Goal: Task Accomplishment & Management: Complete application form

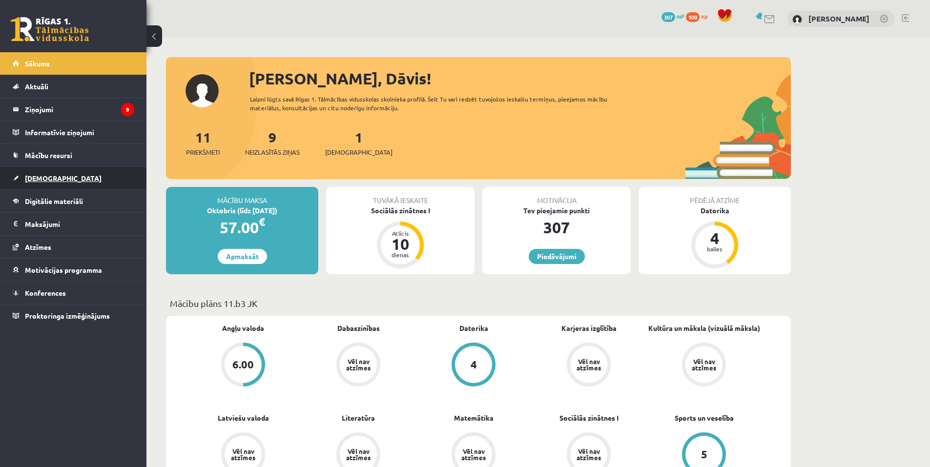
click at [48, 174] on span "[DEMOGRAPHIC_DATA]" at bounding box center [63, 178] width 77 height 9
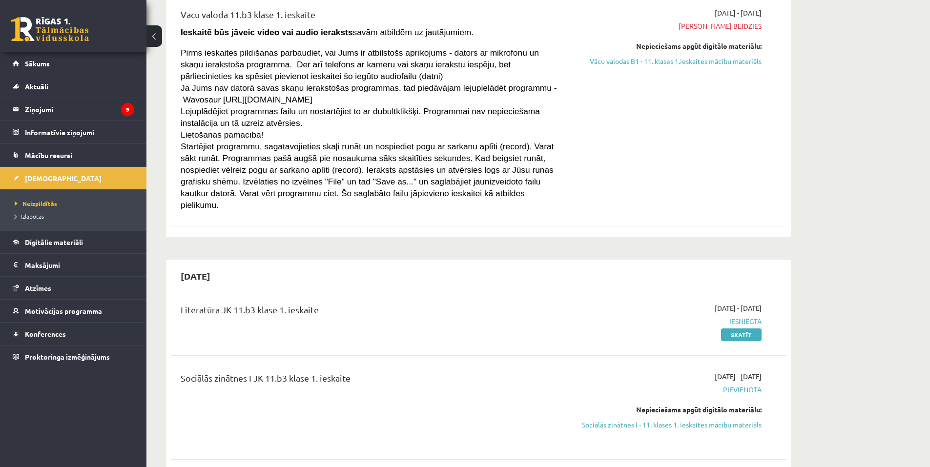
scroll to position [147, 0]
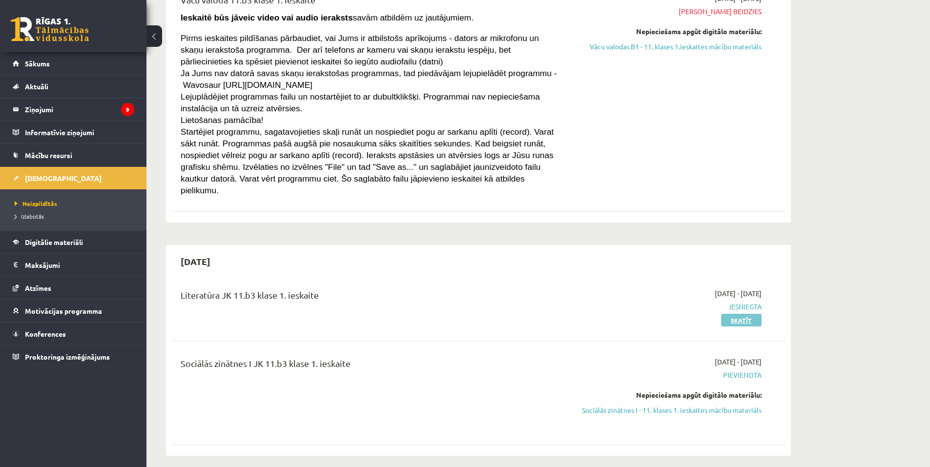
click at [729, 314] on link "Skatīt" at bounding box center [741, 320] width 41 height 13
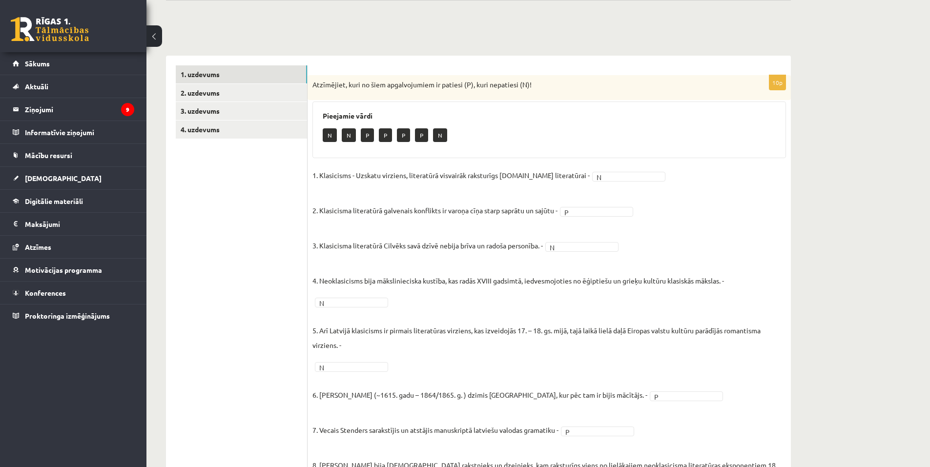
scroll to position [88, 0]
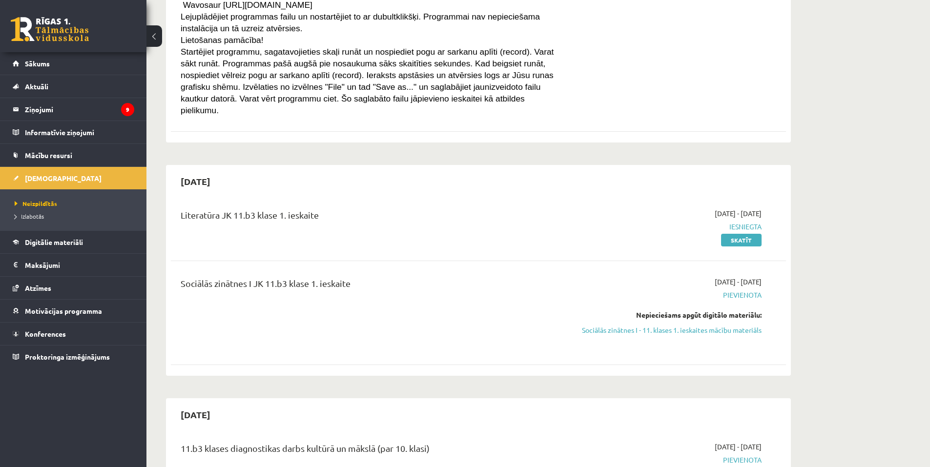
scroll to position [243, 0]
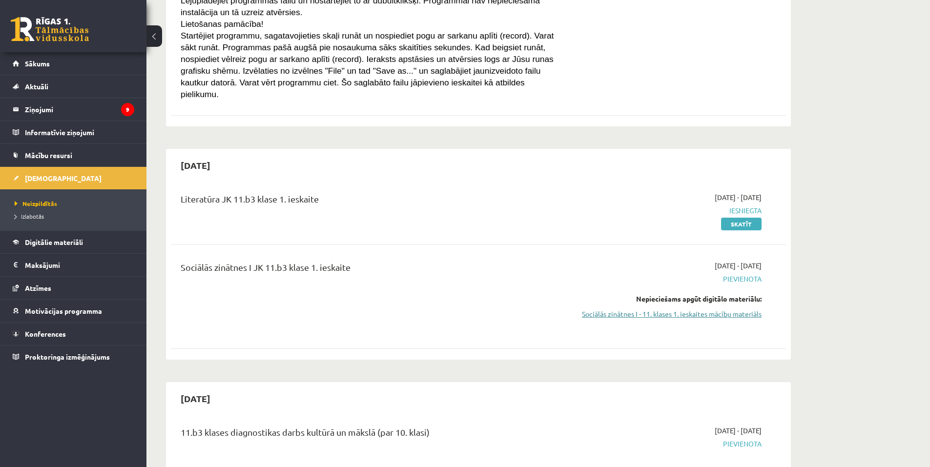
click at [638, 309] on link "Sociālās zinātnes I - 11. klases 1. ieskaites mācību materiāls" at bounding box center [670, 314] width 184 height 10
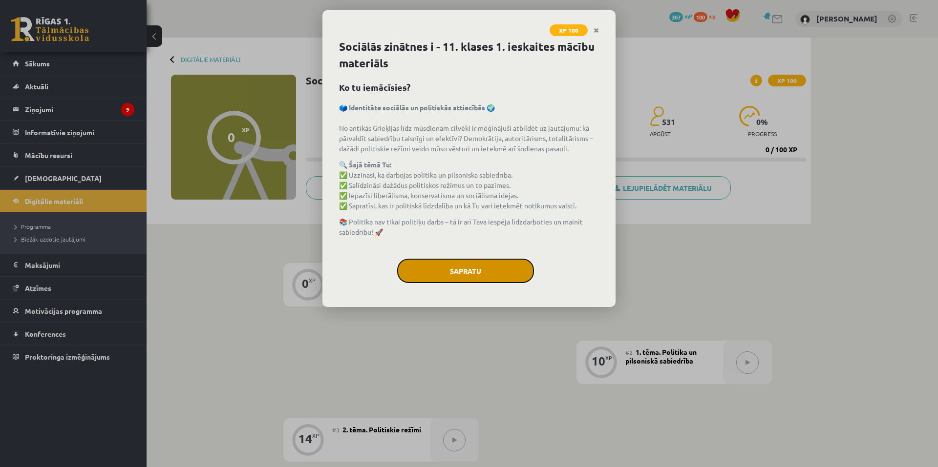
click at [445, 267] on button "Sapratu" at bounding box center [465, 271] width 137 height 24
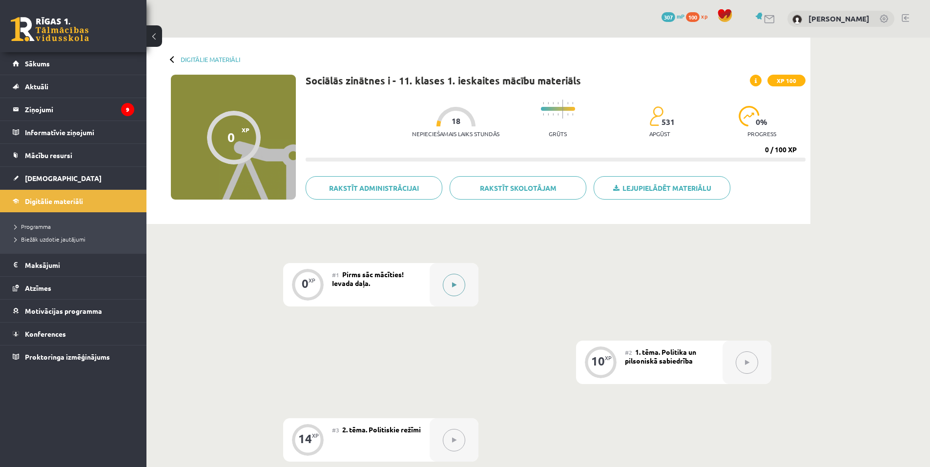
click at [453, 283] on icon at bounding box center [454, 285] width 4 height 6
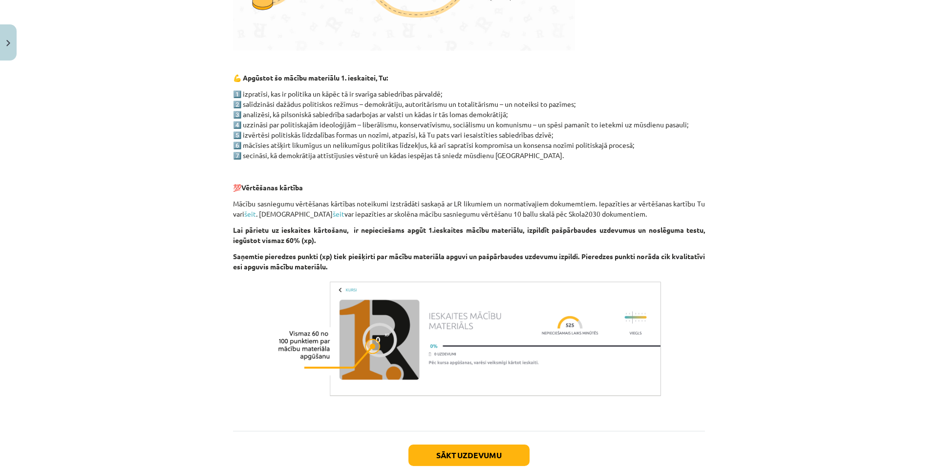
scroll to position [513, 0]
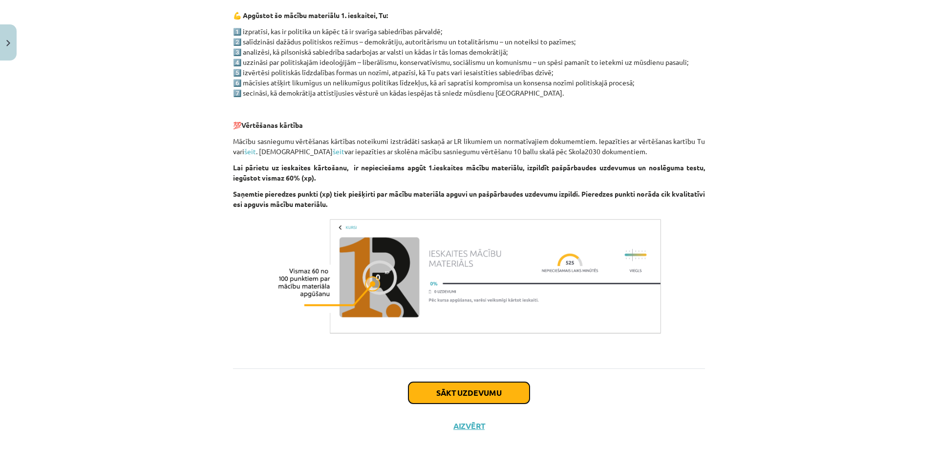
click at [476, 395] on button "Sākt uzdevumu" at bounding box center [468, 392] width 121 height 21
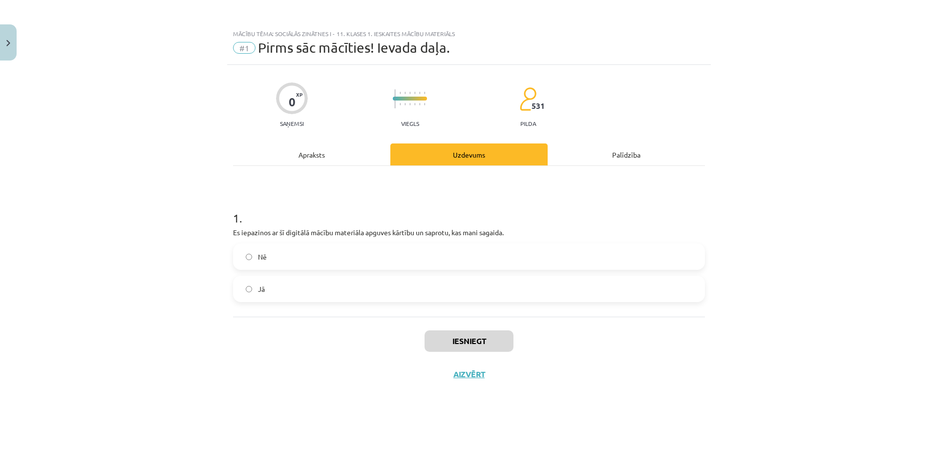
click at [341, 258] on label "Nē" at bounding box center [469, 257] width 470 height 24
click at [496, 341] on button "Iesniegt" at bounding box center [468, 341] width 89 height 21
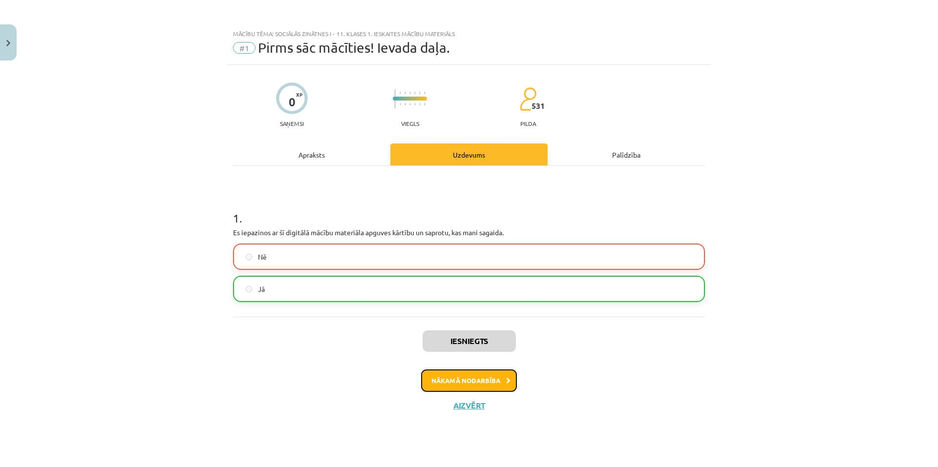
click at [497, 378] on button "Nākamā nodarbība" at bounding box center [469, 381] width 96 height 22
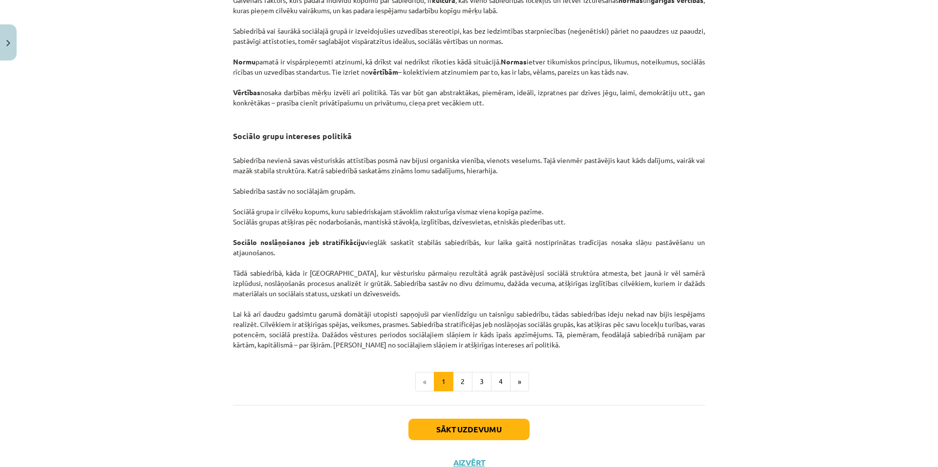
scroll to position [1418, 0]
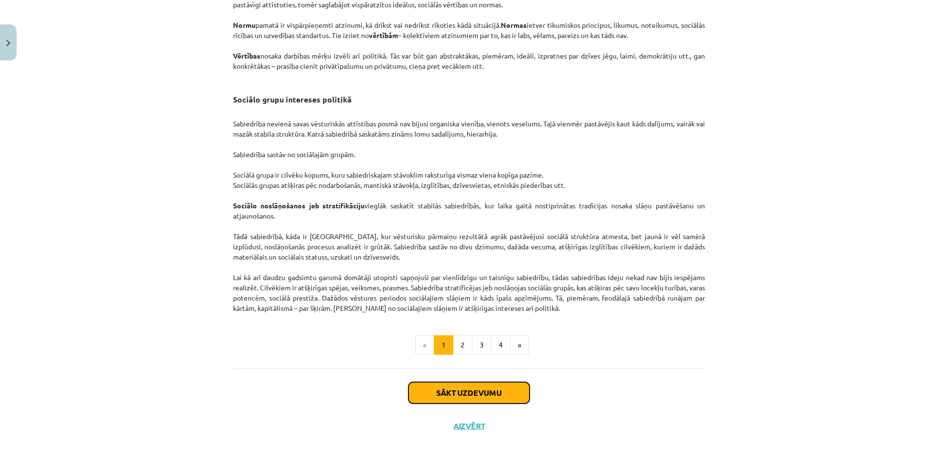
click at [470, 386] on button "Sākt uzdevumu" at bounding box center [468, 392] width 121 height 21
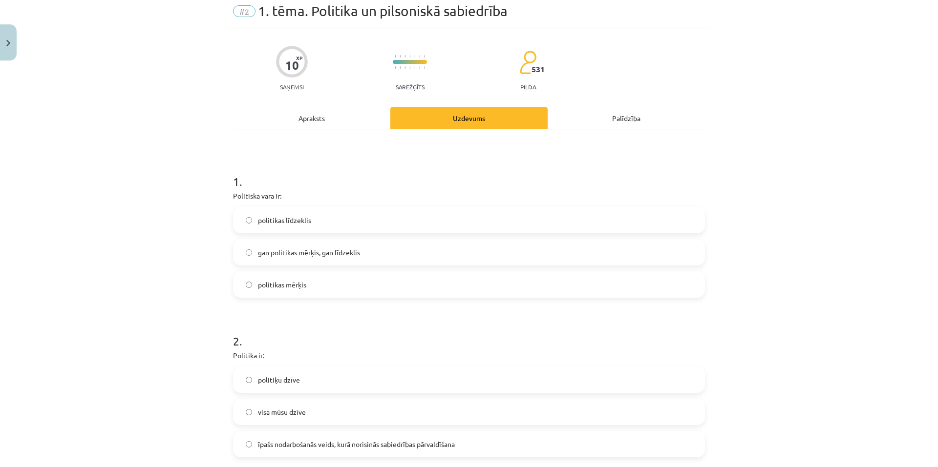
scroll to position [24, 0]
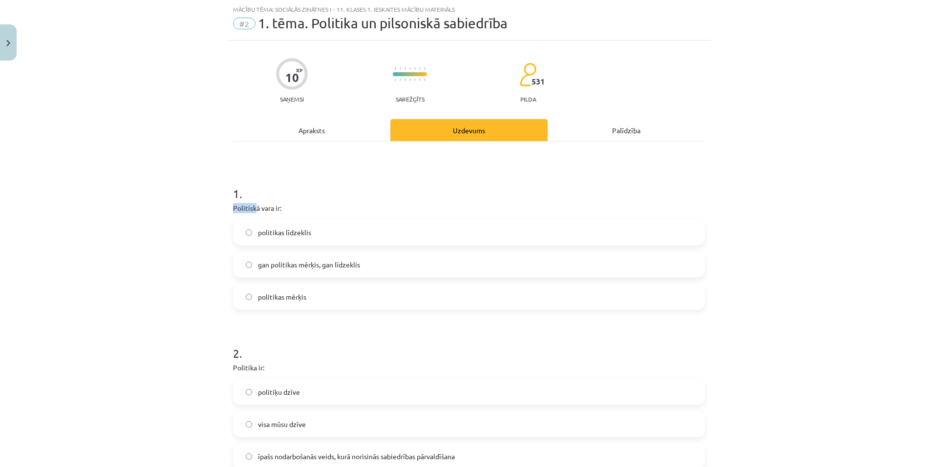
drag, startPoint x: 226, startPoint y: 210, endPoint x: 251, endPoint y: 208, distance: 25.4
click at [219, 197] on div "Mācību tēma: Sociālās zinātnes i - 11. klases 1. ieskaites mācību materiāls #2 …" at bounding box center [469, 233] width 938 height 467
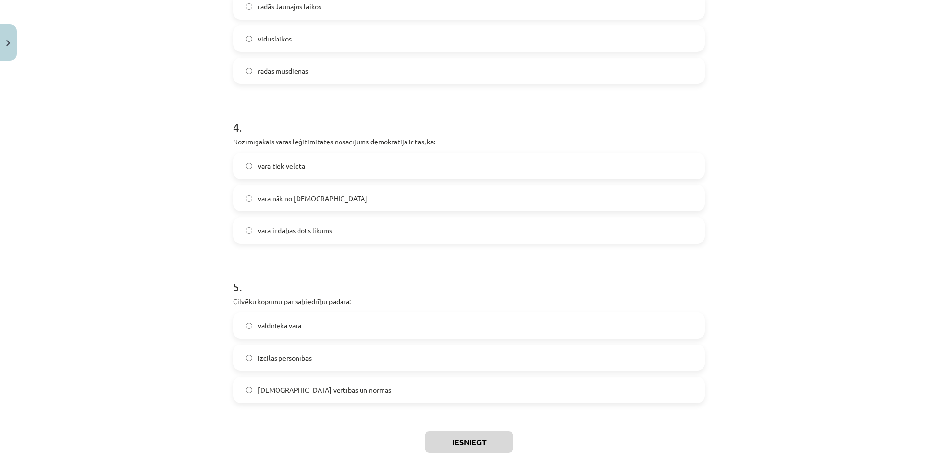
scroll to position [619, 0]
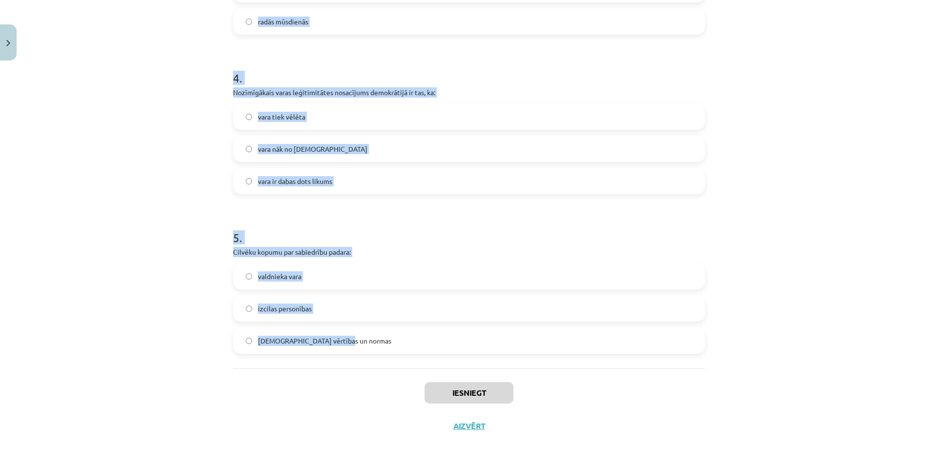
drag, startPoint x: 247, startPoint y: 198, endPoint x: 479, endPoint y: 367, distance: 286.6
copy form "1 . Politiskā vara ir: politikas līdzeklis gan politikas mērķis, gan līdzeklis …"
click at [142, 201] on div "Mācību tēma: Sociālās zinātnes i - 11. klases 1. ieskaites mācību materiāls #2 …" at bounding box center [469, 233] width 938 height 467
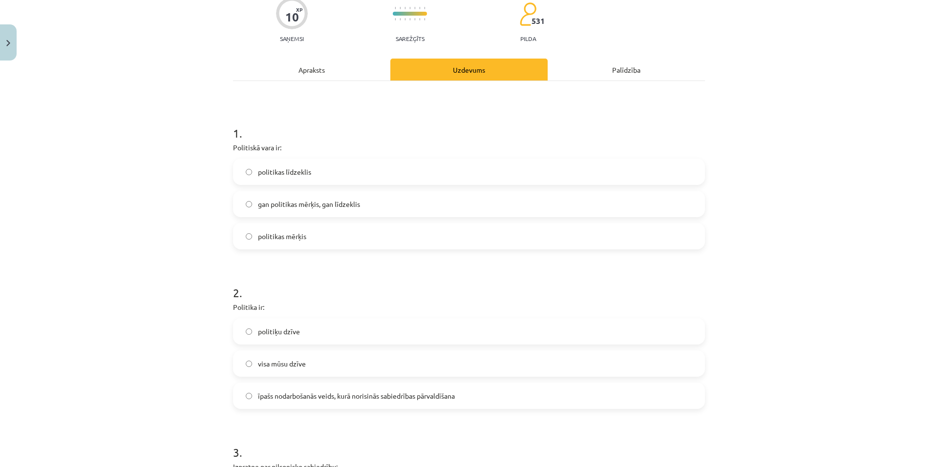
scroll to position [0, 0]
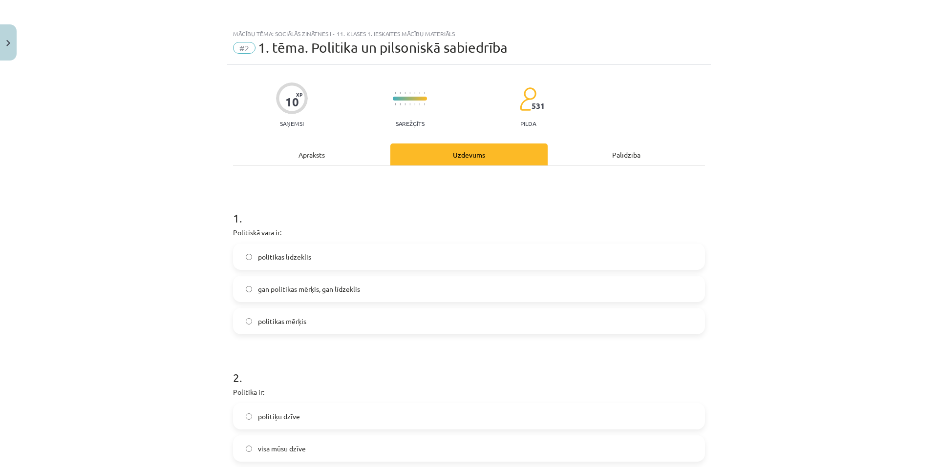
click at [289, 283] on label "gan politikas mērķis, gan līdzeklis" at bounding box center [469, 289] width 470 height 24
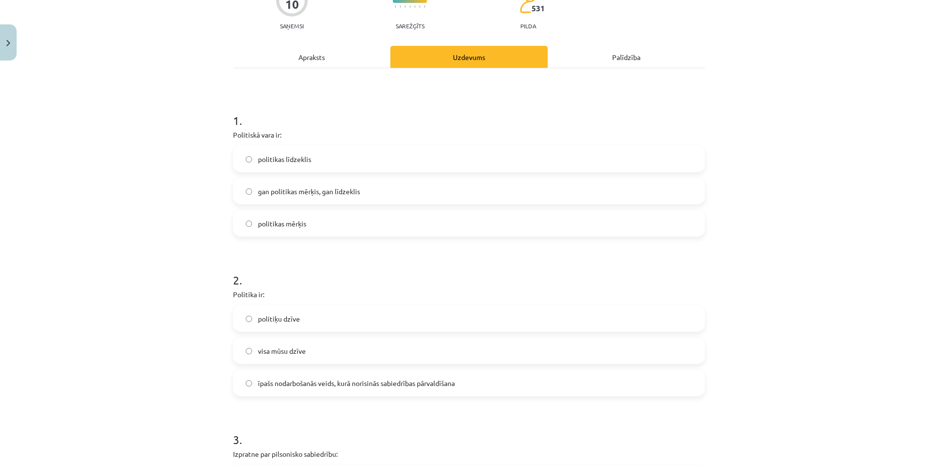
click at [299, 380] on span "īpašs nodarbošanās veids, kurā norisinās sabiedrības pārvaldīšana" at bounding box center [356, 384] width 197 height 10
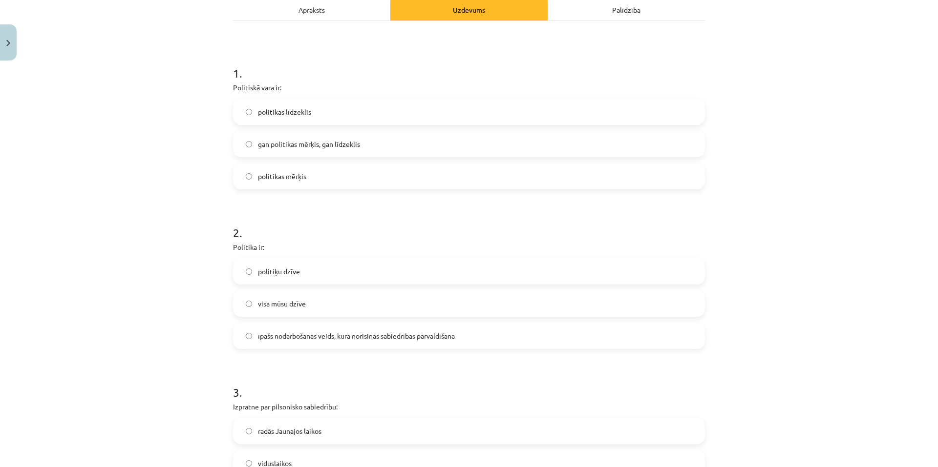
scroll to position [342, 0]
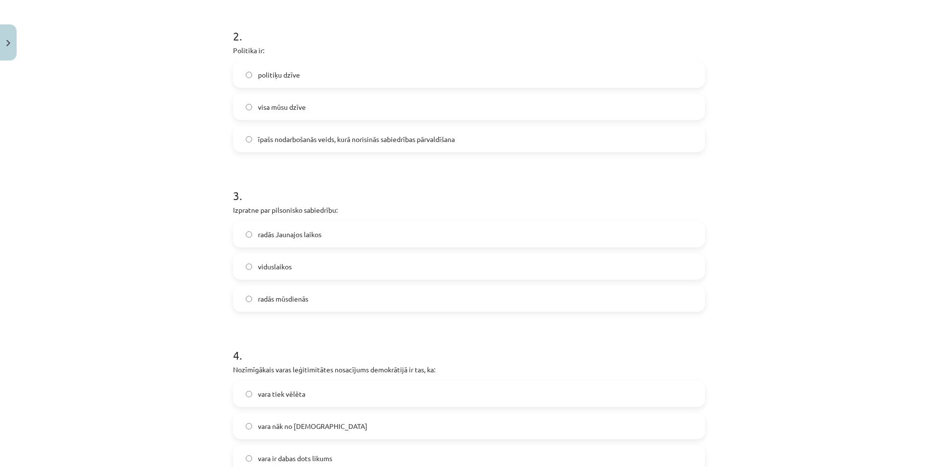
click at [269, 239] on span "radās Jaunajos laikos" at bounding box center [289, 235] width 63 height 10
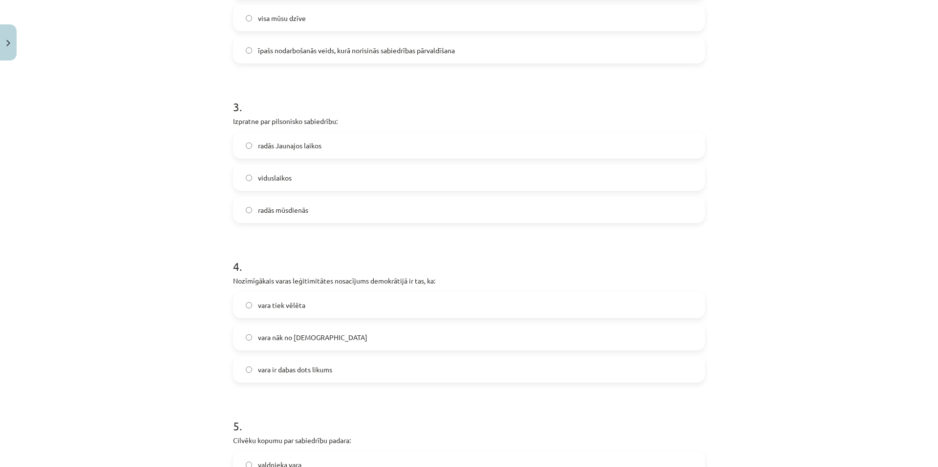
scroll to position [440, 0]
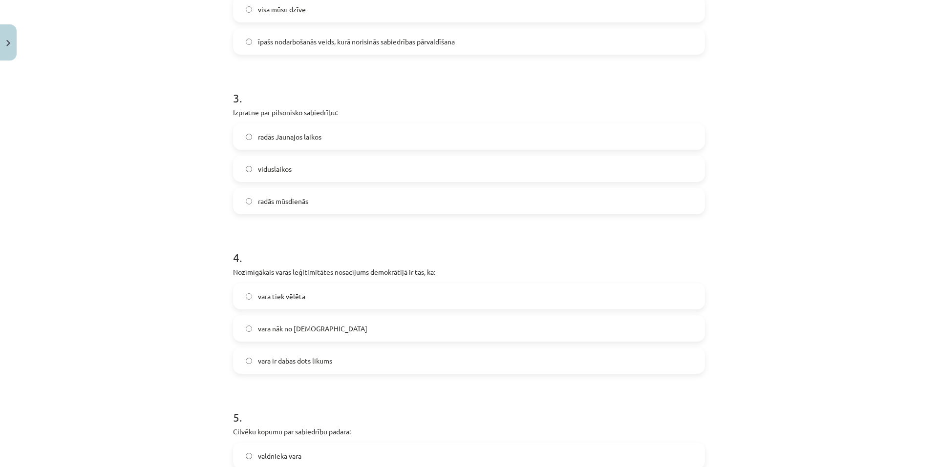
click at [280, 301] on span "vara tiek vēlēta" at bounding box center [281, 297] width 47 height 10
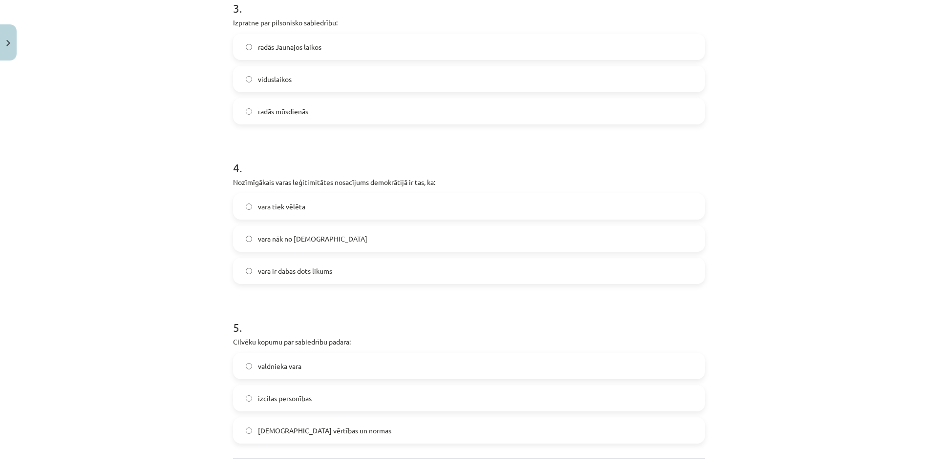
scroll to position [619, 0]
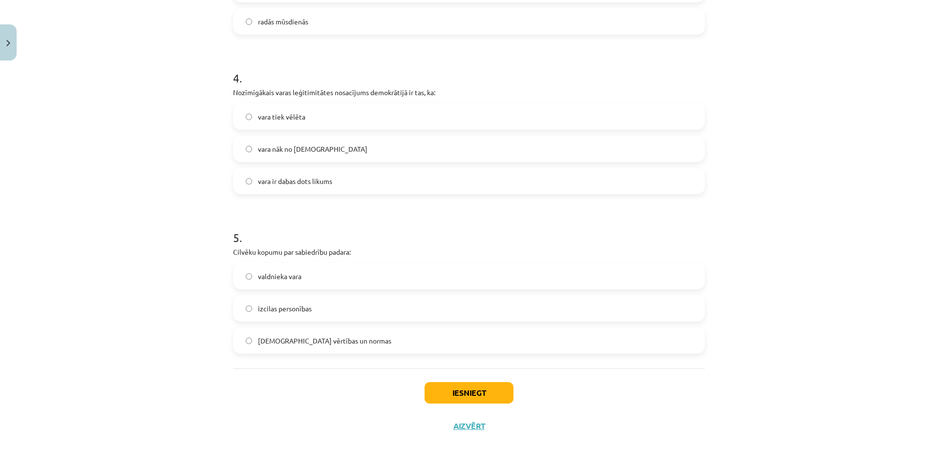
click at [299, 344] on span "kopīgās vērtības un normas" at bounding box center [324, 341] width 133 height 10
click at [457, 394] on button "Iesniegt" at bounding box center [468, 392] width 89 height 21
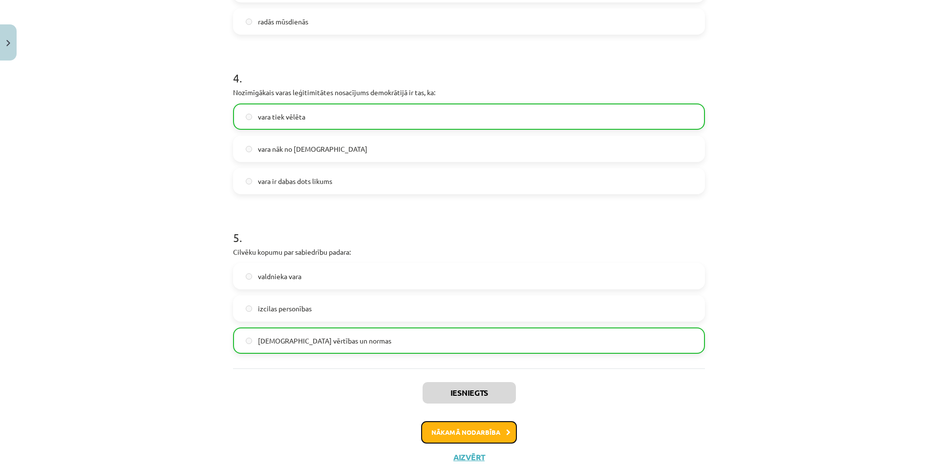
click at [485, 434] on button "Nākamā nodarbība" at bounding box center [469, 432] width 96 height 22
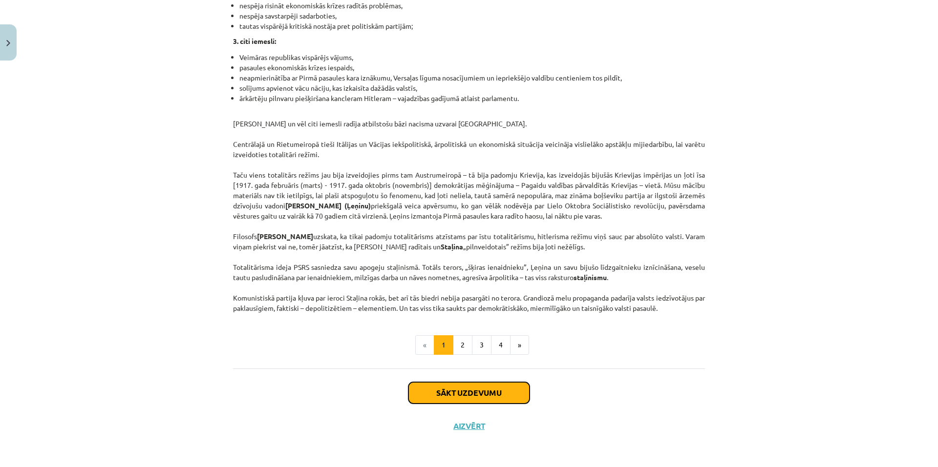
click at [501, 395] on button "Sākt uzdevumu" at bounding box center [468, 392] width 121 height 21
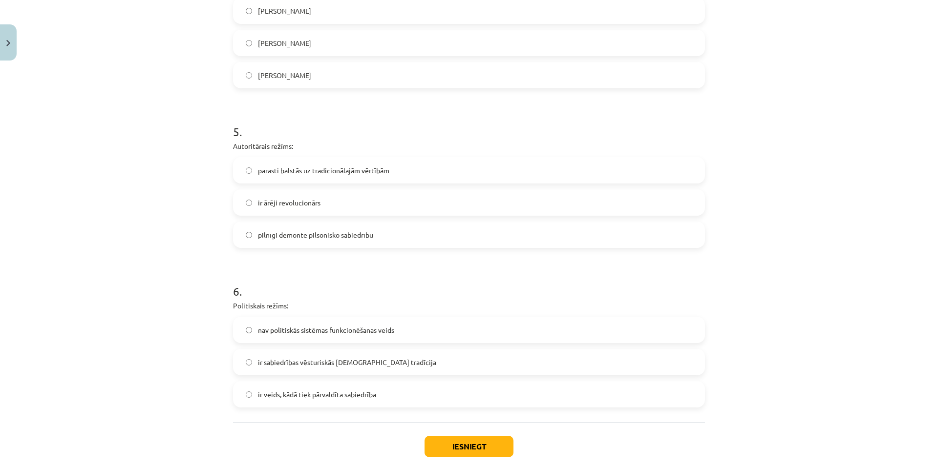
scroll to position [824, 0]
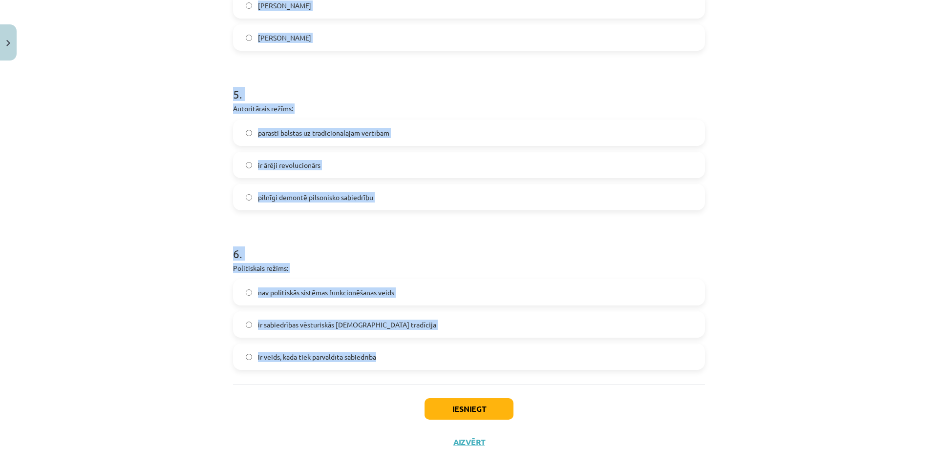
drag, startPoint x: 228, startPoint y: 192, endPoint x: 511, endPoint y: 364, distance: 332.0
copy form "1 . Politiskā režīma veidošanos nosaka: tas, cik izglītota ir politiskā elite d…"
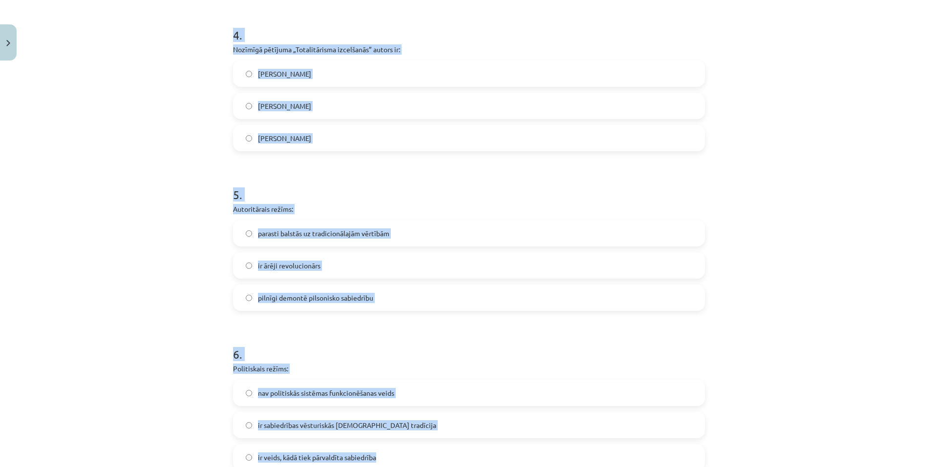
scroll to position [629, 0]
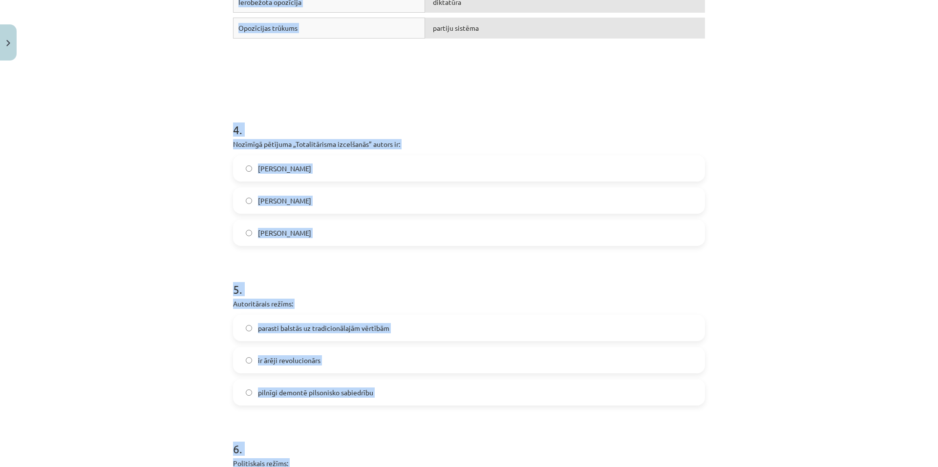
click at [444, 115] on h1 "4 ." at bounding box center [469, 121] width 472 height 30
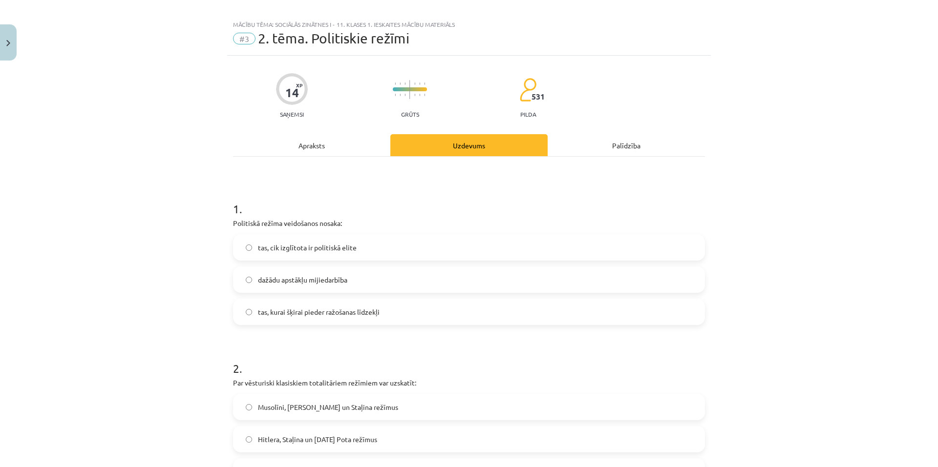
scroll to position [0, 0]
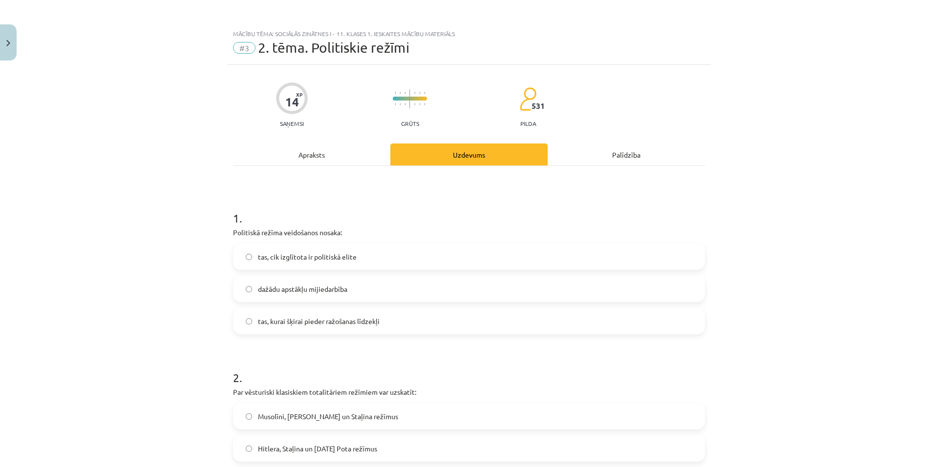
click at [332, 293] on span "dažādu apstākļu mijiedarbība" at bounding box center [302, 289] width 89 height 10
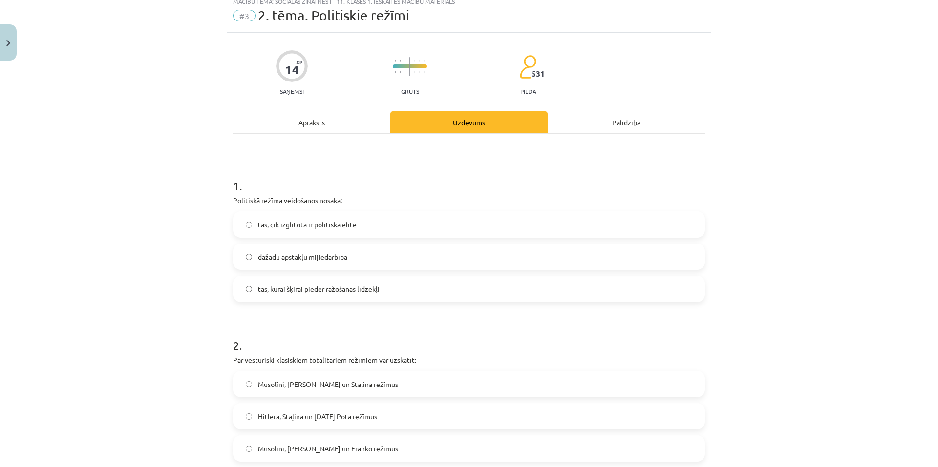
scroll to position [49, 0]
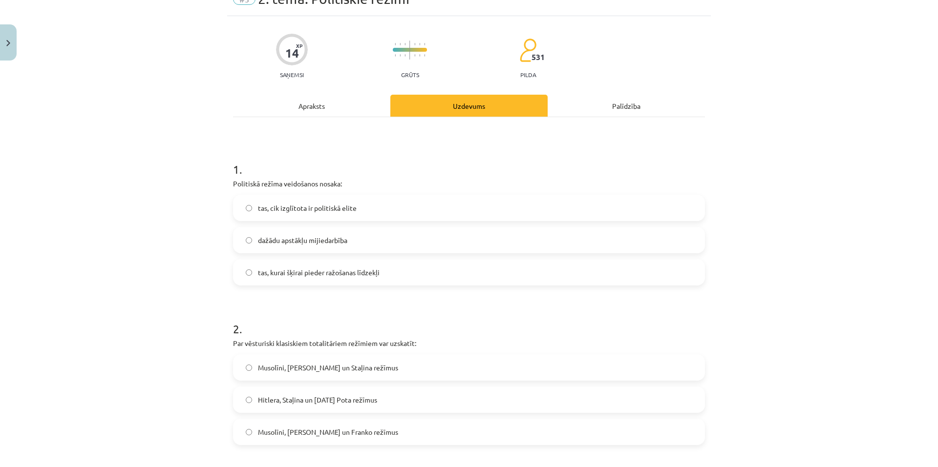
click at [304, 373] on label "Musolīni, Hitlera un Staļina režīmus" at bounding box center [469, 368] width 470 height 24
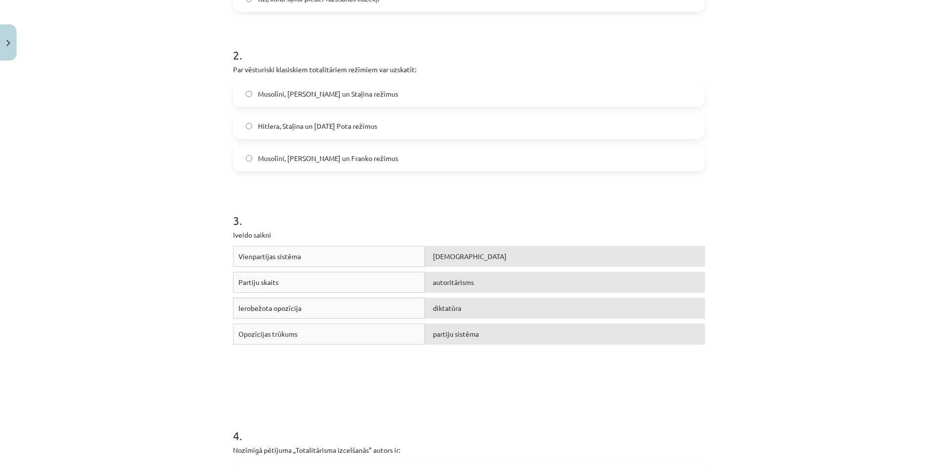
scroll to position [440, 0]
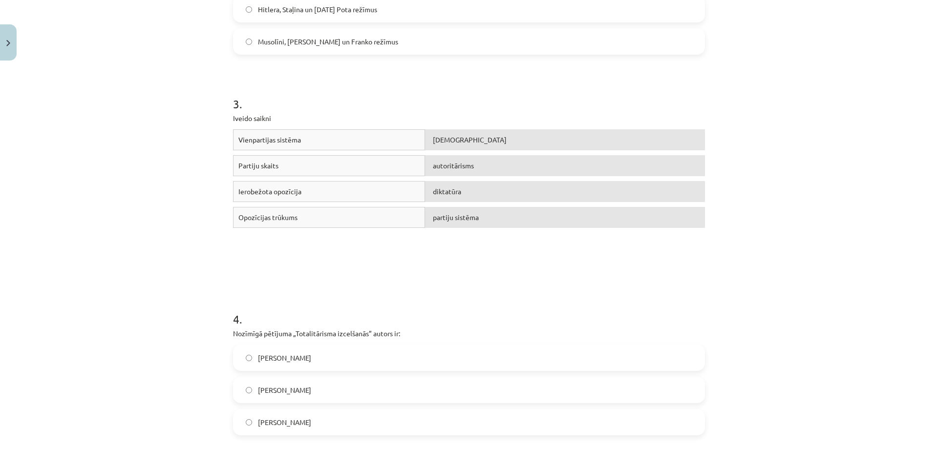
click at [312, 143] on div "Vienpartijas sistēma" at bounding box center [329, 139] width 192 height 21
drag, startPoint x: 280, startPoint y: 141, endPoint x: 212, endPoint y: 140, distance: 67.9
click at [212, 140] on div "Mācību tēma: Sociālās zinātnes i - 11. klases 1. ieskaites mācību materiāls #3 …" at bounding box center [469, 233] width 938 height 467
click at [483, 140] on div "totalitārisms" at bounding box center [565, 139] width 280 height 21
click at [501, 140] on div "totalitārisms" at bounding box center [565, 139] width 280 height 21
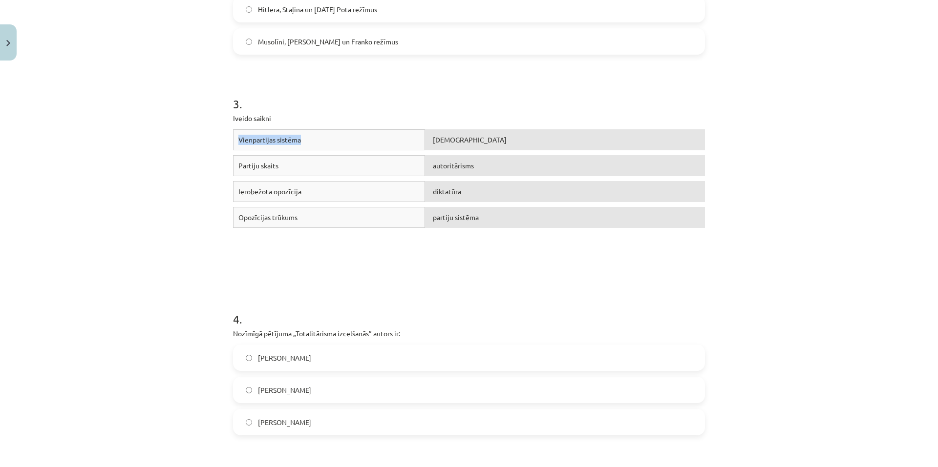
click at [457, 144] on div "totalitārisms" at bounding box center [565, 139] width 280 height 21
click at [306, 74] on div "3 . Iveido saikni Vienpartijas sistēma totalitārisms Partiju skaits autoritāris…" at bounding box center [469, 168] width 472 height 215
drag, startPoint x: 230, startPoint y: 105, endPoint x: 730, endPoint y: 236, distance: 517.0
click at [729, 238] on div "Mācību tēma: Sociālās zinātnes i - 11. klases 1. ieskaites mācību materiāls #3 …" at bounding box center [469, 233] width 938 height 467
click at [509, 110] on h1 "3 ." at bounding box center [469, 95] width 472 height 30
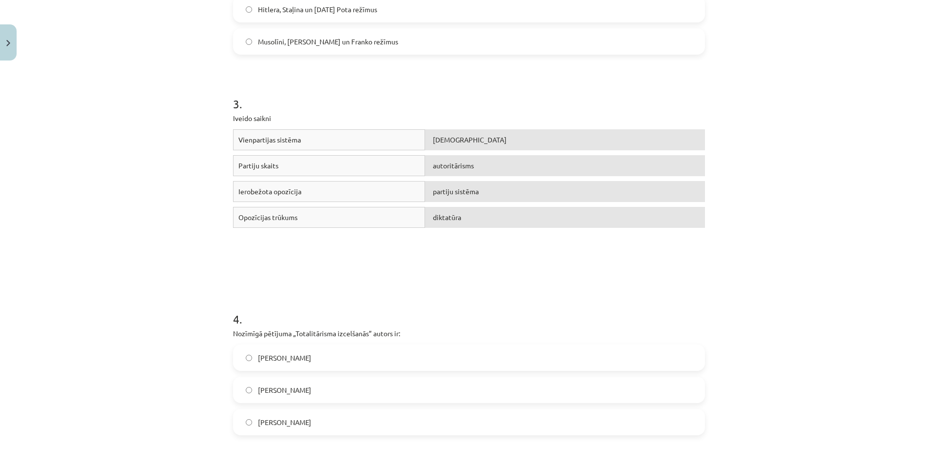
drag, startPoint x: 447, startPoint y: 214, endPoint x: 442, endPoint y: 217, distance: 6.6
drag, startPoint x: 442, startPoint y: 217, endPoint x: 335, endPoint y: 301, distance: 136.0
click at [336, 303] on h1 "4 ." at bounding box center [469, 310] width 472 height 30
drag, startPoint x: 253, startPoint y: 107, endPoint x: 342, endPoint y: 231, distance: 152.2
click at [342, 231] on div "14 XP Saņemsi Grūts 531 pilda Apraksts Uzdevums Palīdzība 1 . Politiskā režīma …" at bounding box center [469, 234] width 484 height 1219
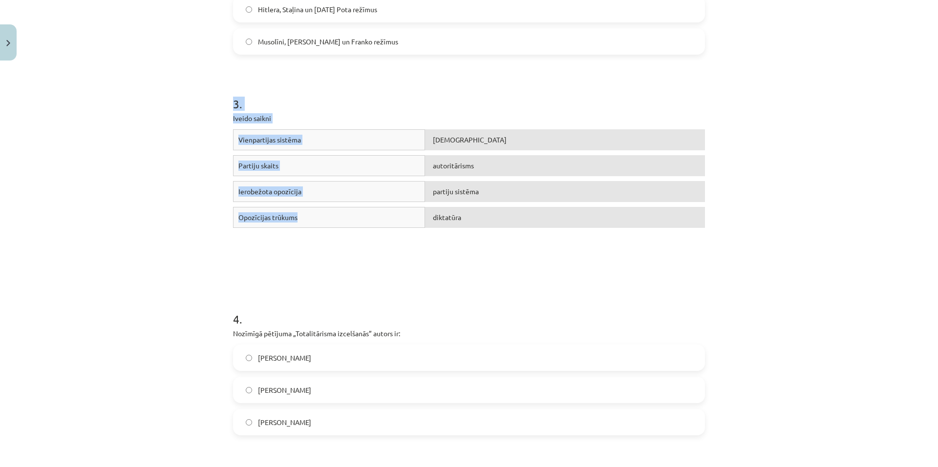
copy div "3 . Iveido saikni Vienpartijas sistēma totalitārisms Partiju skaits autoritāris…"
click at [380, 306] on h1 "4 ." at bounding box center [469, 310] width 472 height 30
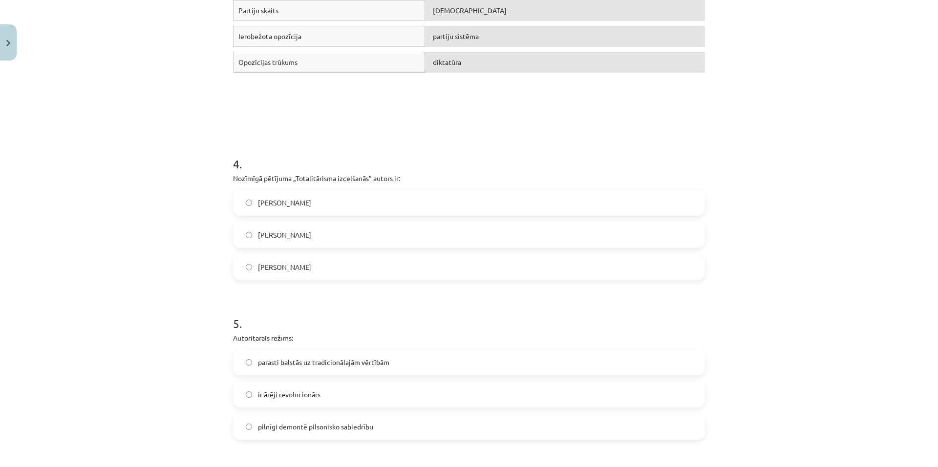
scroll to position [635, 0]
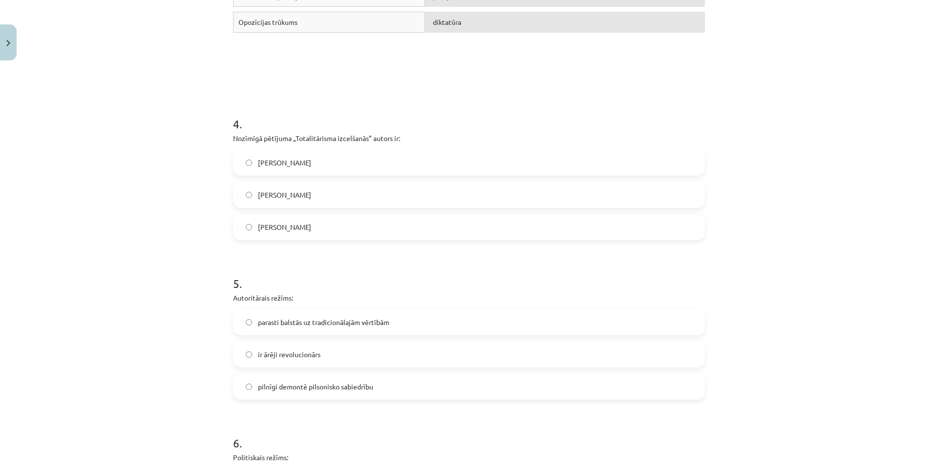
click at [253, 158] on label "Hanna Ārendte" at bounding box center [469, 162] width 470 height 24
click at [268, 331] on label "parasti balstās uz tradicionālajām vērtībām" at bounding box center [469, 322] width 470 height 24
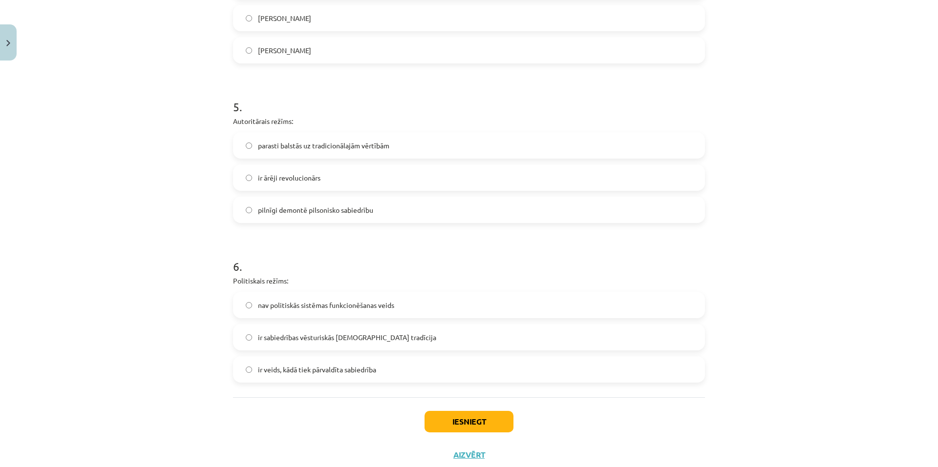
scroll to position [841, 0]
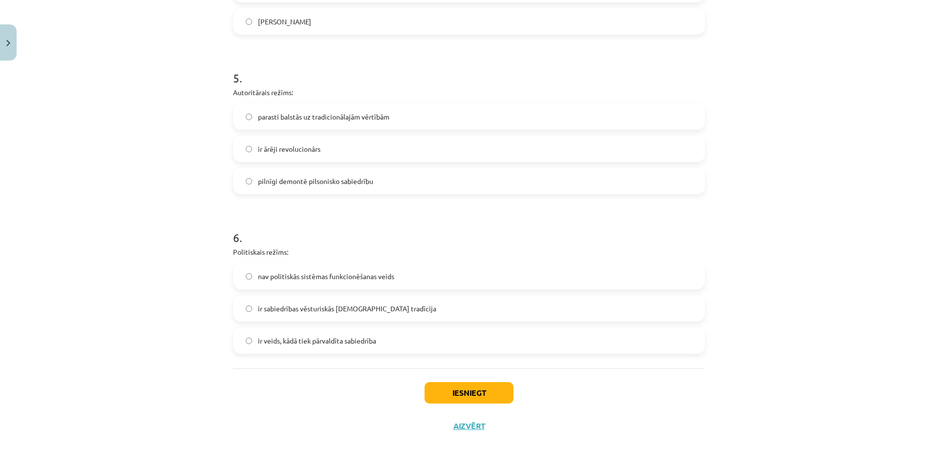
click at [260, 343] on span "ir veids, kādā tiek pārvaldīta sabiedrība" at bounding box center [317, 341] width 118 height 10
click at [452, 398] on button "Iesniegt" at bounding box center [468, 392] width 89 height 21
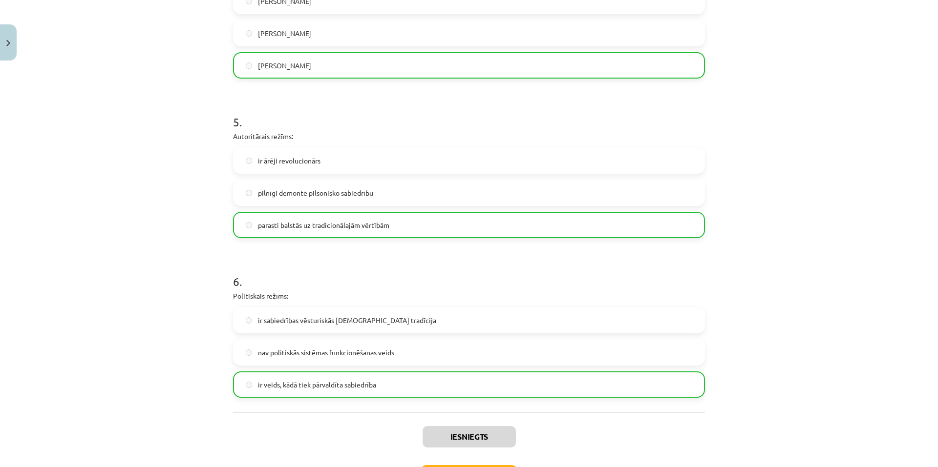
scroll to position [872, 0]
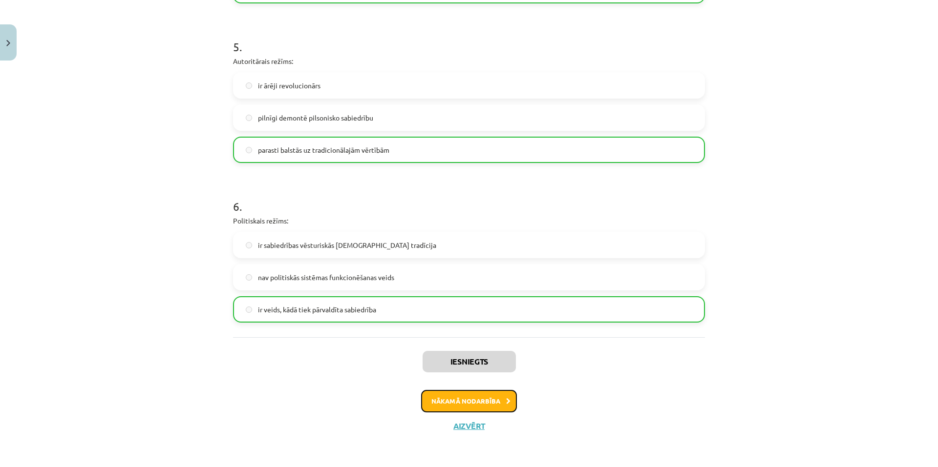
click at [499, 401] on button "Nākamā nodarbība" at bounding box center [469, 401] width 96 height 22
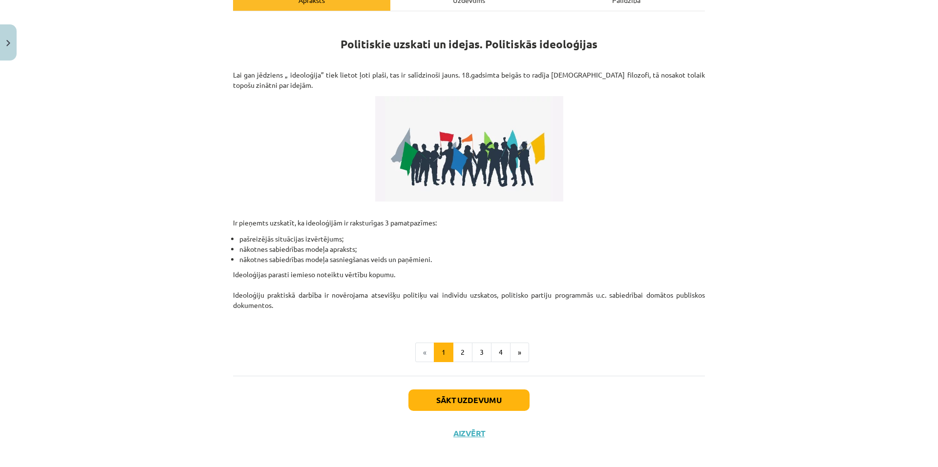
scroll to position [162, 0]
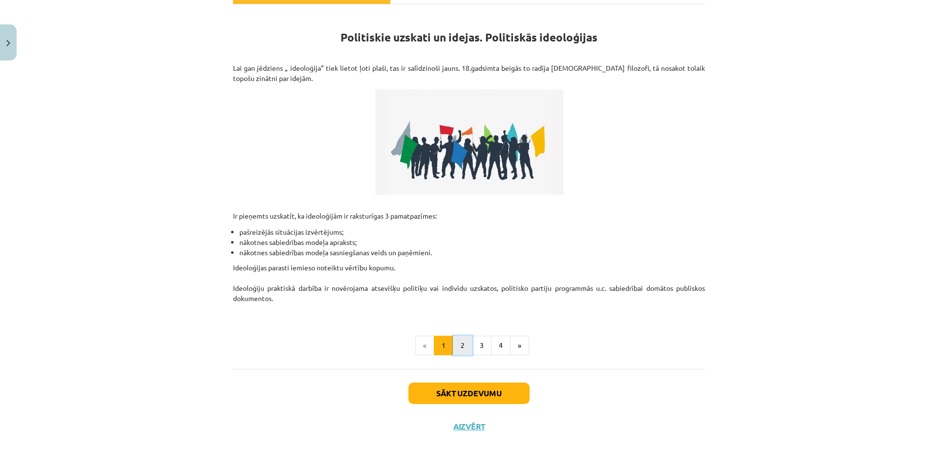
click at [457, 346] on button "2" at bounding box center [463, 346] width 20 height 20
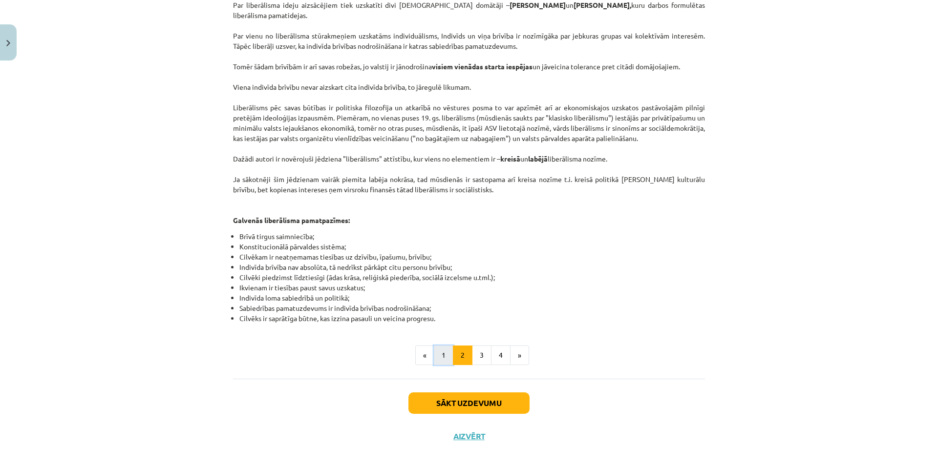
click at [445, 346] on button "1" at bounding box center [444, 356] width 20 height 20
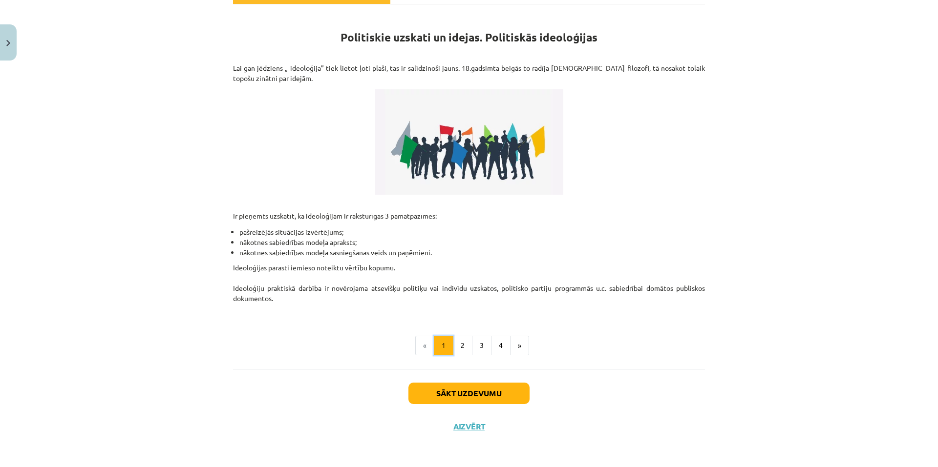
scroll to position [0, 0]
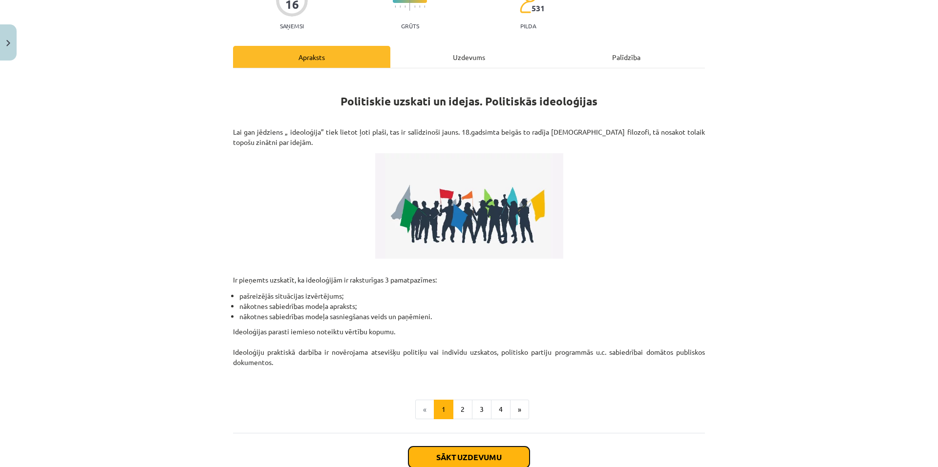
click at [496, 452] on button "Sākt uzdevumu" at bounding box center [468, 457] width 121 height 21
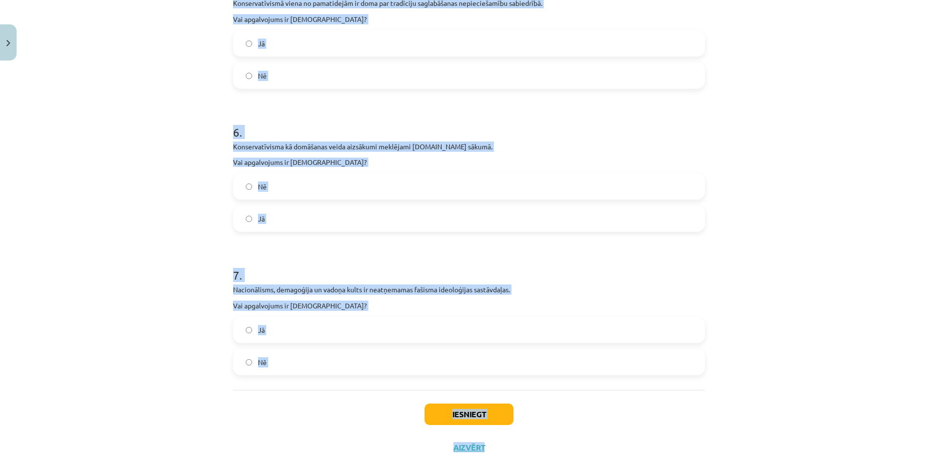
scroll to position [902, 0]
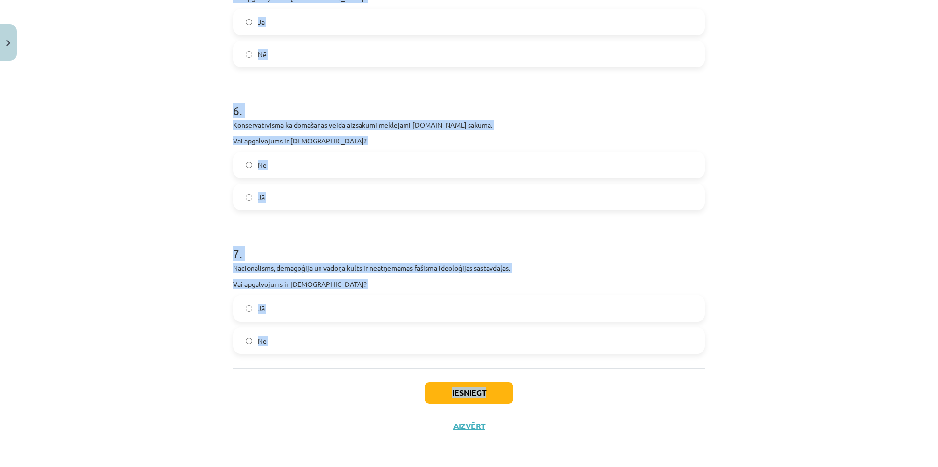
drag, startPoint x: 227, startPoint y: 214, endPoint x: 582, endPoint y: 375, distance: 390.2
copy div "2 . Politikas zinātnē izšķir 3 nozīmīgākās ideoloģijas: liberālismu, konservatī…"
click at [116, 168] on div "Mācību tēma: Sociālās zinātnes i - 11. klases 1. ieskaites mācību materiāls #4 …" at bounding box center [469, 233] width 938 height 467
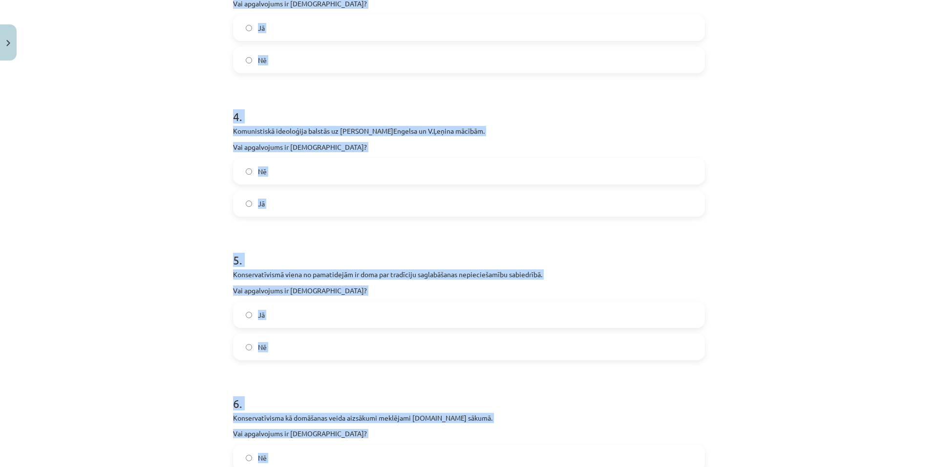
click at [323, 104] on h1 "4 ." at bounding box center [469, 108] width 472 height 30
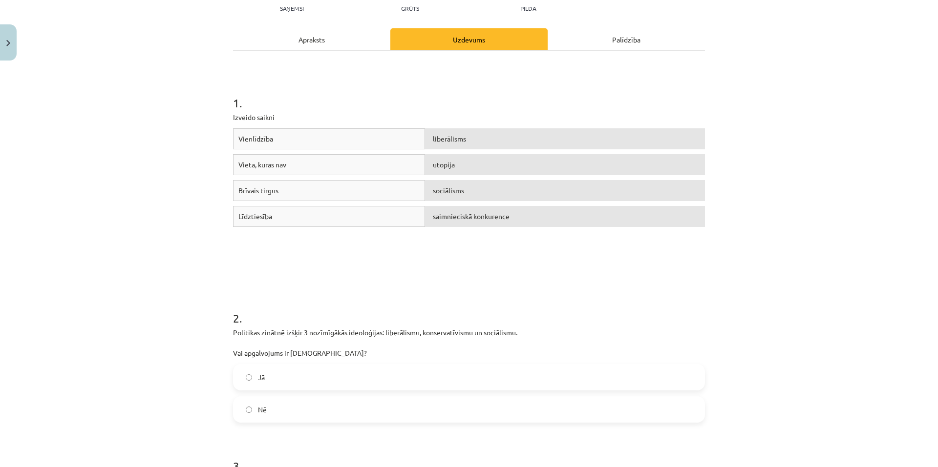
scroll to position [169, 0]
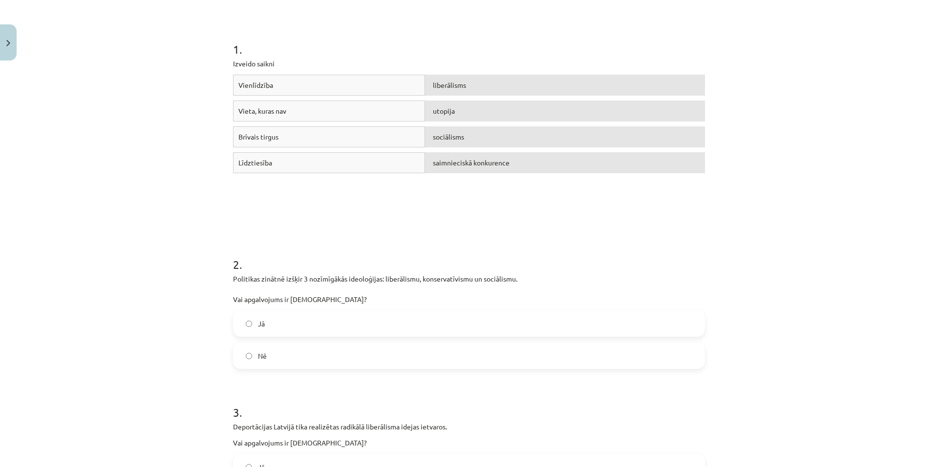
click at [253, 324] on label "Jā" at bounding box center [469, 324] width 470 height 24
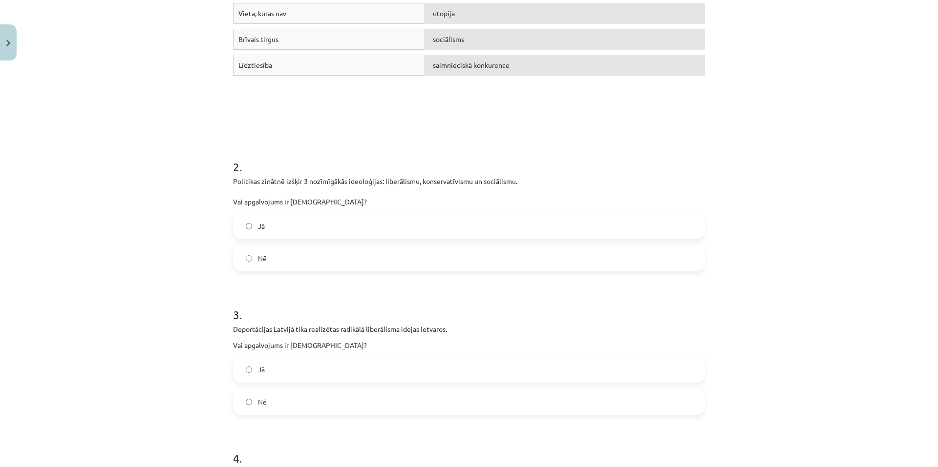
click at [273, 408] on label "Nē" at bounding box center [469, 402] width 470 height 24
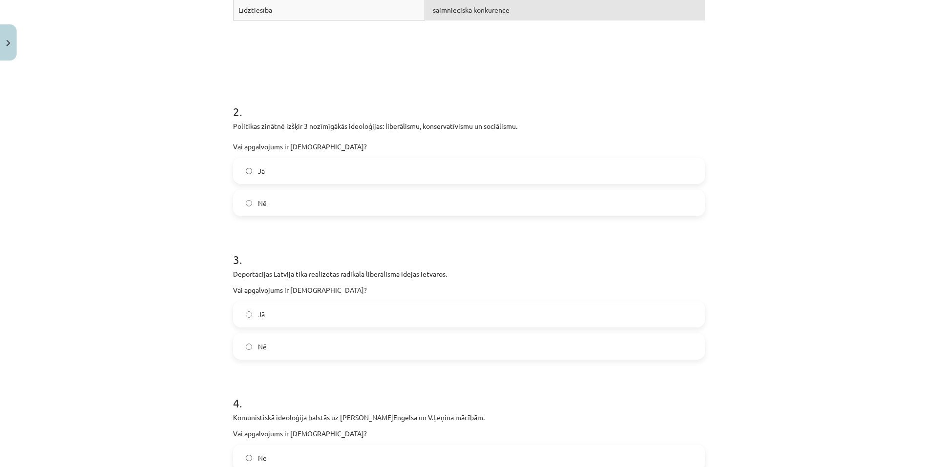
scroll to position [413, 0]
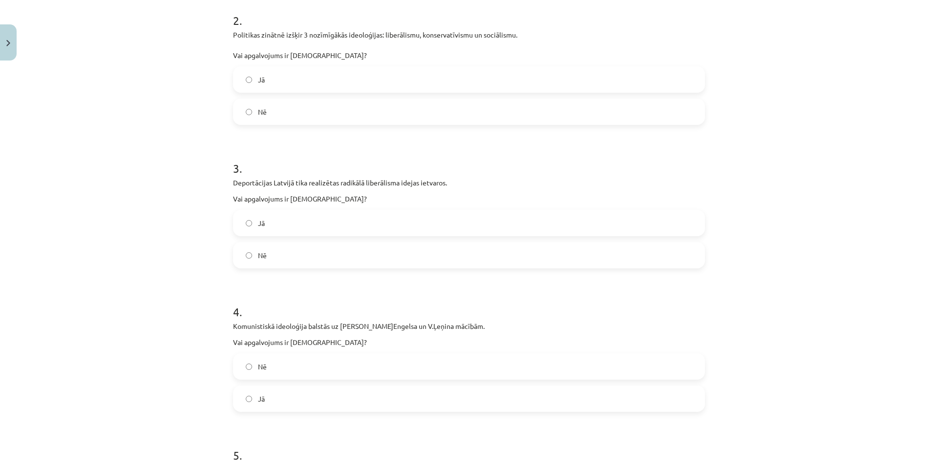
click at [274, 398] on label "Jā" at bounding box center [469, 399] width 470 height 24
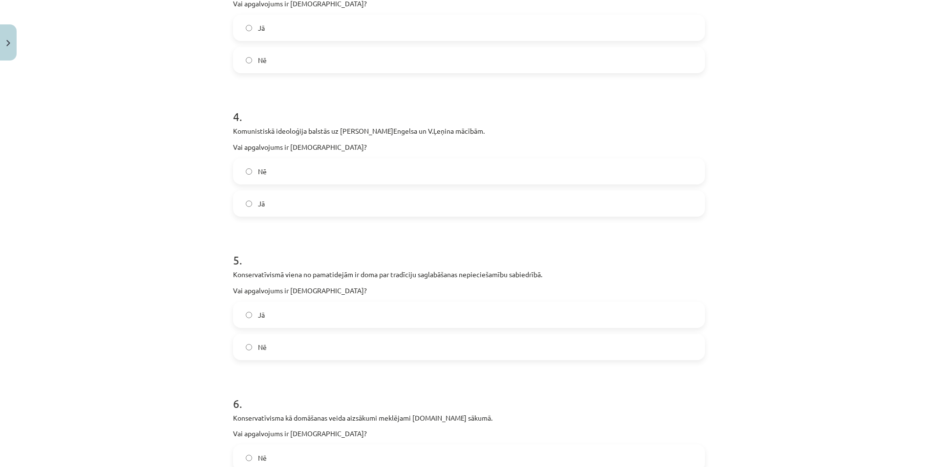
click at [258, 317] on span "Jā" at bounding box center [261, 315] width 7 height 10
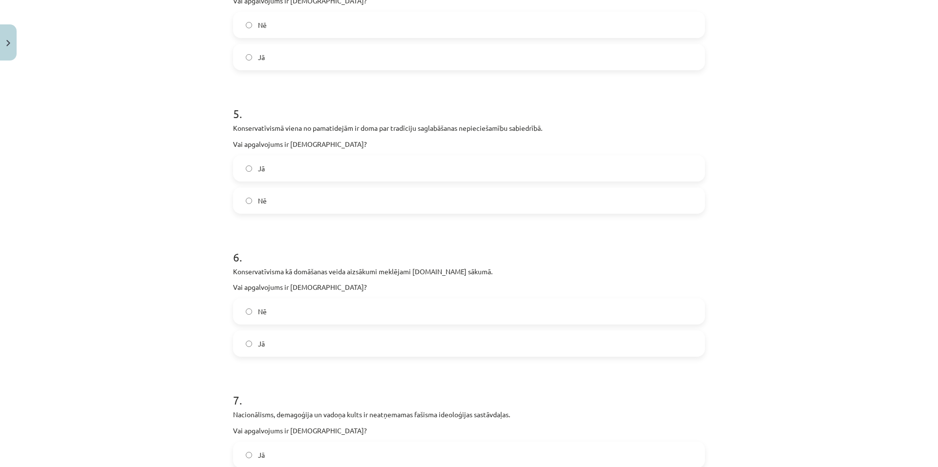
click at [256, 318] on label "Nē" at bounding box center [469, 311] width 470 height 24
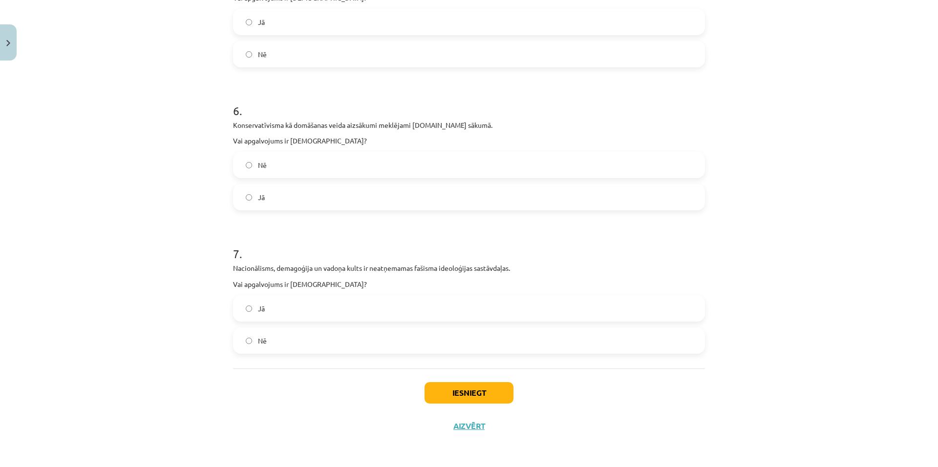
click at [261, 306] on span "Jā" at bounding box center [261, 309] width 7 height 10
click at [443, 399] on button "Iesniegt" at bounding box center [468, 392] width 89 height 21
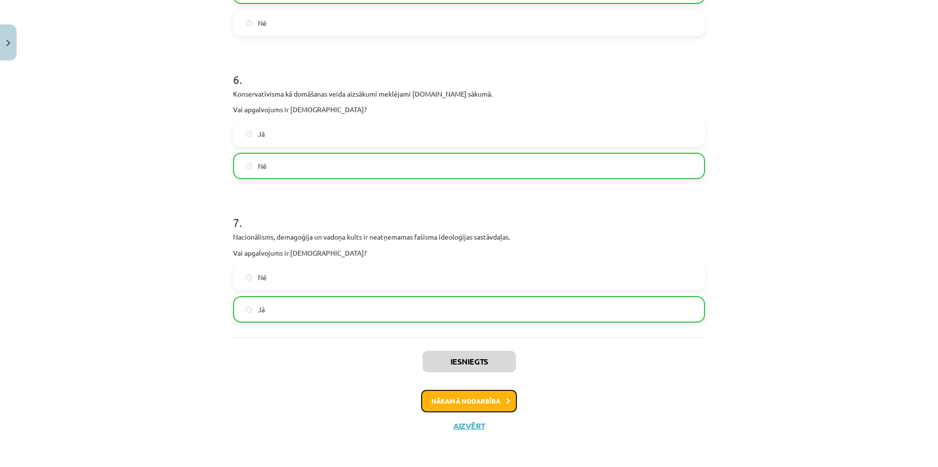
click at [488, 404] on button "Nākamā nodarbība" at bounding box center [469, 401] width 96 height 22
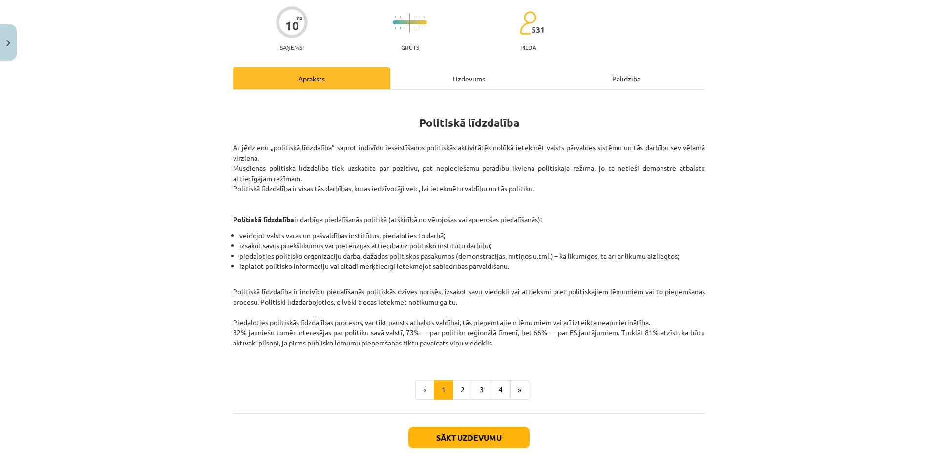
scroll to position [121, 0]
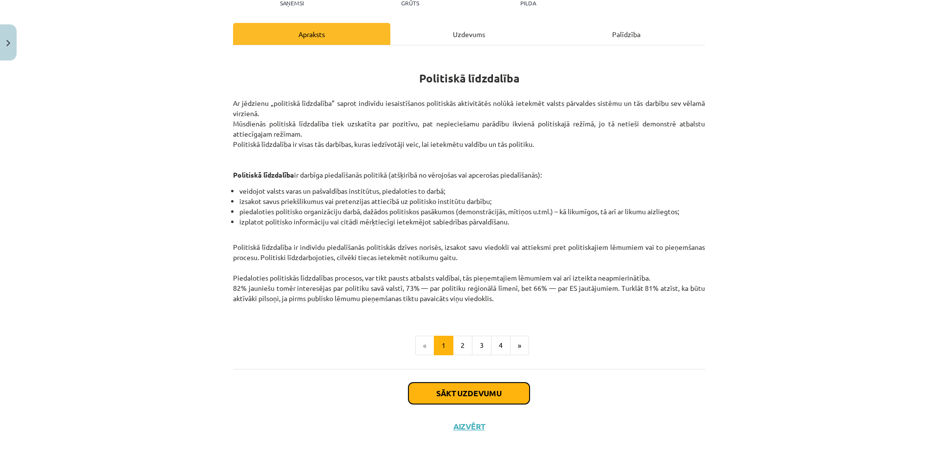
click at [480, 396] on button "Sākt uzdevumu" at bounding box center [468, 393] width 121 height 21
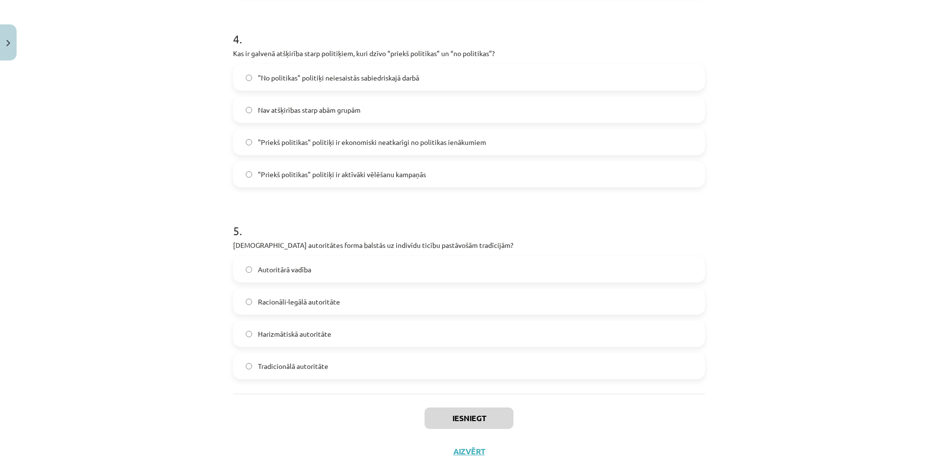
scroll to position [780, 0]
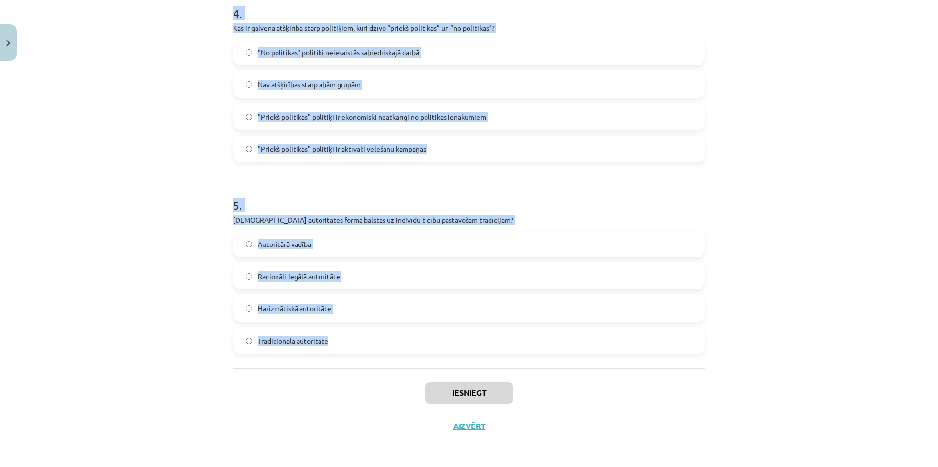
drag, startPoint x: 226, startPoint y: 191, endPoint x: 477, endPoint y: 356, distance: 300.0
copy form "1 . Kāds ir viens no nekonvencionālās politiskās līdzdalības piemēriem? Lobēšan…"
click at [175, 107] on div "Mācību tēma: Sociālās zinātnes i - 11. klases 1. ieskaites mācību materiāls #5 …" at bounding box center [469, 233] width 938 height 467
click at [553, 193] on h1 "5 ." at bounding box center [469, 197] width 472 height 30
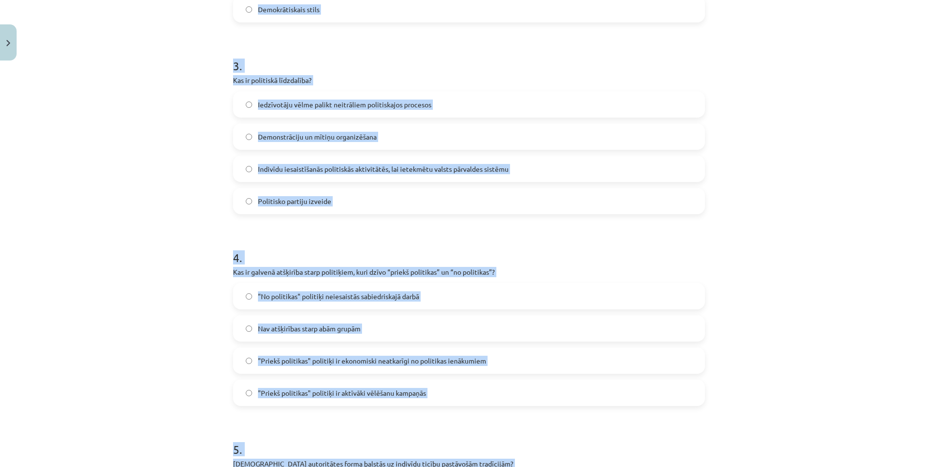
click at [516, 75] on p "Kas ir politiskā līdzdalība?" at bounding box center [469, 80] width 472 height 10
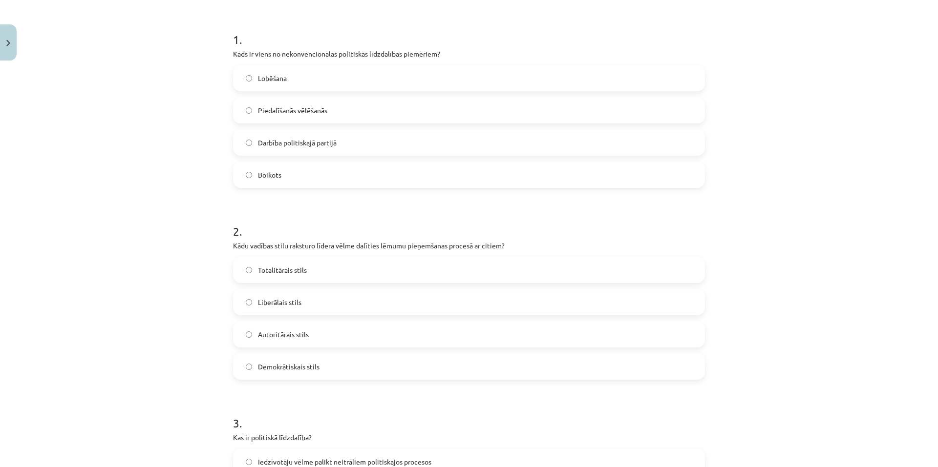
scroll to position [0, 0]
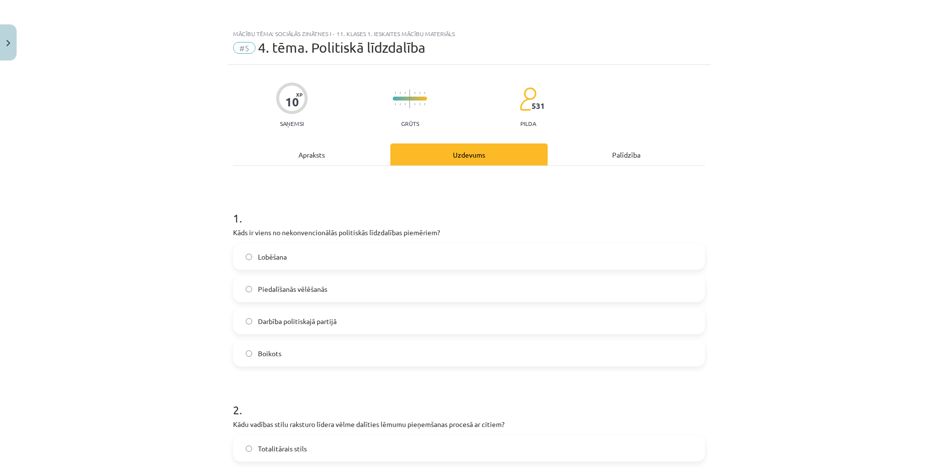
click at [272, 357] on span "Boikots" at bounding box center [269, 354] width 23 height 10
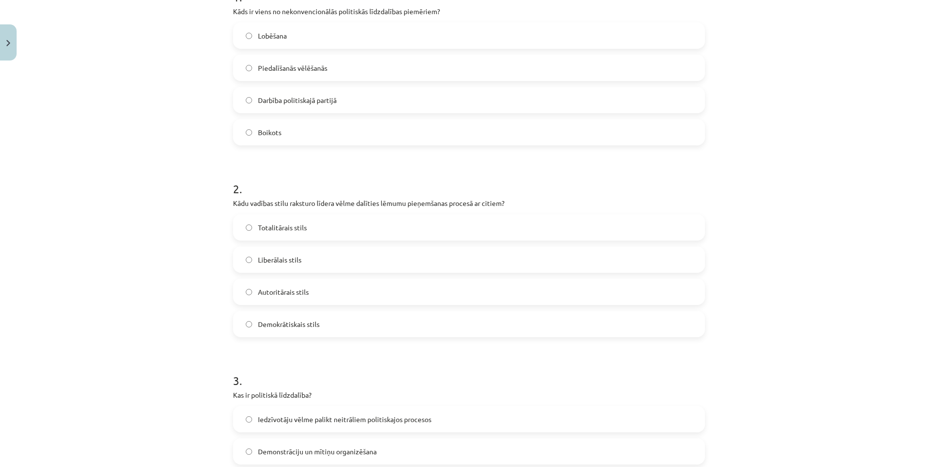
scroll to position [244, 0]
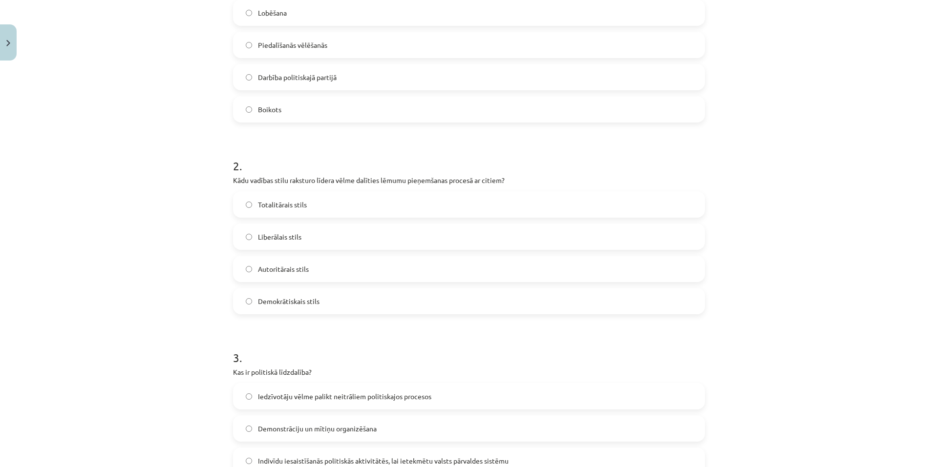
click at [281, 302] on span "Demokrātiskais stils" at bounding box center [289, 301] width 62 height 10
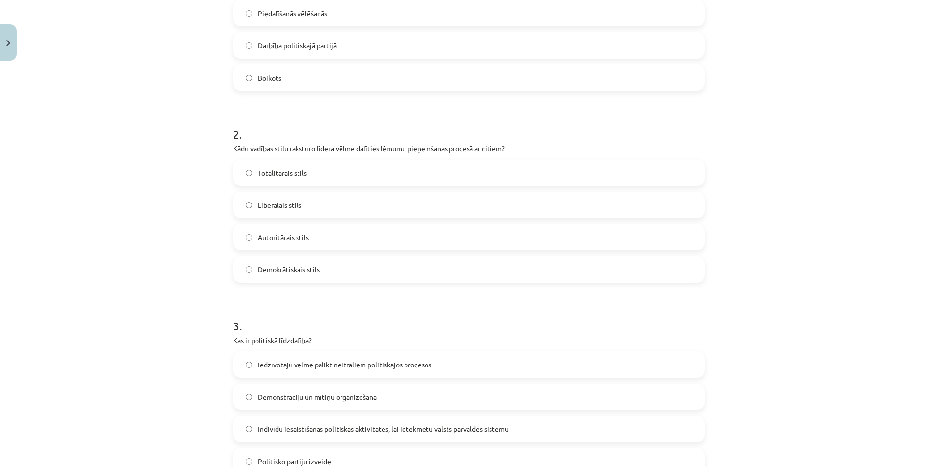
scroll to position [293, 0]
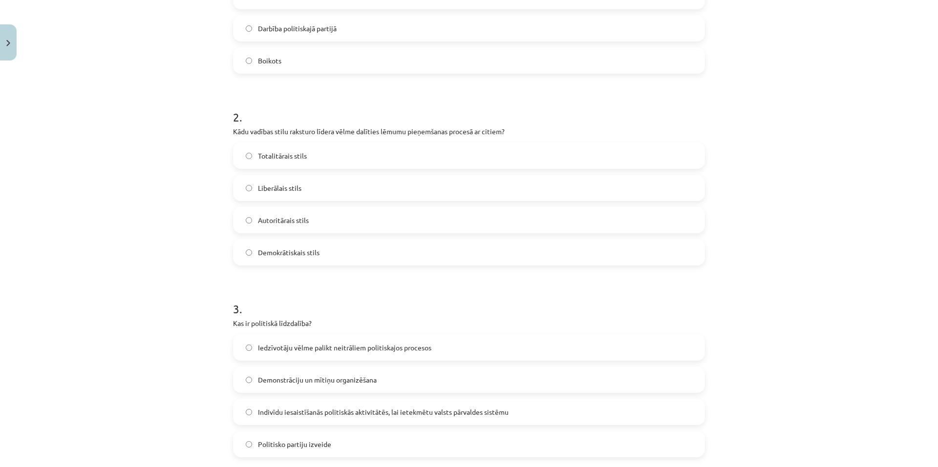
click at [420, 414] on span "Indivīdu iesaistīšanās politiskās aktivitātēs, lai ietekmētu valsts pārvaldes s…" at bounding box center [383, 412] width 251 height 10
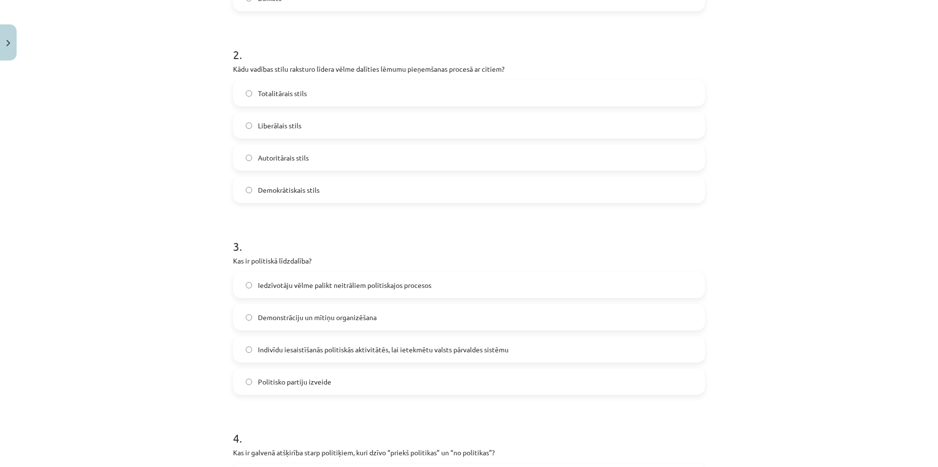
scroll to position [488, 0]
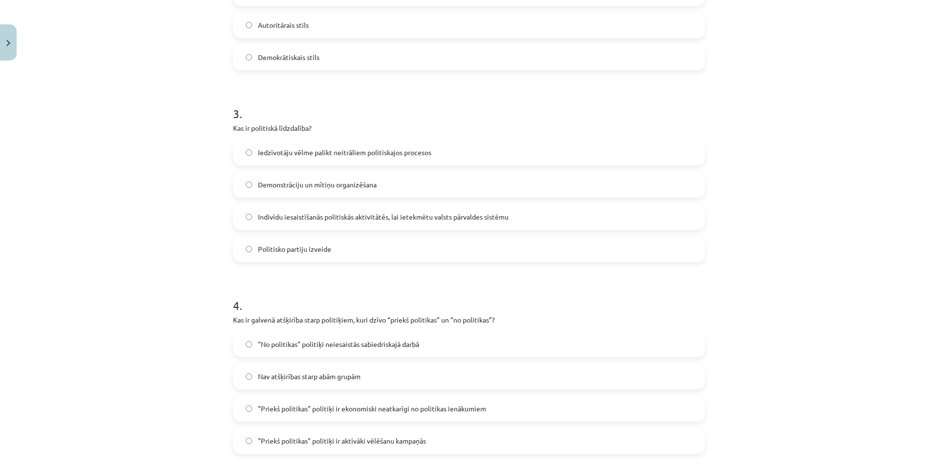
click at [458, 410] on span ""Priekš politikas" politiķi ir ekonomiski neatkarīgi no politikas ienākumiem" at bounding box center [372, 409] width 228 height 10
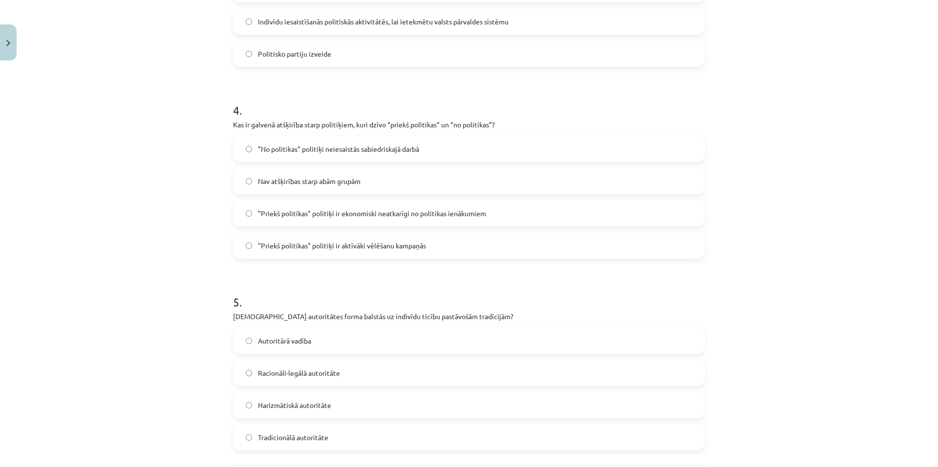
scroll to position [780, 0]
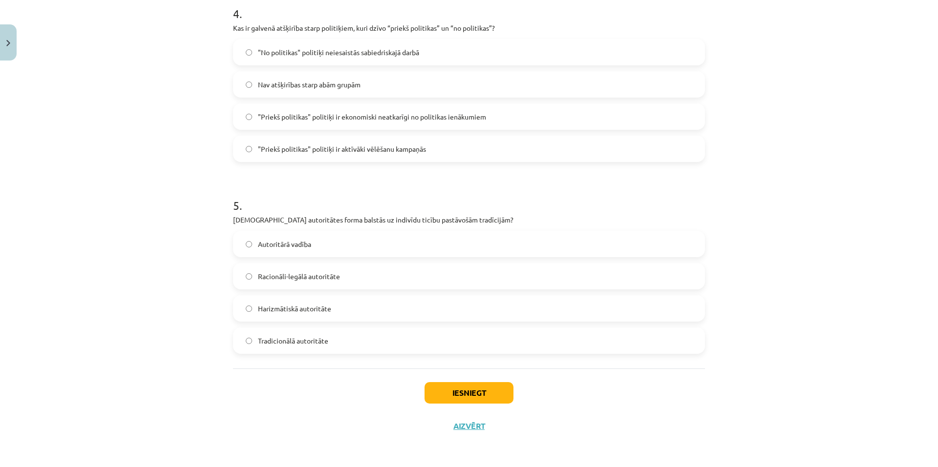
click at [266, 339] on span "Tradicionālā autoritāte" at bounding box center [293, 341] width 70 height 10
click at [451, 389] on button "Iesniegt" at bounding box center [468, 392] width 89 height 21
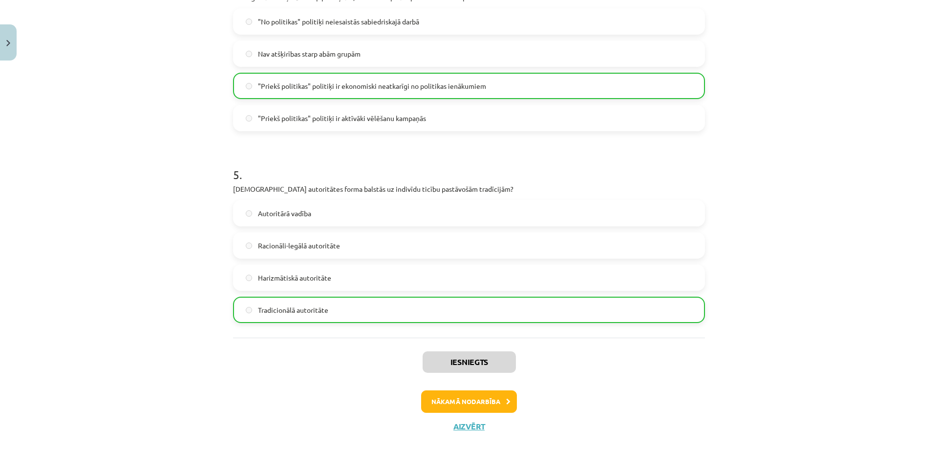
scroll to position [812, 0]
click at [505, 405] on button "Nākamā nodarbība" at bounding box center [469, 401] width 96 height 22
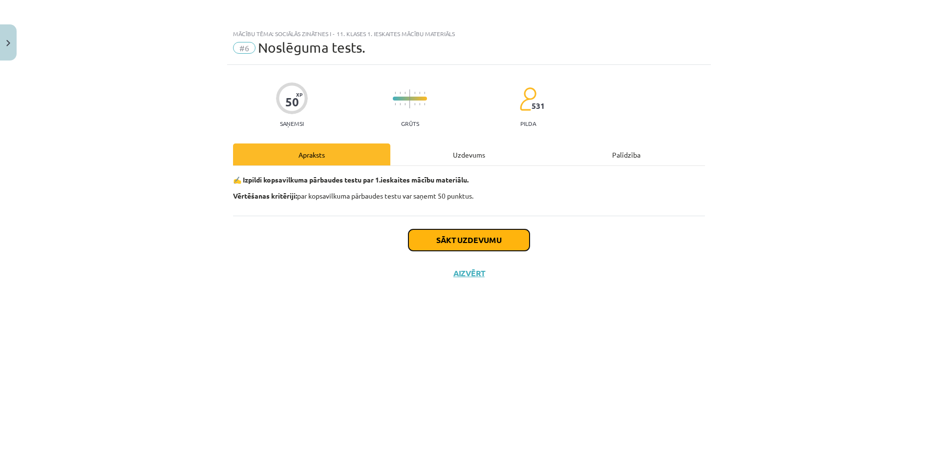
click at [497, 246] on button "Sākt uzdevumu" at bounding box center [468, 240] width 121 height 21
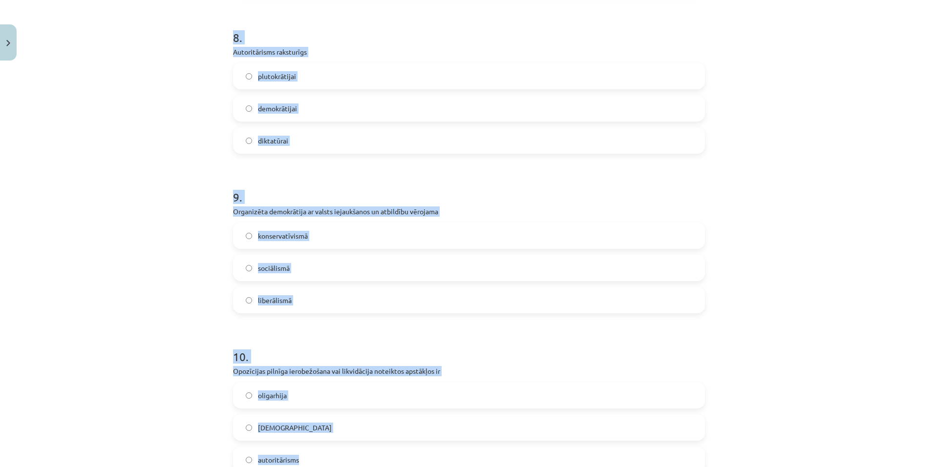
scroll to position [1418, 0]
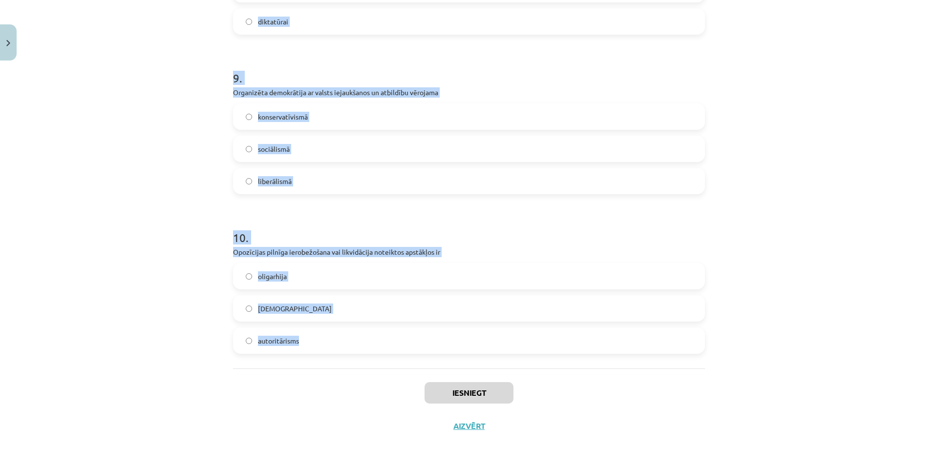
drag, startPoint x: 225, startPoint y: 216, endPoint x: 426, endPoint y: 357, distance: 245.2
copy form "1 . Pirmoreiz totalitārs režīms R-Eiropā 20.gs. 20.-s gados izveidojās Vācijā I…"
click at [799, 181] on div "Mācību tēma: Sociālās zinātnes i - 11. klases 1. ieskaites mācību materiāls #6 …" at bounding box center [469, 233] width 938 height 467
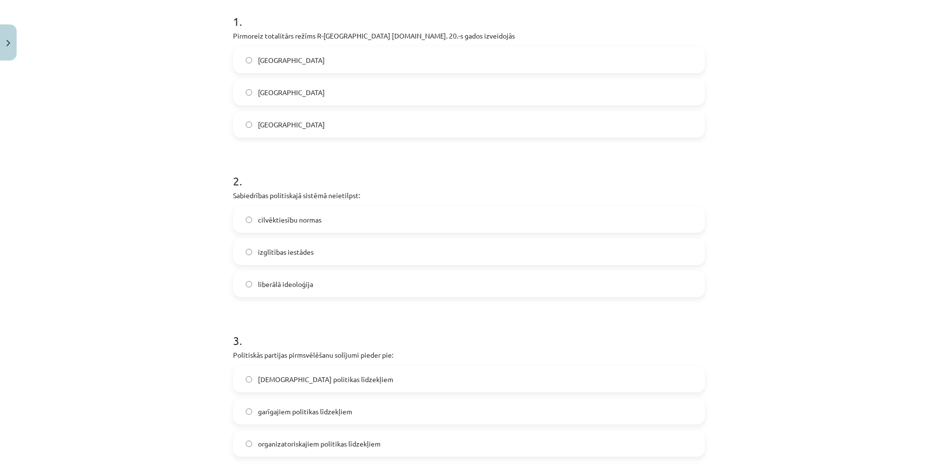
scroll to position [0, 0]
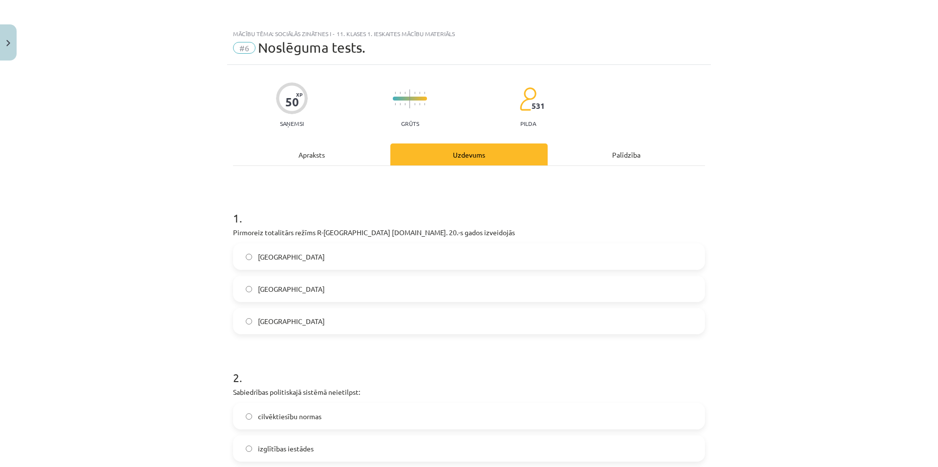
click at [261, 299] on label "Itālijā" at bounding box center [469, 289] width 470 height 24
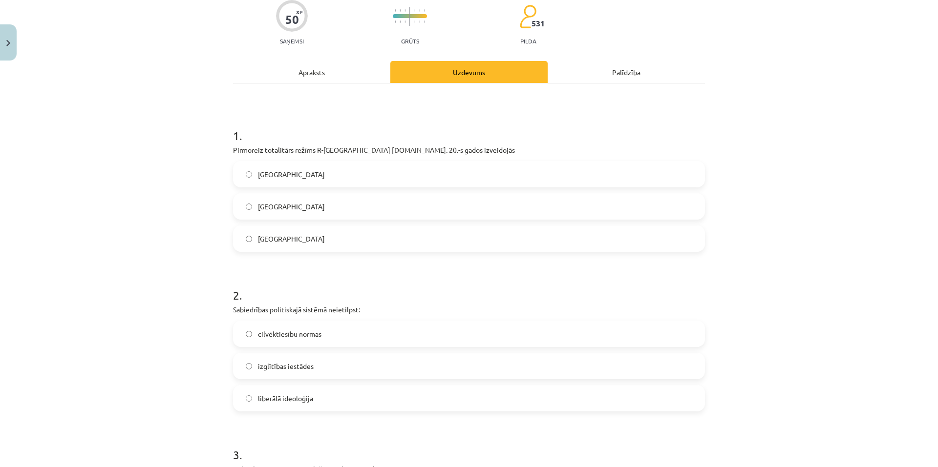
scroll to position [98, 0]
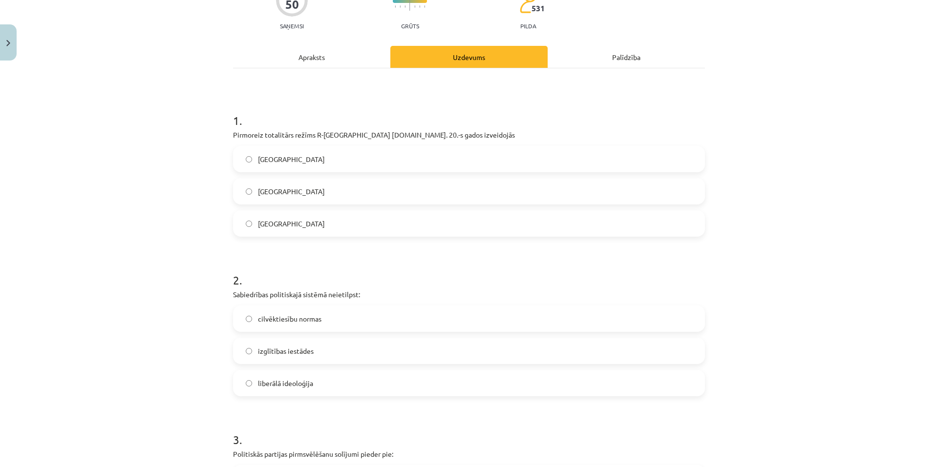
click at [322, 352] on label "izglītības iestādes" at bounding box center [469, 351] width 470 height 24
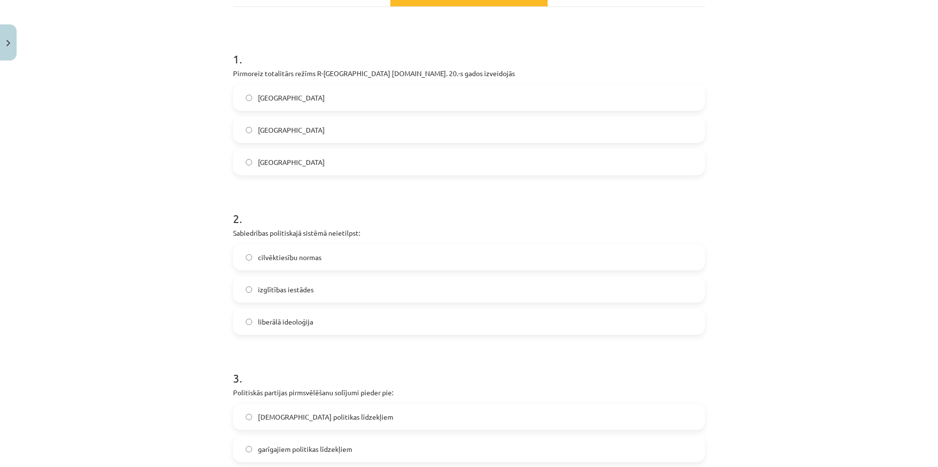
scroll to position [293, 0]
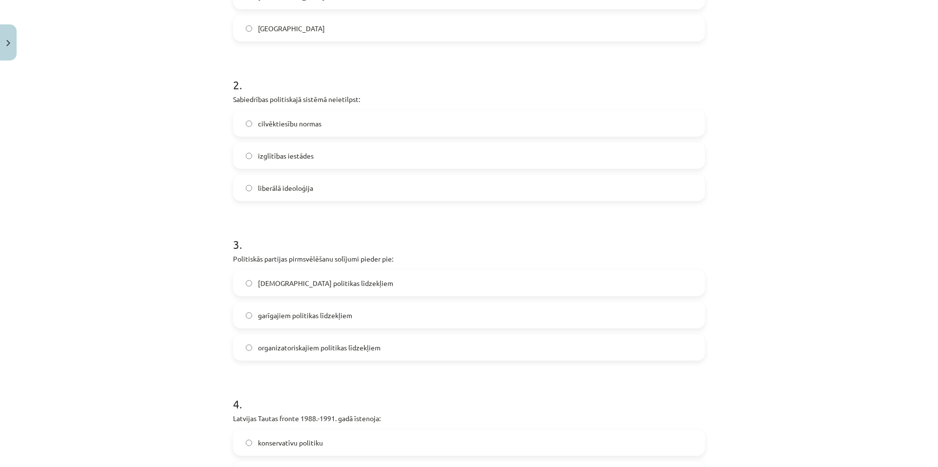
click at [258, 319] on span "garīgajiem politikas līdzekļiem" at bounding box center [305, 316] width 94 height 10
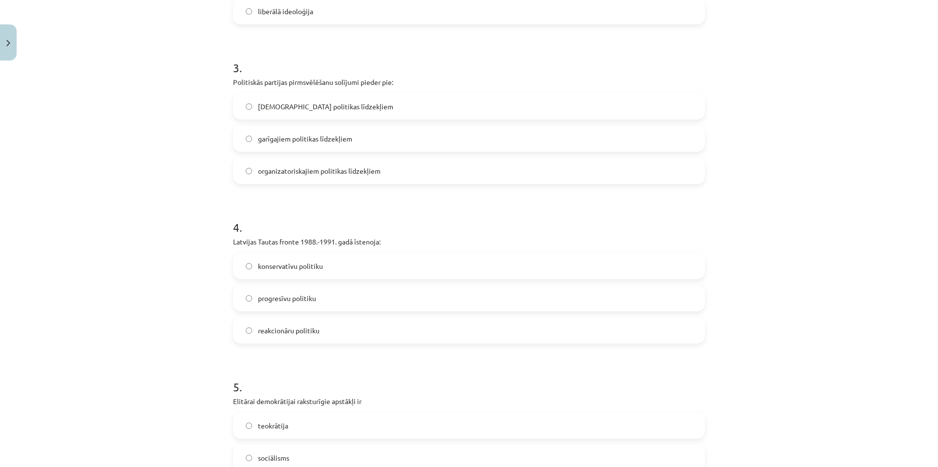
scroll to position [488, 0]
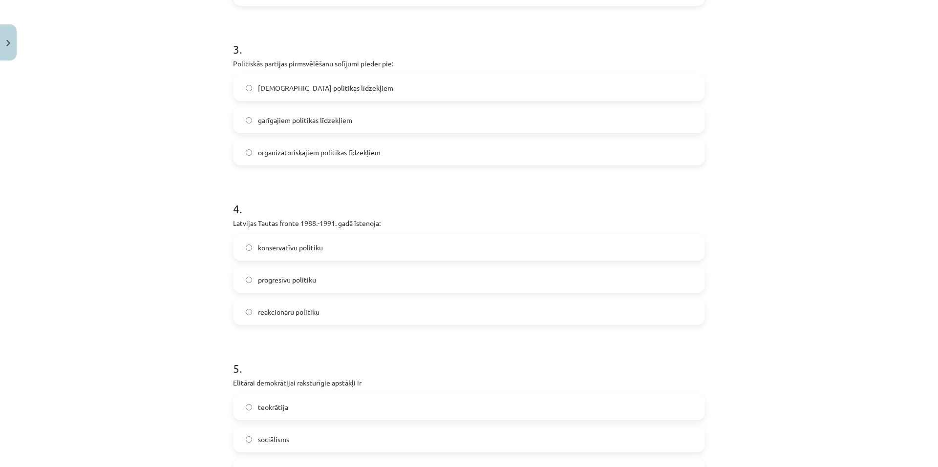
click at [293, 285] on span "progresīvu politiku" at bounding box center [287, 280] width 58 height 10
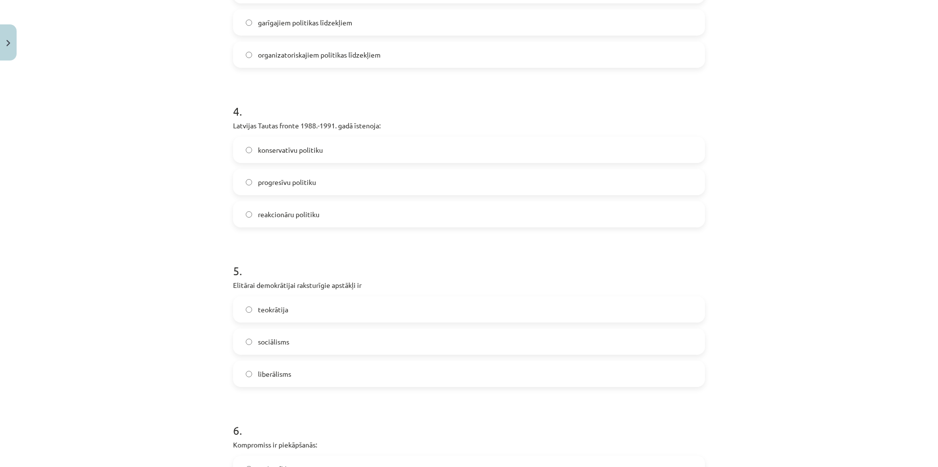
click at [286, 373] on span "liberālisms" at bounding box center [274, 374] width 33 height 10
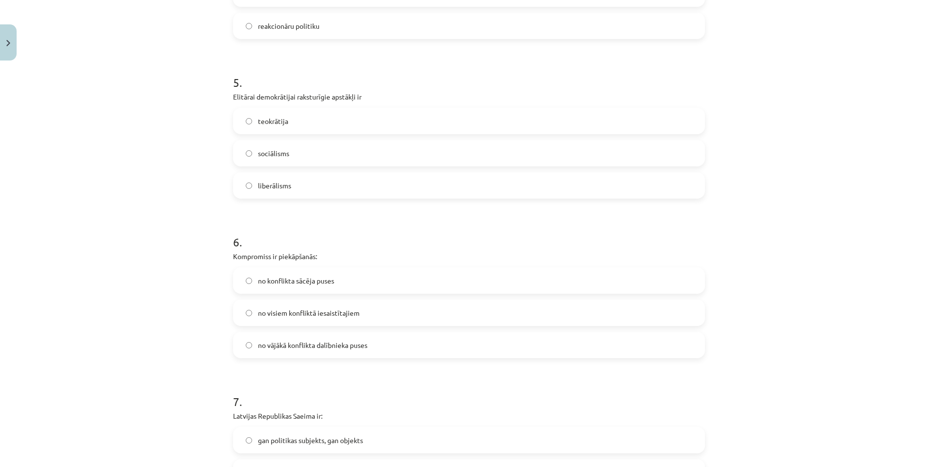
scroll to position [781, 0]
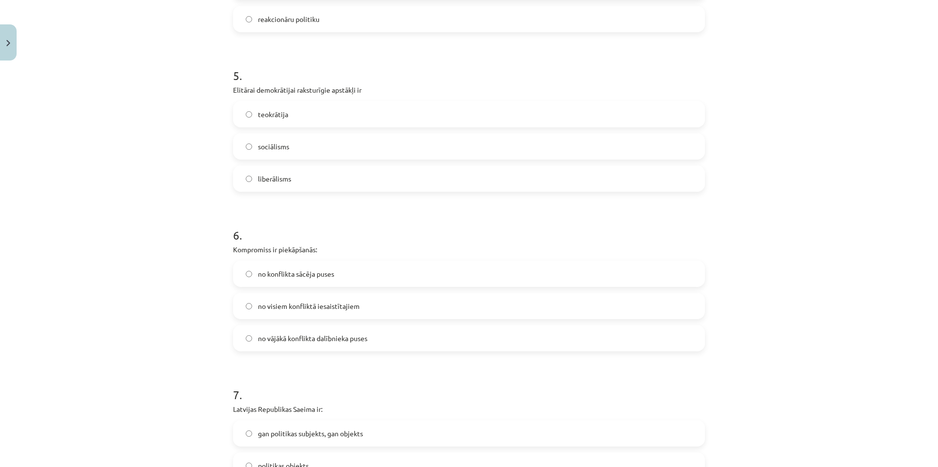
drag, startPoint x: 259, startPoint y: 304, endPoint x: 280, endPoint y: 254, distance: 53.9
click at [260, 303] on span "no visiem konfliktā iesaistītajiem" at bounding box center [309, 306] width 102 height 10
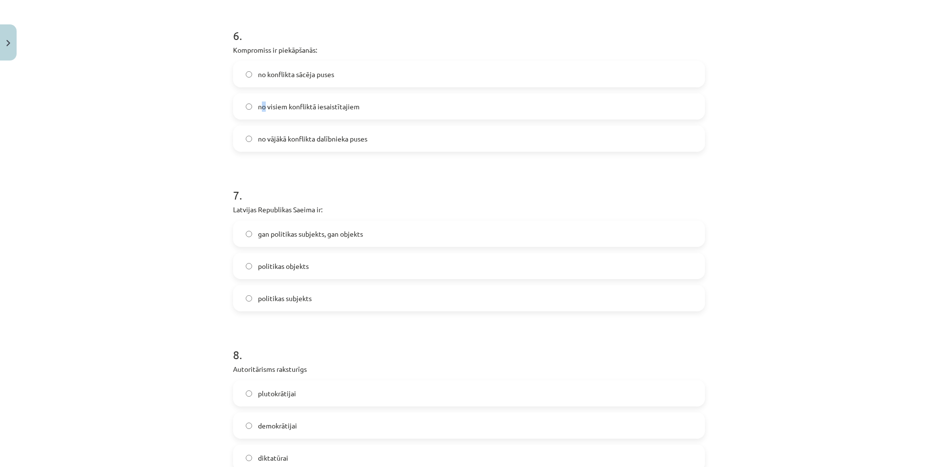
scroll to position [928, 0]
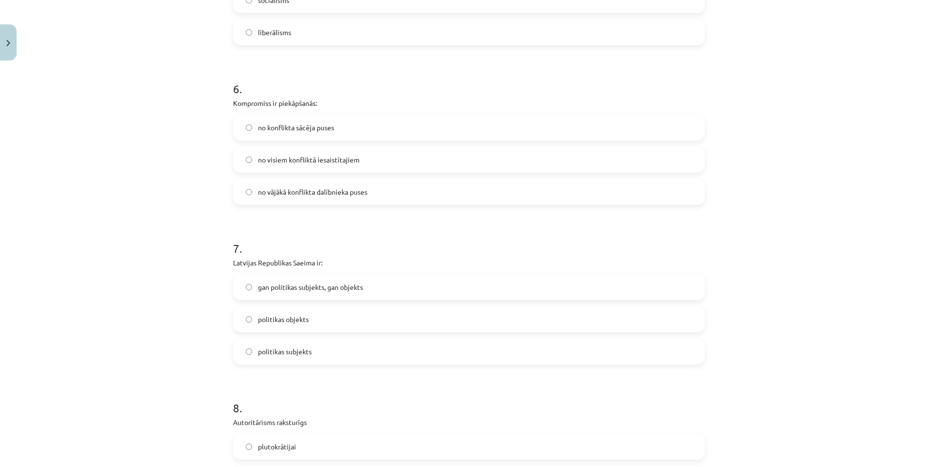
click at [245, 163] on label "no visiem konfliktā iesaistītajiem" at bounding box center [469, 159] width 470 height 24
click at [245, 291] on label "gan politikas subjekts, gan objekts" at bounding box center [469, 287] width 470 height 24
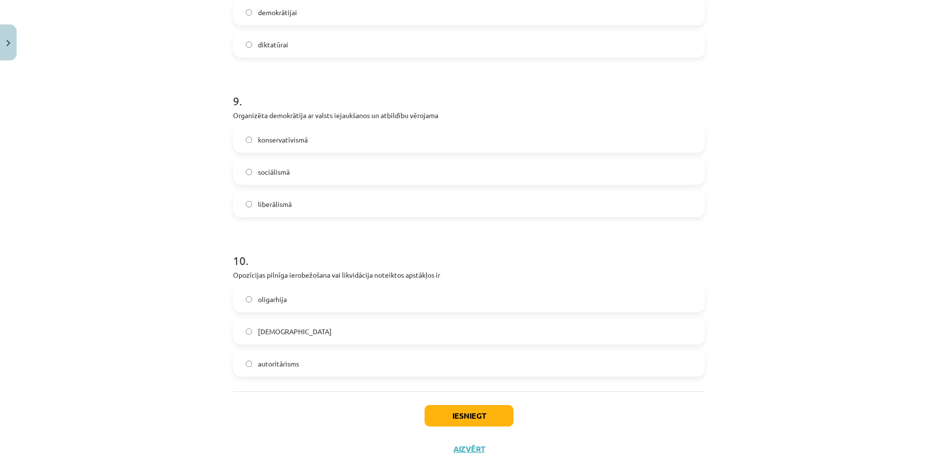
scroll to position [1418, 0]
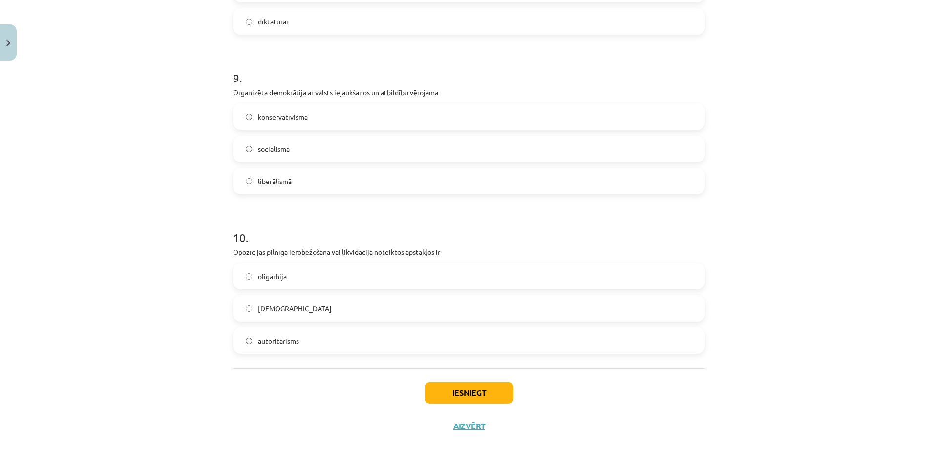
click at [249, 150] on label "sociālismā" at bounding box center [469, 149] width 470 height 24
click at [239, 313] on label "totalitārisms" at bounding box center [469, 308] width 470 height 24
click at [445, 394] on button "Iesniegt" at bounding box center [468, 392] width 89 height 21
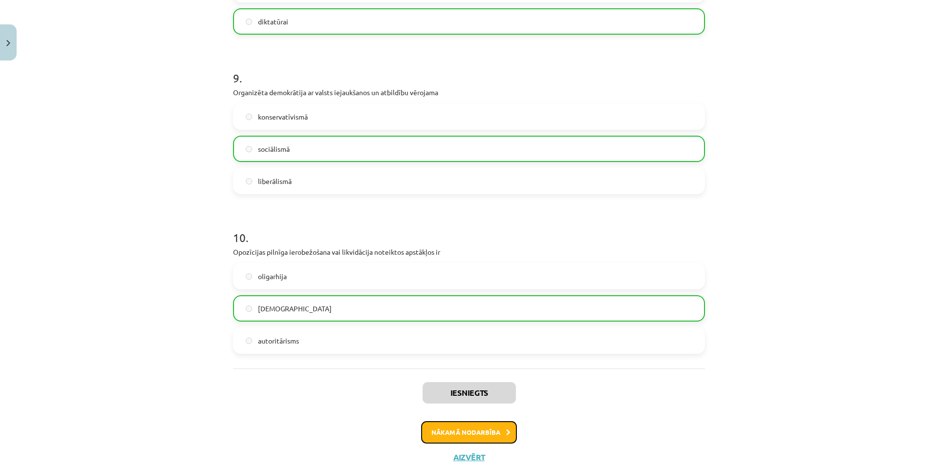
click at [484, 433] on button "Nākamā nodarbība" at bounding box center [469, 432] width 96 height 22
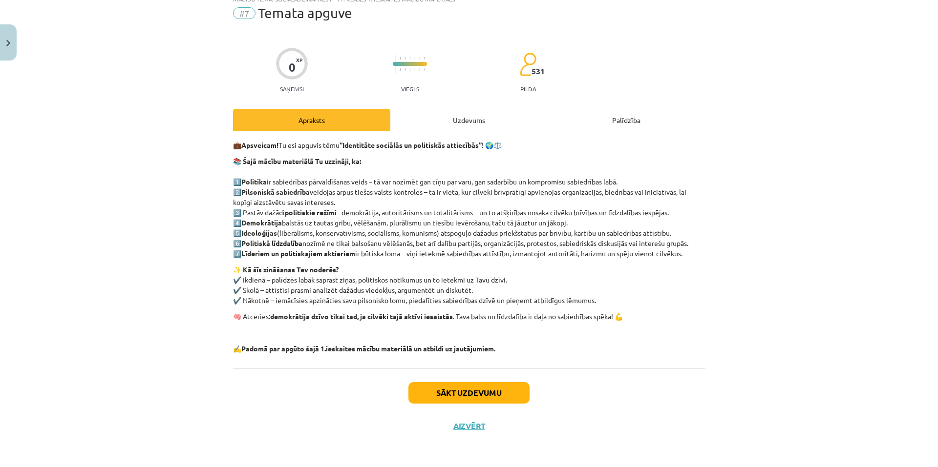
scroll to position [24, 0]
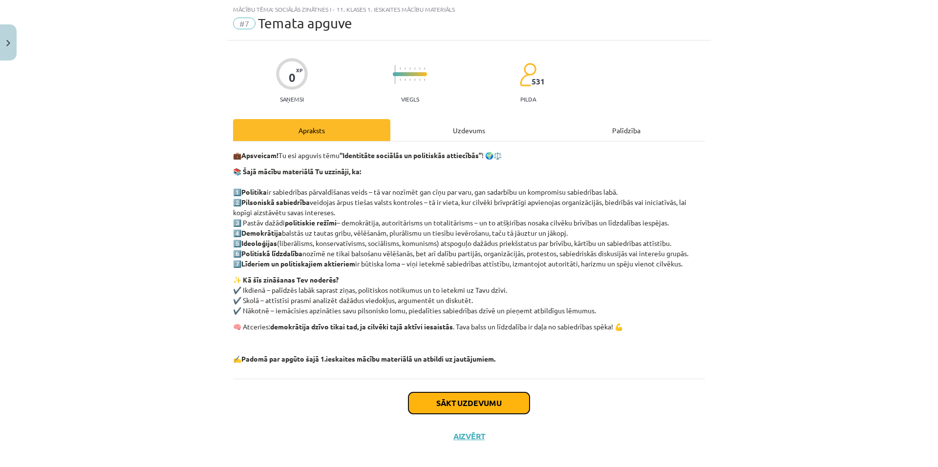
click at [503, 400] on button "Sākt uzdevumu" at bounding box center [468, 403] width 121 height 21
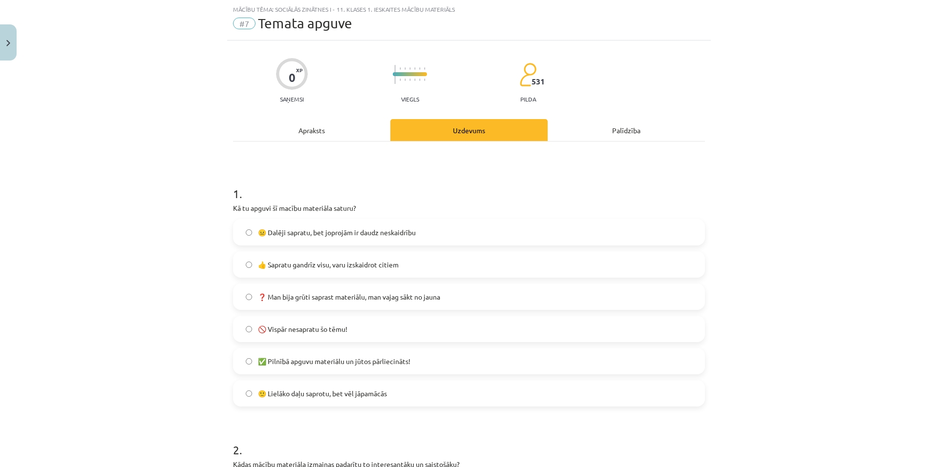
click at [251, 395] on label "🙂 Lielāko daļu saprotu, bet vēl jāpamācās" at bounding box center [469, 393] width 470 height 24
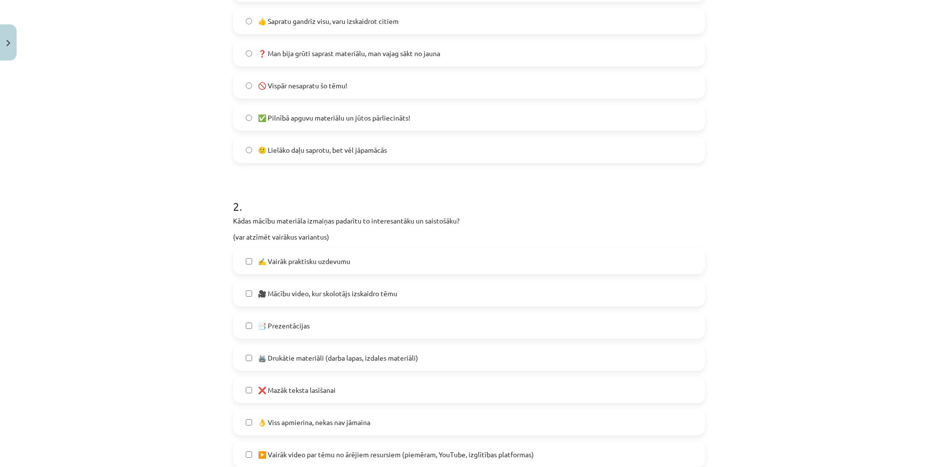
scroll to position [269, 0]
click at [262, 264] on span "✍️ Vairāk praktisku uzdevumu" at bounding box center [304, 261] width 92 height 10
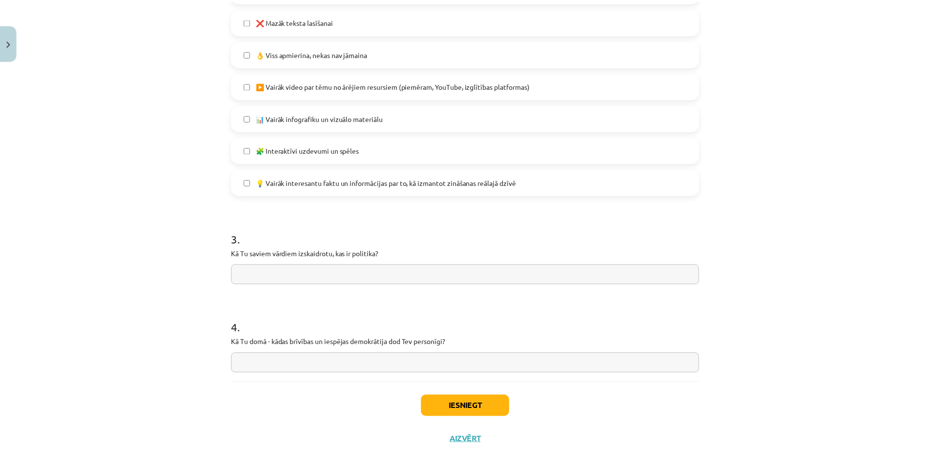
scroll to position [651, 0]
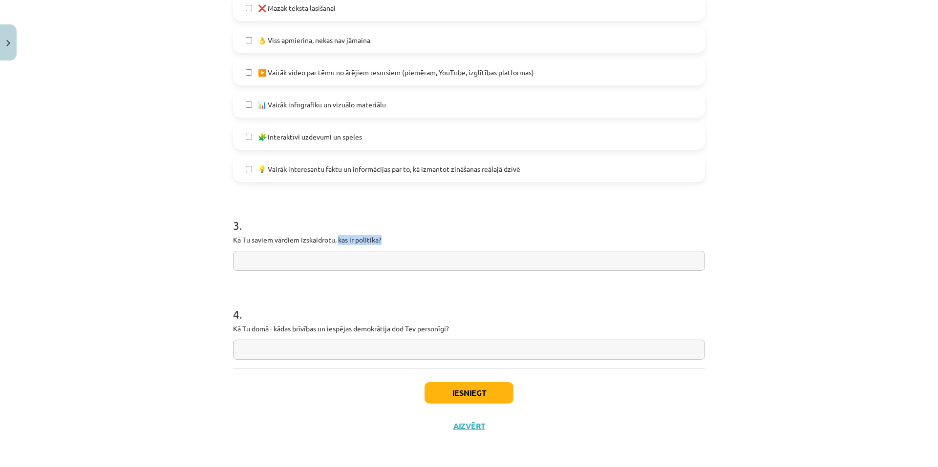
drag, startPoint x: 335, startPoint y: 239, endPoint x: 384, endPoint y: 242, distance: 49.4
click at [384, 242] on p "Kā Tu saviem vārdiem izskaidrotu, kas ir politika?" at bounding box center [469, 240] width 472 height 10
copy p "kas ir politika?"
click at [313, 252] on input "text" at bounding box center [469, 261] width 472 height 20
paste input "**********"
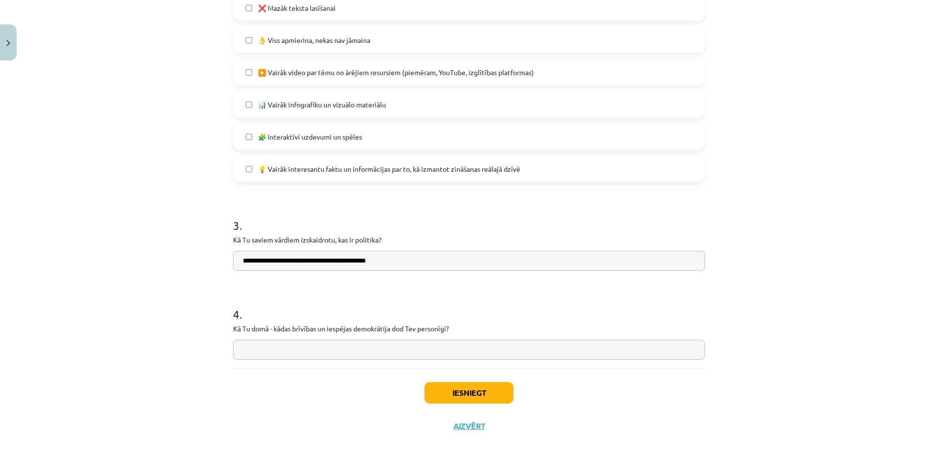
type input "**********"
drag, startPoint x: 241, startPoint y: 329, endPoint x: 472, endPoint y: 333, distance: 231.5
copy p
click at [387, 346] on input "text" at bounding box center [469, 350] width 472 height 20
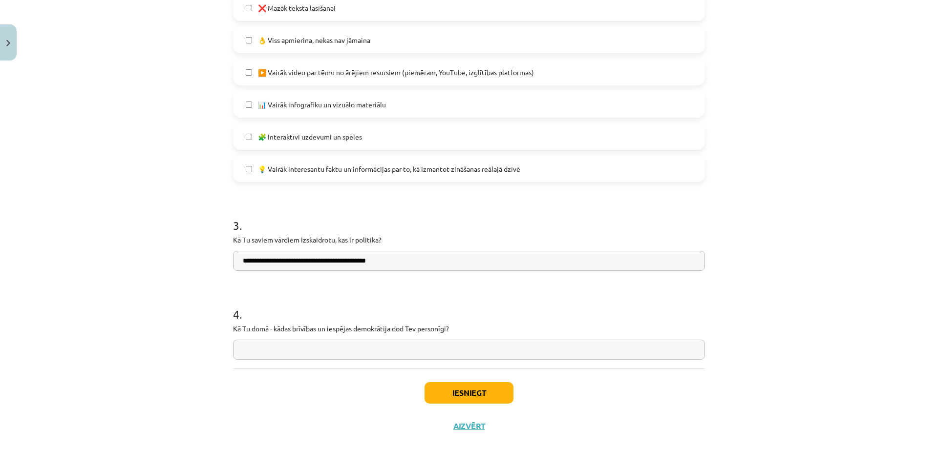
paste input "**********"
type input "**********"
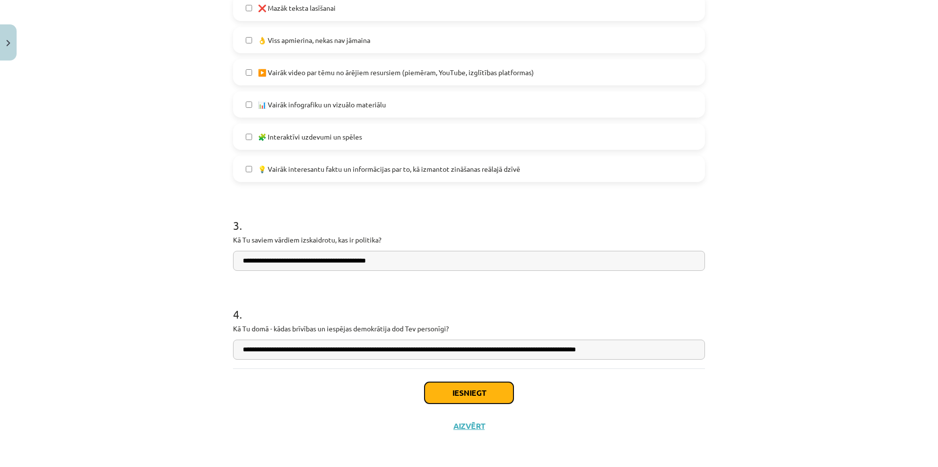
click at [481, 392] on button "Iesniegt" at bounding box center [468, 392] width 89 height 21
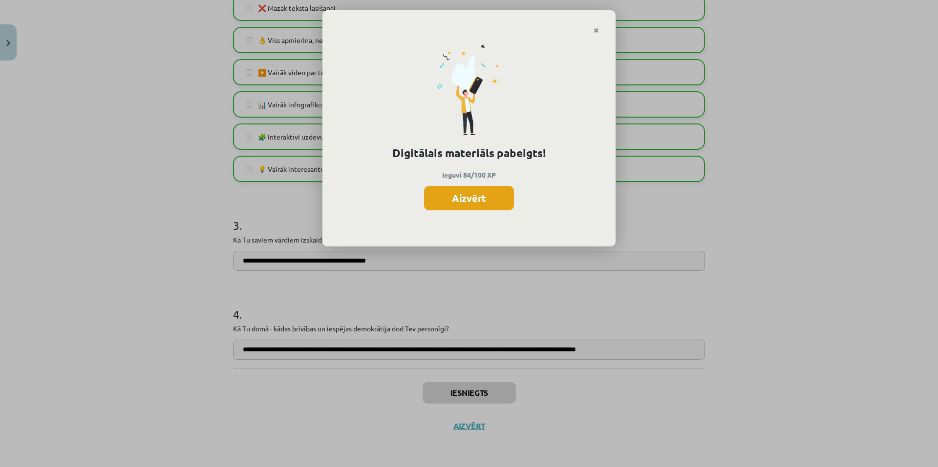
click at [483, 200] on button "Aizvērt" at bounding box center [469, 198] width 90 height 24
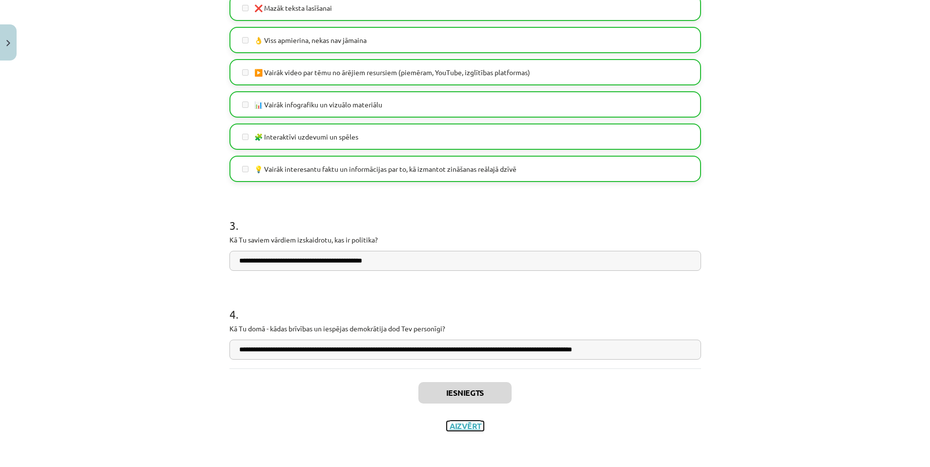
click at [465, 427] on button "Aizvērt" at bounding box center [465, 426] width 37 height 10
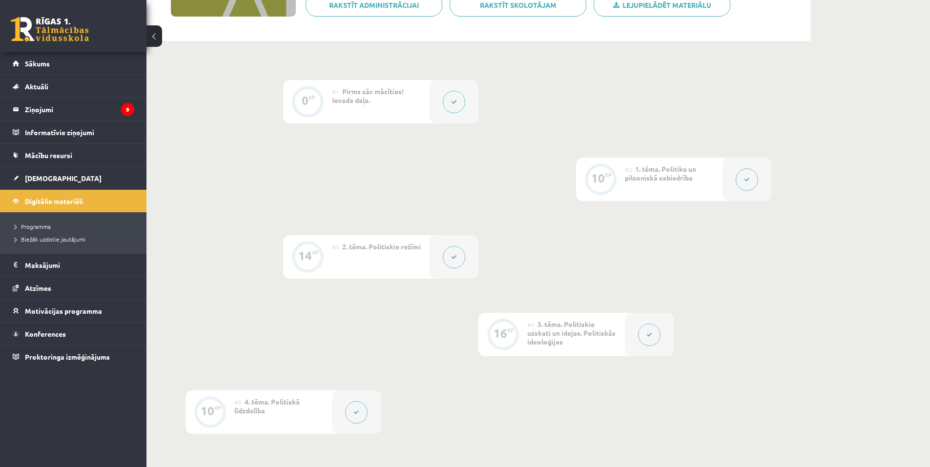
scroll to position [0, 0]
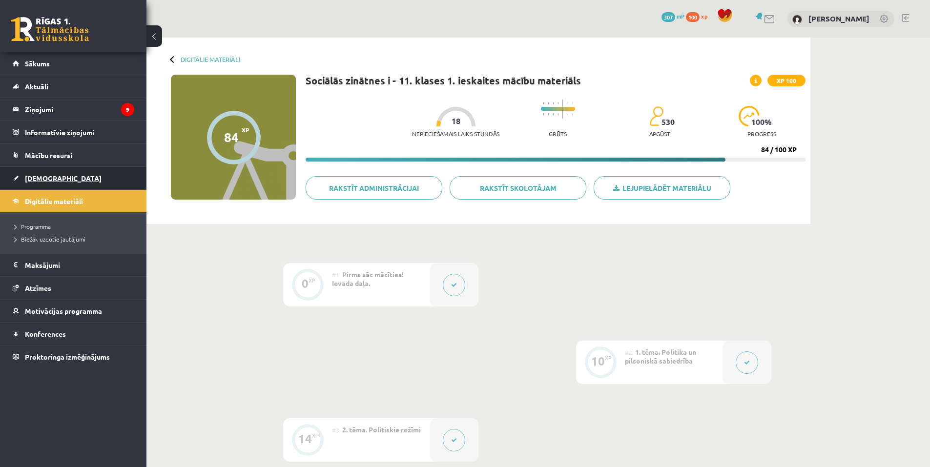
click at [39, 174] on link "[DEMOGRAPHIC_DATA]" at bounding box center [74, 178] width 122 height 22
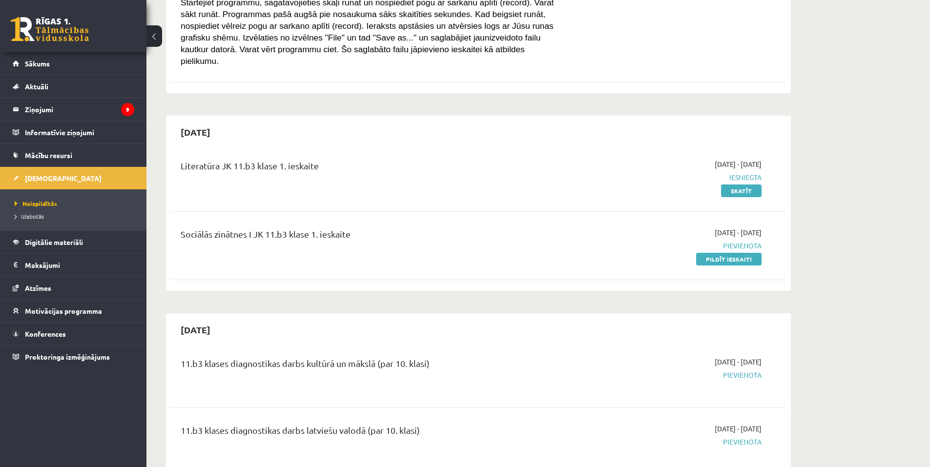
scroll to position [293, 0]
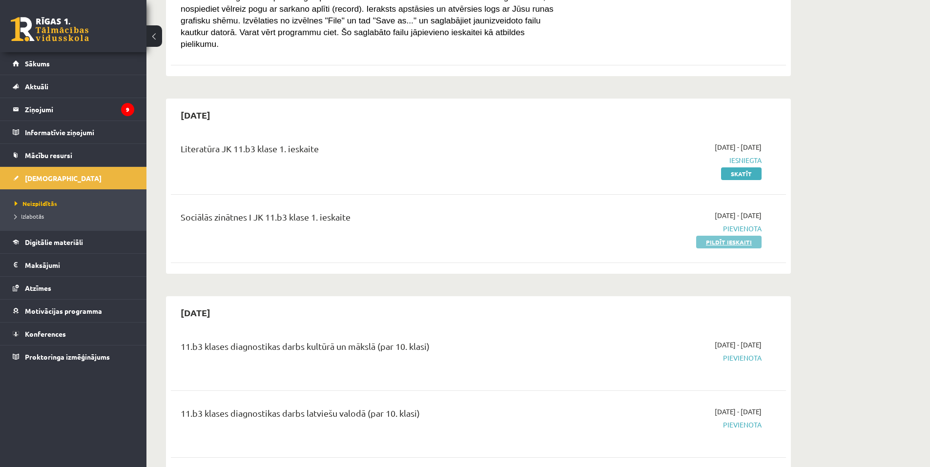
click at [720, 236] on link "Pildīt ieskaiti" at bounding box center [728, 242] width 65 height 13
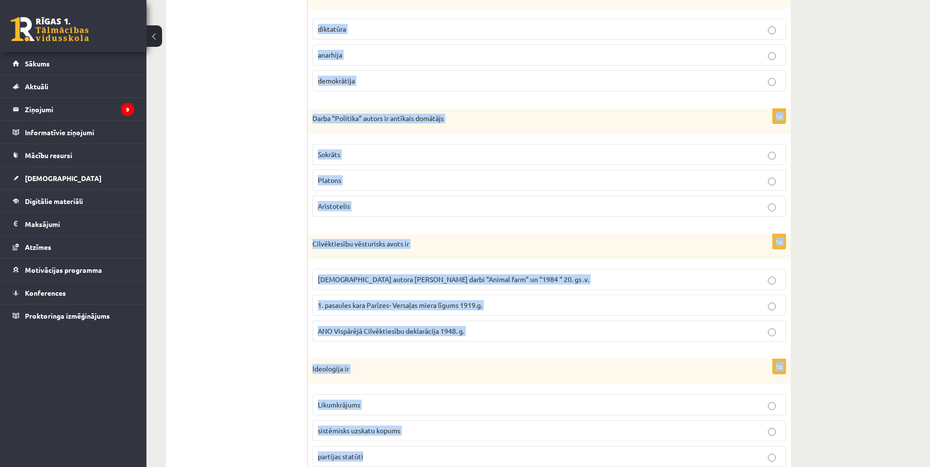
scroll to position [364, 0]
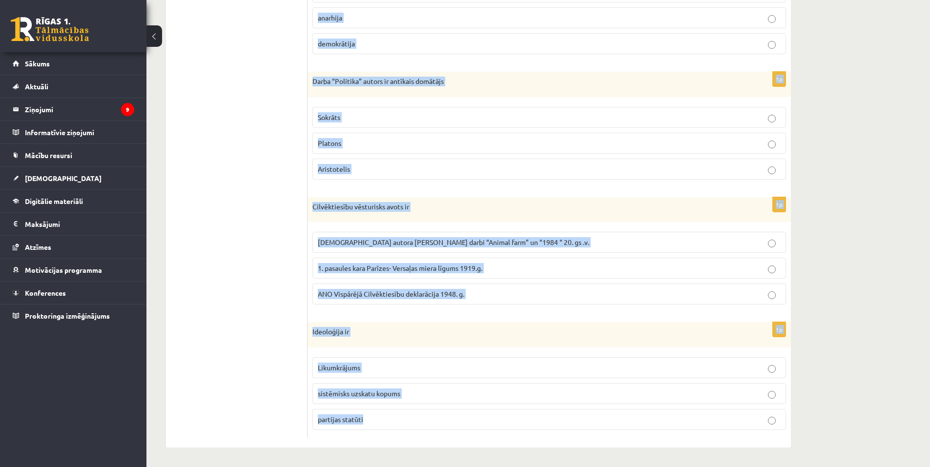
drag, startPoint x: 313, startPoint y: 193, endPoint x: 606, endPoint y: 428, distance: 375.6
click at [606, 428] on form "1p Demokrātijas vēsturisks avots tiesību jomā ir M. Lutera 95 tēzes V. Ļeņina /…" at bounding box center [549, 124] width 464 height 627
copy form "Demokrātijas vēsturisks avots tiesību jomā ir M. Lutera 95 tēzes V. Ļeņina / Uļ…"
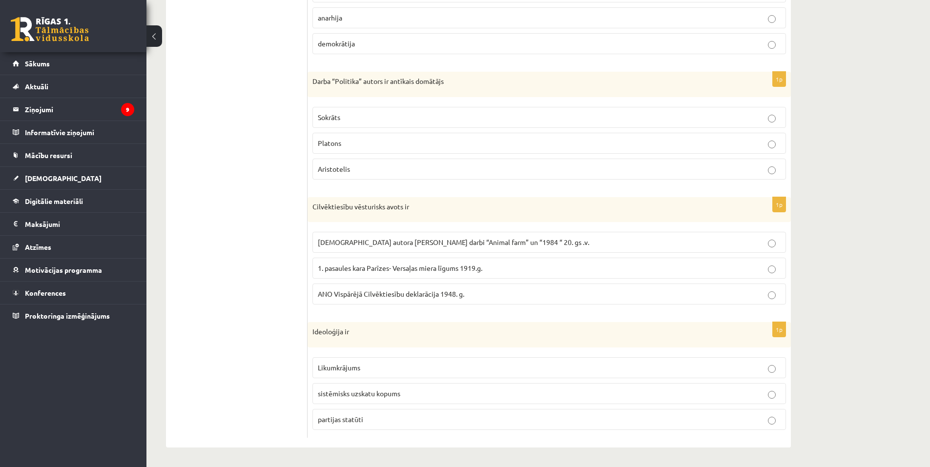
click at [207, 136] on ul "1. uzdevums 2. uzdevums 3. uzdevums 4. uzdevums 5. uzdevums 6. uzdevums 7. uzde…" at bounding box center [242, 124] width 132 height 627
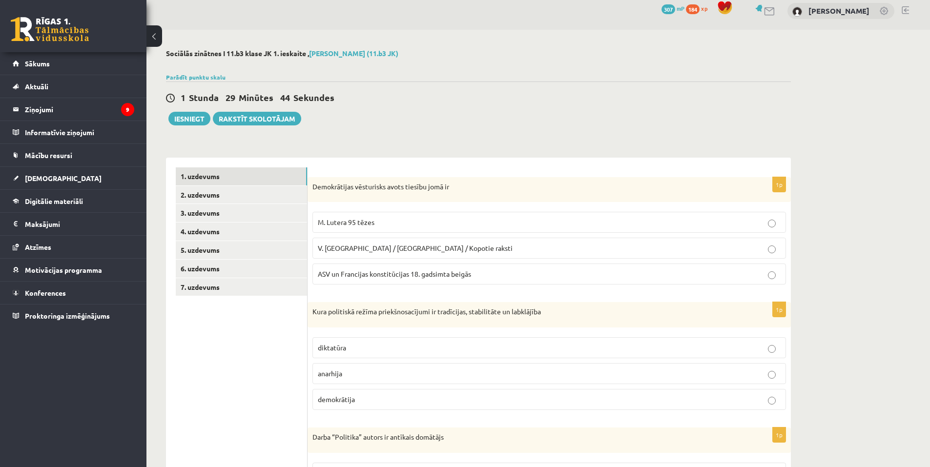
scroll to position [0, 0]
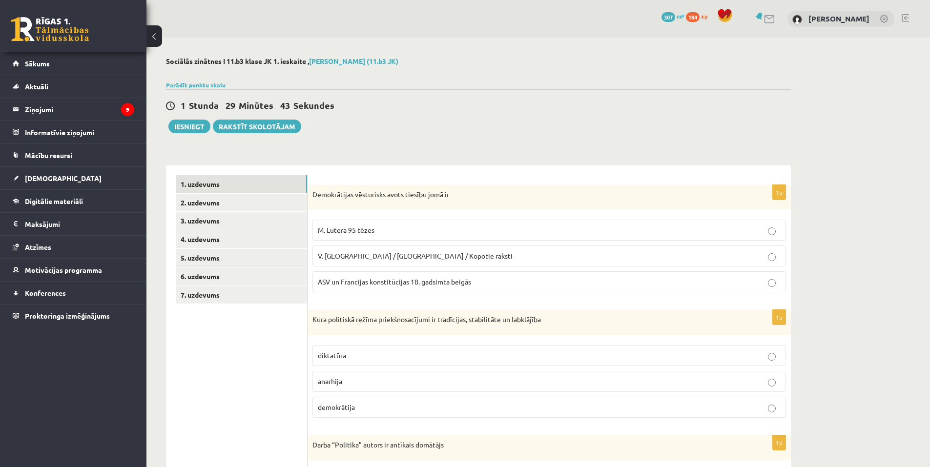
click at [365, 287] on p "ASV un Francijas konstitūcijas 18. gadsimta beigās" at bounding box center [549, 282] width 463 height 10
click at [360, 405] on p "demokrātija" at bounding box center [549, 407] width 463 height 10
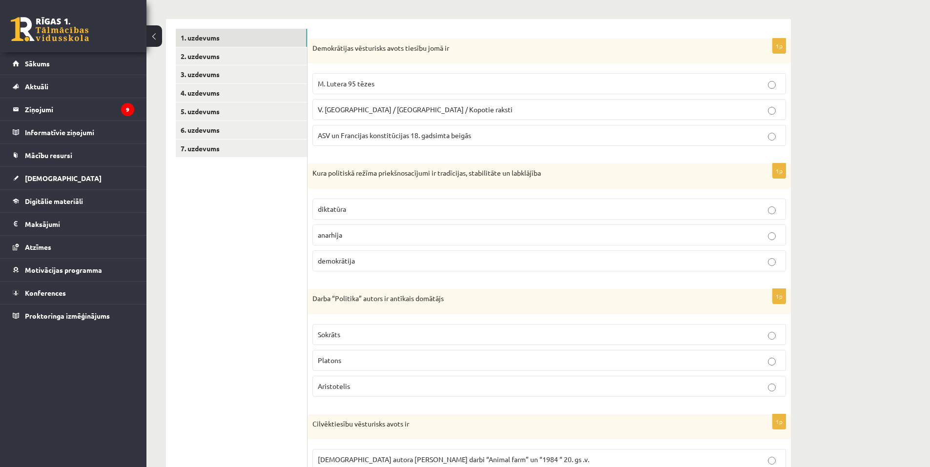
click at [351, 392] on p "Aristotelis" at bounding box center [549, 386] width 463 height 10
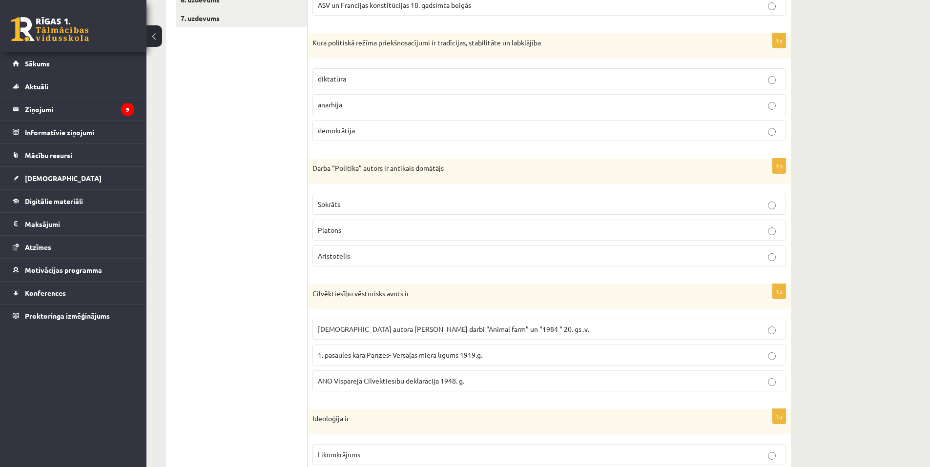
scroll to position [364, 0]
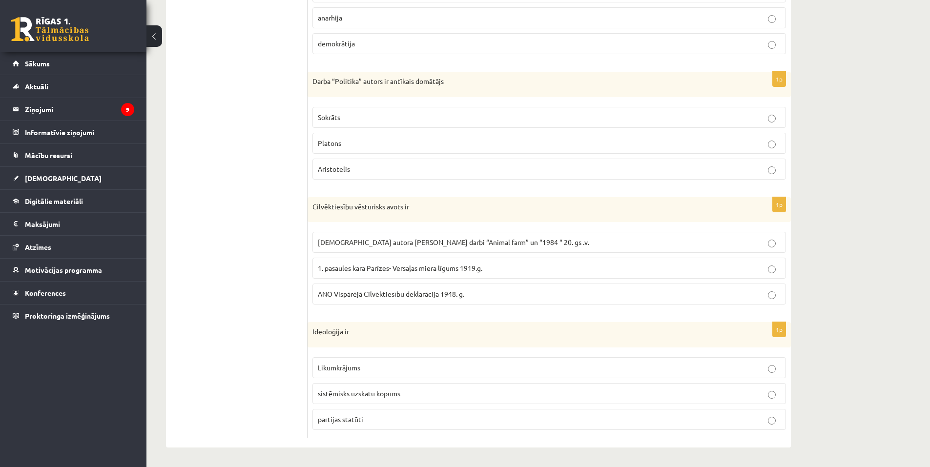
click at [386, 297] on span "ANO Vispārējā Cilvēktiesību deklarācija 1948. g." at bounding box center [391, 294] width 147 height 9
click at [404, 394] on p "sistēmisks uzskatu kopums" at bounding box center [549, 394] width 463 height 10
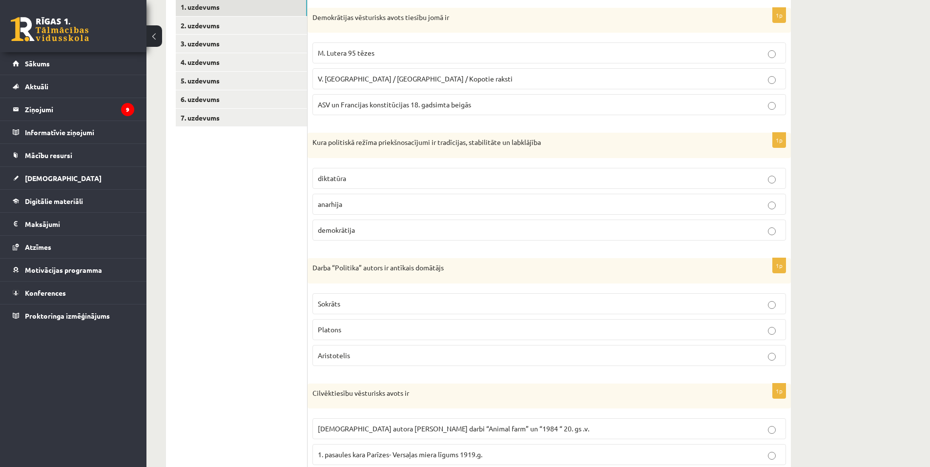
scroll to position [71, 0]
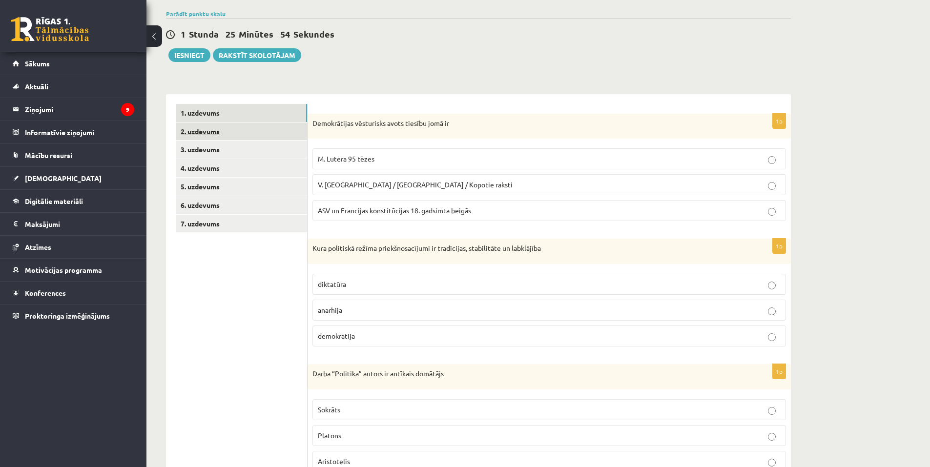
click at [194, 131] on link "2. uzdevums" at bounding box center [241, 132] width 131 height 18
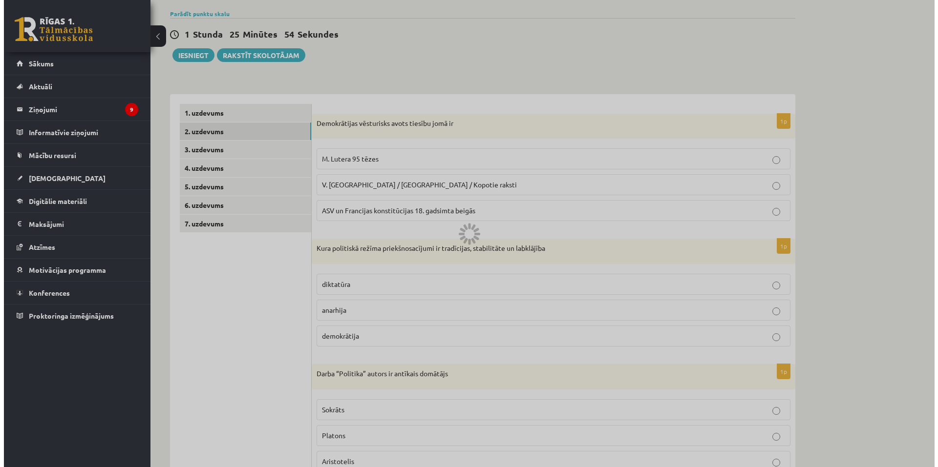
scroll to position [0, 0]
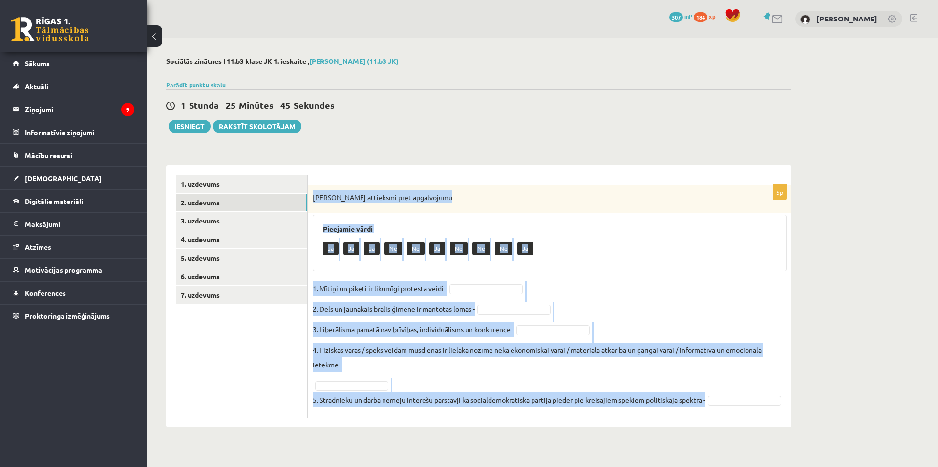
drag, startPoint x: 313, startPoint y: 198, endPoint x: 710, endPoint y: 418, distance: 454.1
click at [710, 418] on div "5p Izsaki attieksmi pret apgalvojumu Pieejamie vārdi Jā Jā Jā Nē Nē Jā Nē Nē Nē…" at bounding box center [550, 301] width 484 height 233
copy div "Izsaki attieksmi pret apgalvojumu Pieejamie vārdi Jā Jā Jā Nē Nē Jā Nē Nē Nē Jā…"
click at [520, 202] on p "Izsaki attieksmi pret apgalvojumu" at bounding box center [525, 196] width 425 height 13
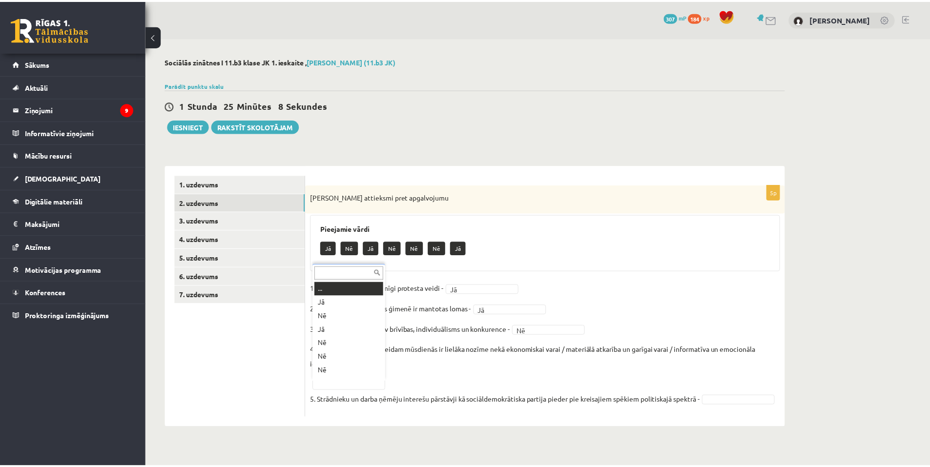
scroll to position [12, 0]
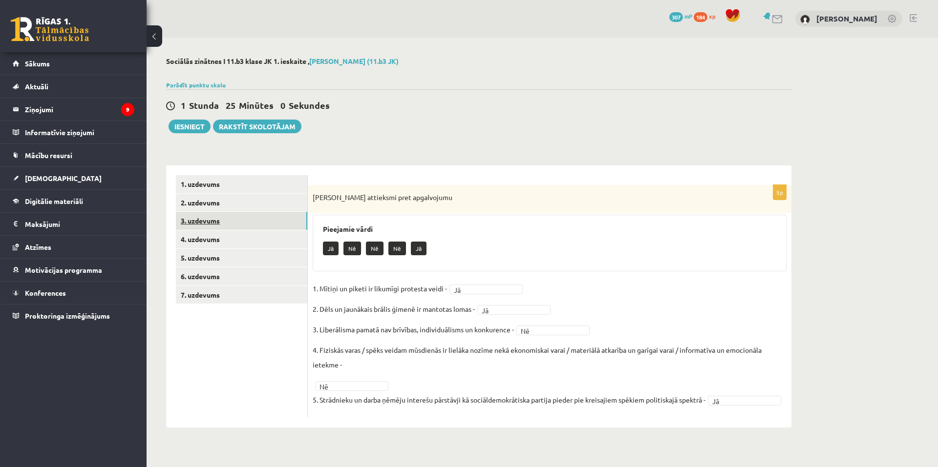
click at [202, 219] on link "3. uzdevums" at bounding box center [241, 221] width 131 height 18
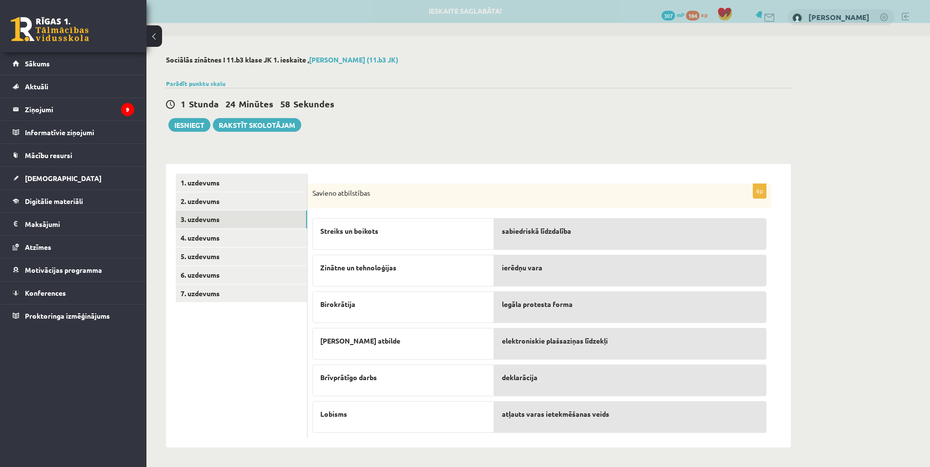
scroll to position [2, 0]
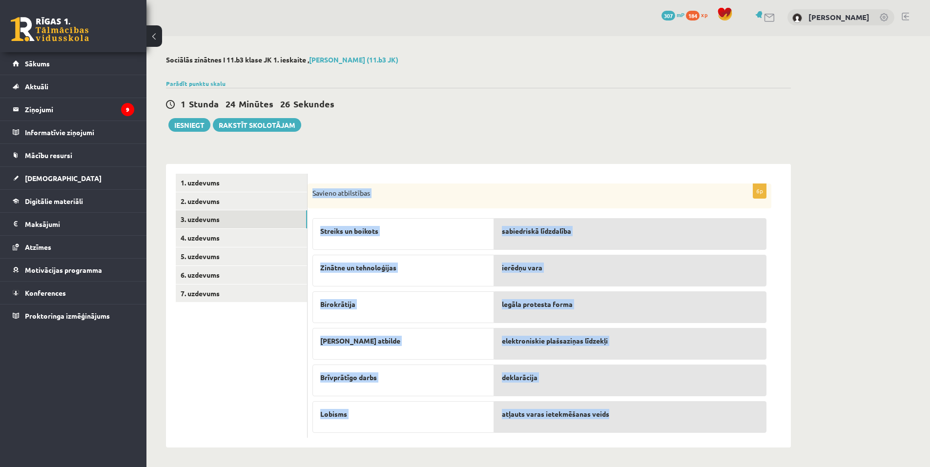
drag, startPoint x: 310, startPoint y: 192, endPoint x: 701, endPoint y: 425, distance: 455.3
click at [701, 425] on div "6p Savieno atbilstības Streiks un boikots Zinātne un tehnoloģijas Birokrātija L…" at bounding box center [540, 311] width 464 height 255
copy div "Savieno atbilstības Streiks un boikots Zinātne un tehnoloģijas Birokrātija Liek…"
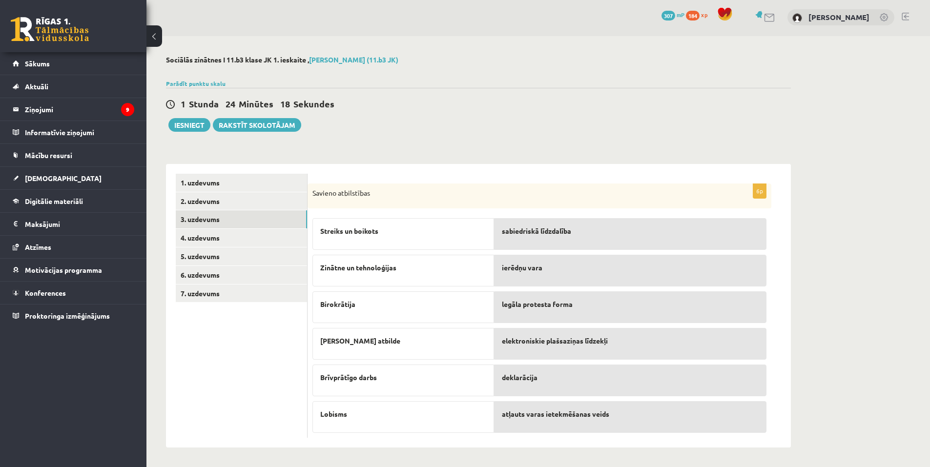
click at [538, 88] on div "1 Stunda 24 Minūtes 18 Sekundes Ieskaite saglabāta! Iesniegt Rakstīt skolotājam" at bounding box center [478, 110] width 625 height 44
click at [206, 235] on link "4. uzdevums" at bounding box center [241, 238] width 131 height 18
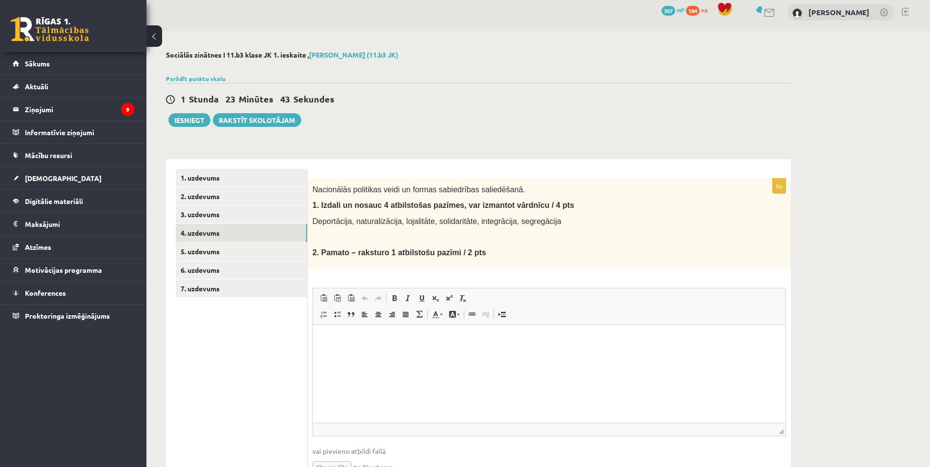
scroll to position [61, 0]
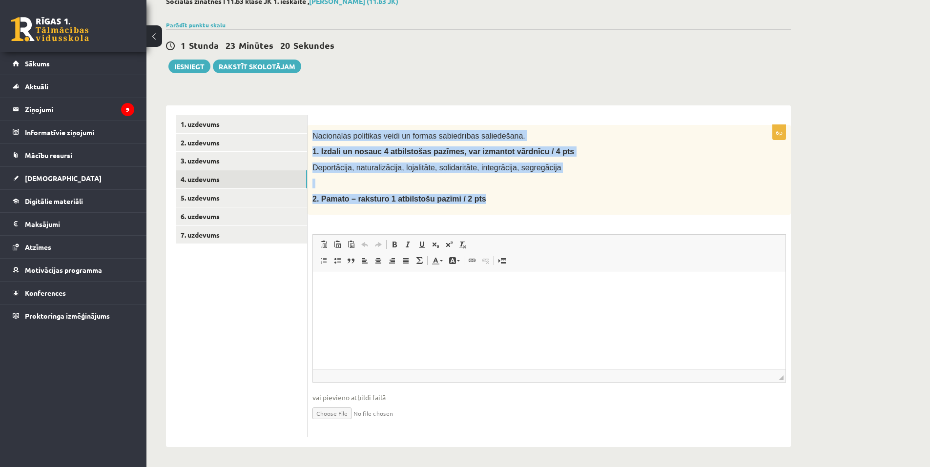
drag, startPoint x: 315, startPoint y: 135, endPoint x: 553, endPoint y: 199, distance: 246.8
click at [553, 199] on div "Nacionālās politikas veidi un formas sabiedrības saliedēšanā. 1. Izdali un nosa…" at bounding box center [550, 170] width 484 height 90
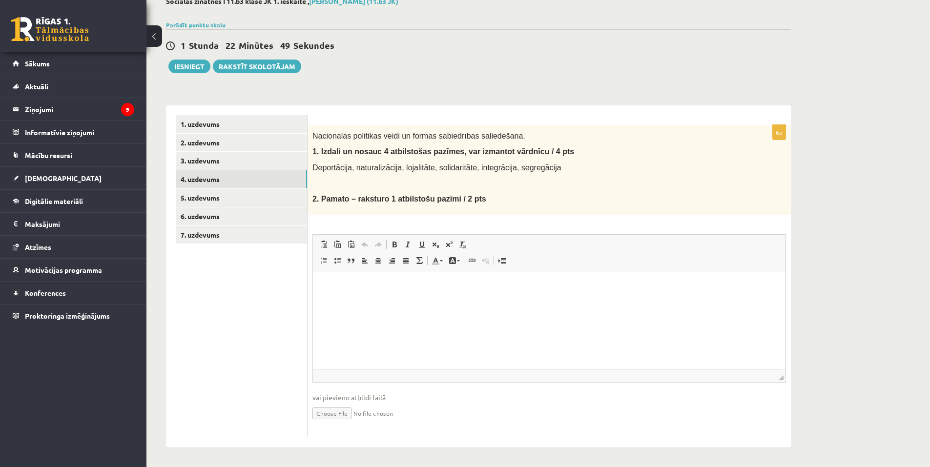
click at [650, 71] on div "1 Stunda 22 Minūtes 49 Sekundes Ieskaite saglabāta! Iesniegt Rakstīt skolotājam" at bounding box center [478, 51] width 625 height 44
click at [333, 283] on p "Bagātinātā teksta redaktors, wiswyg-editor-user-answer-47433842572940" at bounding box center [549, 286] width 453 height 10
paste body "Bagātinātā teksta redaktors, wiswyg-editor-user-answer-47433842572940"
click at [385, 287] on p "**********" at bounding box center [549, 286] width 414 height 10
click at [378, 304] on p "**********" at bounding box center [549, 302] width 414 height 10
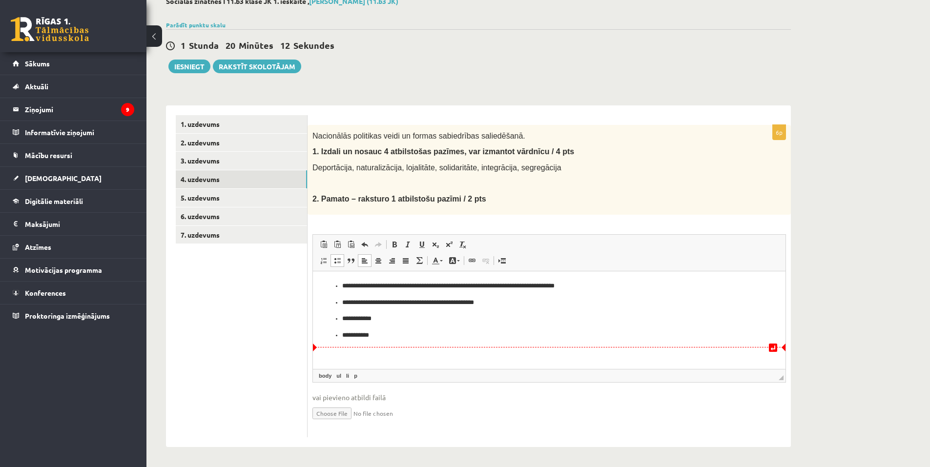
click at [377, 316] on p "**********" at bounding box center [549, 319] width 414 height 10
click at [375, 337] on p "**********" at bounding box center [549, 335] width 414 height 10
click at [342, 337] on li "**********" at bounding box center [549, 335] width 414 height 10
drag, startPoint x: 337, startPoint y: 336, endPoint x: 332, endPoint y: 335, distance: 4.9
click at [332, 335] on ul "**********" at bounding box center [549, 311] width 453 height 60
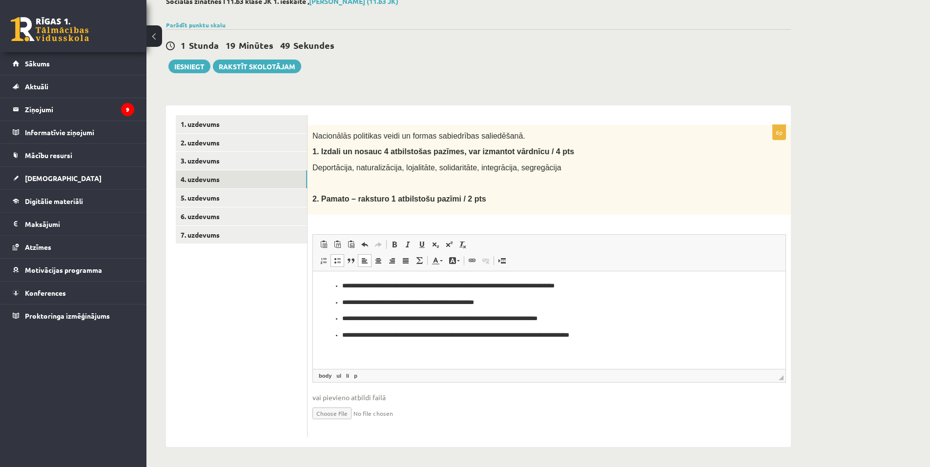
click at [334, 336] on ul "**********" at bounding box center [549, 311] width 453 height 60
click at [334, 286] on ul "**********" at bounding box center [549, 311] width 453 height 60
click at [331, 283] on ul "**********" at bounding box center [549, 311] width 453 height 60
click at [330, 286] on ul "**********" at bounding box center [549, 311] width 453 height 60
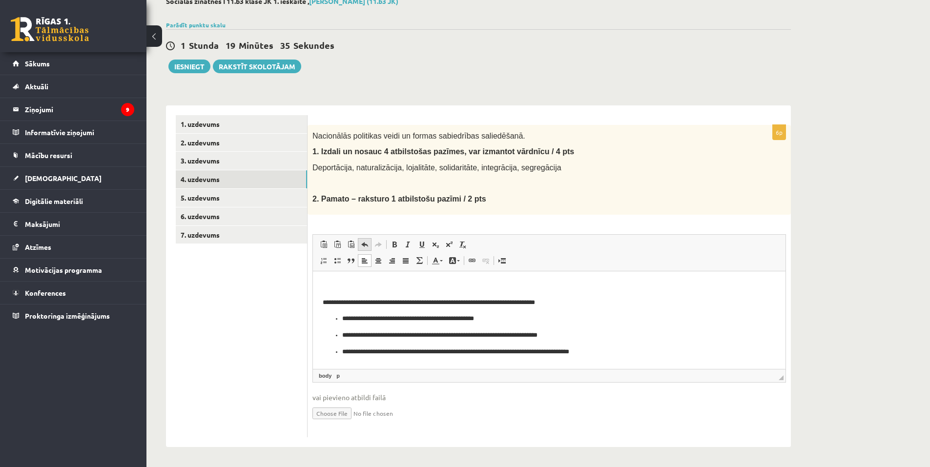
click at [370, 244] on link "Atcelt Klaviatūras saīsne vadīšanas taustiņš+Z" at bounding box center [365, 244] width 14 height 13
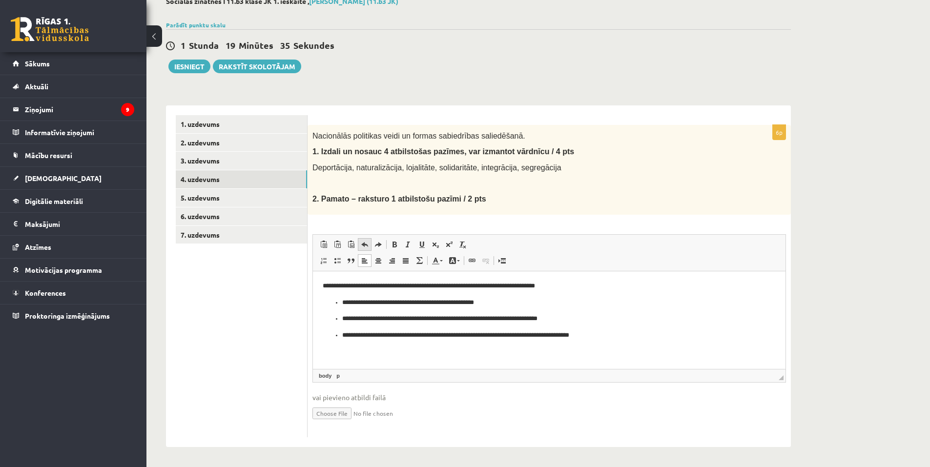
click at [370, 244] on link "Atcelt Klaviatūras saīsne vadīšanas taustiņš+Z" at bounding box center [365, 244] width 14 height 13
click at [337, 262] on span at bounding box center [338, 261] width 8 height 8
click at [342, 301] on li "**********" at bounding box center [549, 302] width 414 height 10
click at [337, 263] on span at bounding box center [338, 261] width 8 height 8
click at [340, 319] on ul "**********" at bounding box center [549, 327] width 453 height 26
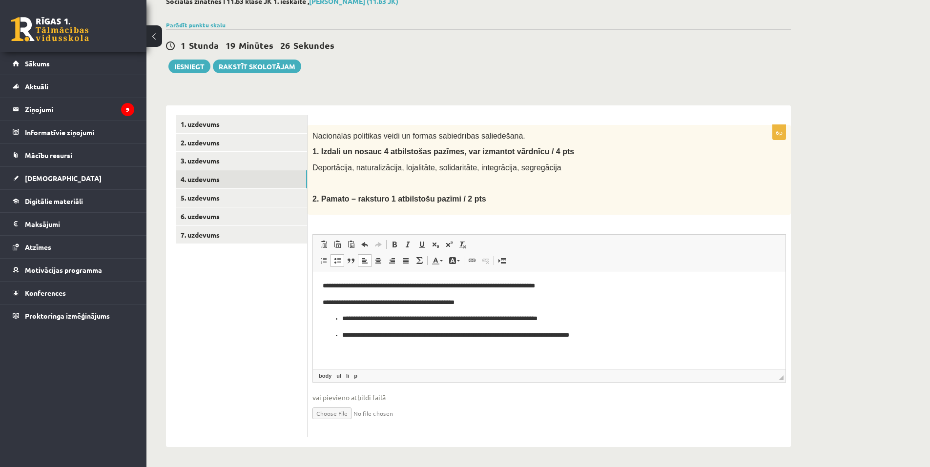
click at [334, 259] on span at bounding box center [338, 261] width 8 height 8
click at [340, 338] on ul "**********" at bounding box center [549, 335] width 453 height 10
click at [335, 257] on span at bounding box center [338, 261] width 8 height 8
click at [352, 338] on p "**********" at bounding box center [549, 335] width 453 height 10
click at [351, 335] on p "**********" at bounding box center [549, 335] width 453 height 10
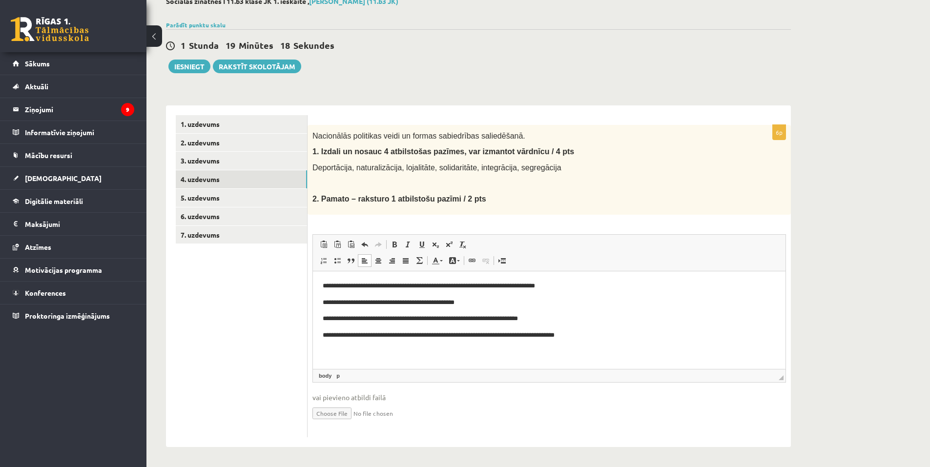
click at [353, 317] on p "**********" at bounding box center [549, 319] width 453 height 10
click at [354, 319] on p "**********" at bounding box center [549, 319] width 453 height 10
drag, startPoint x: 346, startPoint y: 299, endPoint x: 399, endPoint y: 295, distance: 52.4
click at [347, 299] on p "**********" at bounding box center [549, 302] width 453 height 10
click at [349, 302] on p "**********" at bounding box center [549, 302] width 453 height 10
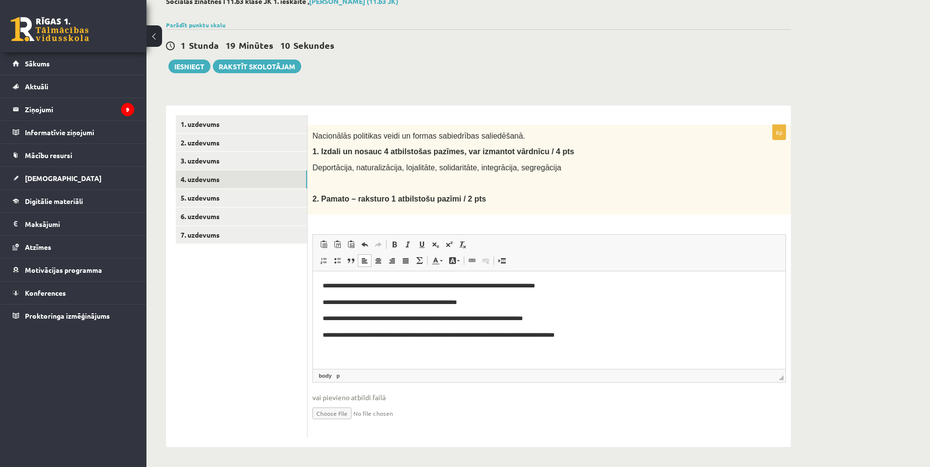
click at [348, 303] on p "**********" at bounding box center [549, 302] width 453 height 10
click at [360, 286] on p "**********" at bounding box center [549, 286] width 453 height 10
drag, startPoint x: 360, startPoint y: 284, endPoint x: 380, endPoint y: 284, distance: 20.0
click at [360, 284] on p "**********" at bounding box center [549, 286] width 453 height 10
click at [204, 194] on link "5. uzdevums" at bounding box center [241, 198] width 131 height 18
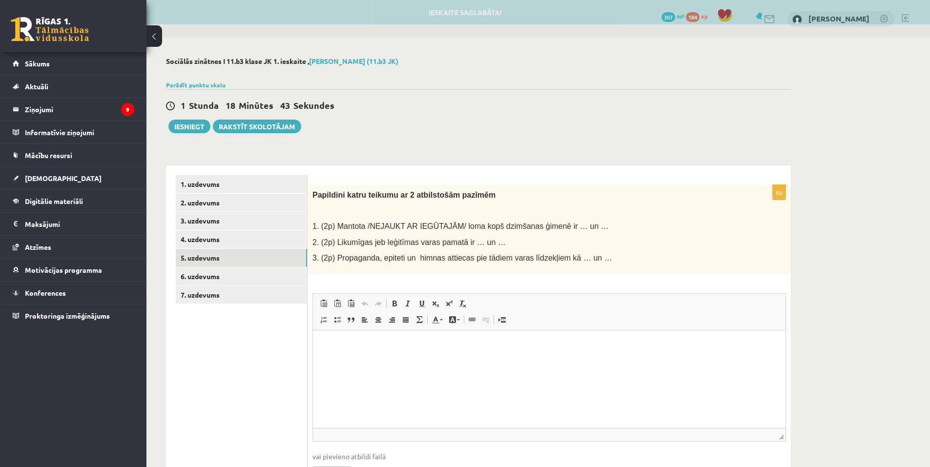
scroll to position [0, 0]
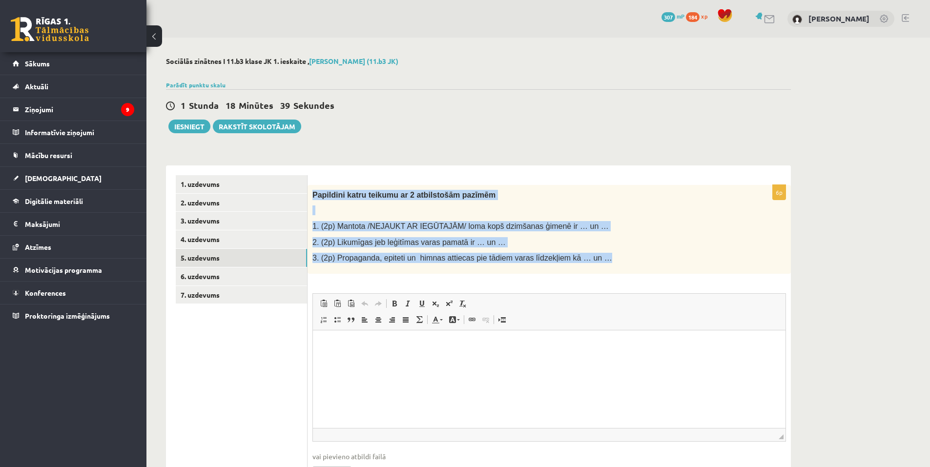
drag, startPoint x: 313, startPoint y: 196, endPoint x: 606, endPoint y: 267, distance: 301.0
click at [606, 267] on div "Papildini katru teikumu ar 2 atbilstošām pazīmēm 1. (2p) Mantota /NEJAUKT AR IE…" at bounding box center [550, 229] width 484 height 89
copy div "Papildini katru teikumu ar 2 atbilstošām pazīmēm 1. (2p) Mantota /NEJAUKT AR IE…"
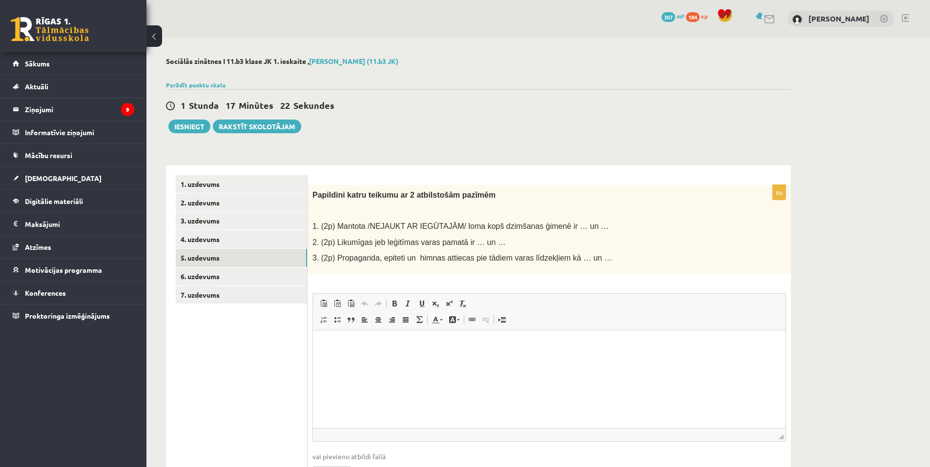
click at [557, 129] on div "1 Stunda 17 Minūtes 22 Sekundes Ieskaite saglabāta! Iesniegt Rakstīt skolotājam" at bounding box center [478, 111] width 625 height 44
click at [366, 358] on html at bounding box center [549, 345] width 473 height 30
click at [322, 344] on html "**********" at bounding box center [549, 345] width 473 height 30
click at [537, 349] on p "**********" at bounding box center [549, 345] width 453 height 10
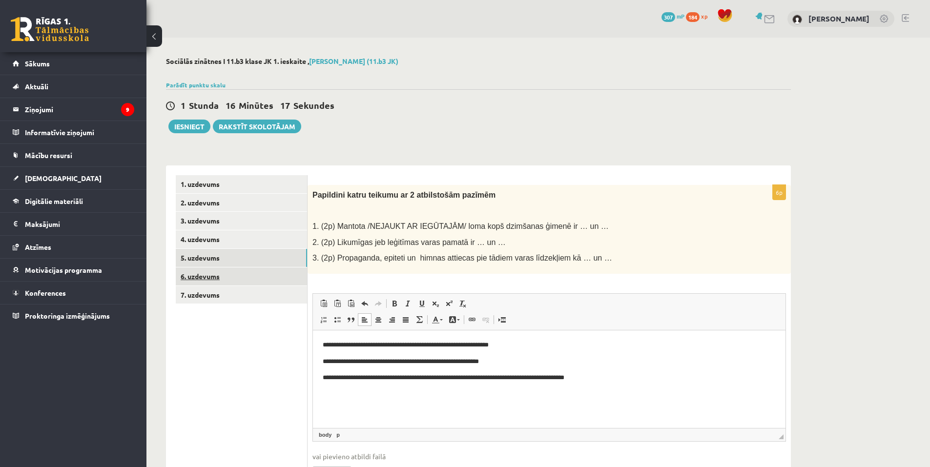
click at [206, 278] on link "6. uzdevums" at bounding box center [241, 277] width 131 height 18
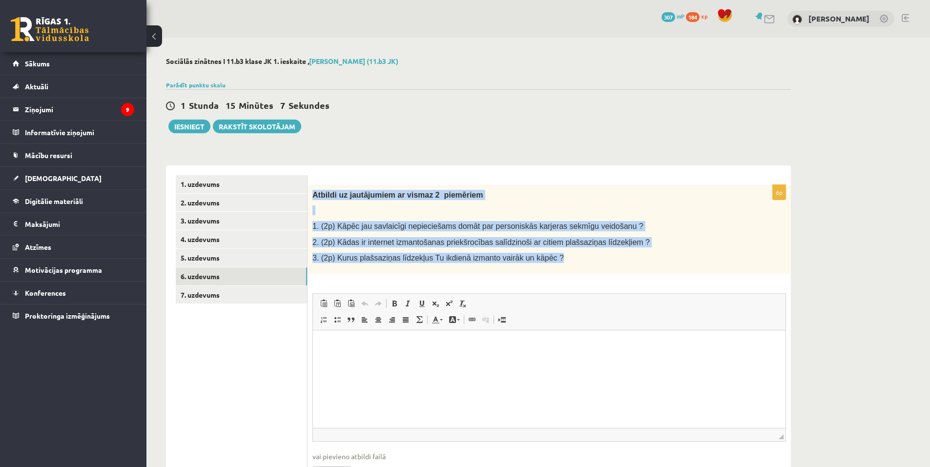
drag, startPoint x: 313, startPoint y: 194, endPoint x: 621, endPoint y: 267, distance: 317.0
click at [617, 265] on div "Atbildi uz jautājumiem ar vismaz 2 piemēriem 1. (2p) Kāpēc jau savlaicīgi nepie…" at bounding box center [550, 229] width 484 height 89
copy div "Atbildi uz jautājumiem ar vismaz 2 piemēriem 1. (2p) Kāpēc jau savlaicīgi nepie…"
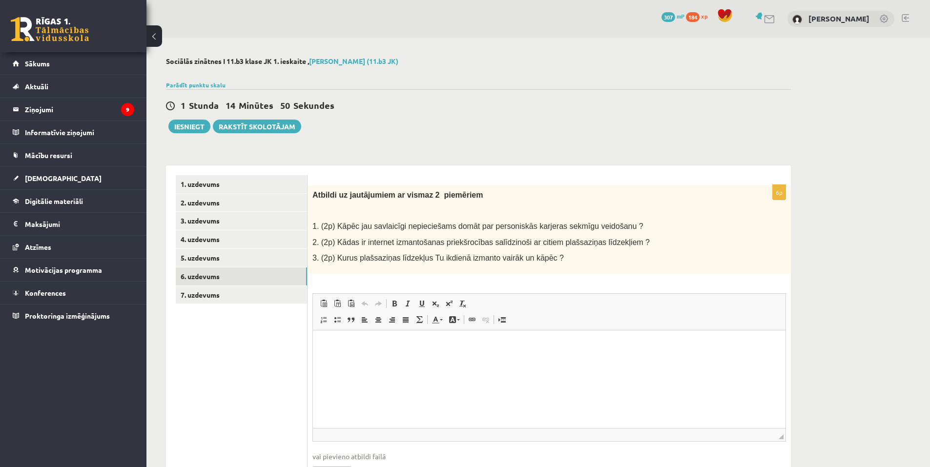
click at [498, 126] on div "1 Stunda 14 Minūtes 50 Sekundes Ieskaite saglabāta! Iesniegt Rakstīt skolotājam" at bounding box center [478, 111] width 625 height 44
click at [368, 349] on p "Bagātinātā teksta redaktors, wiswyg-editor-user-answer-47434018805260" at bounding box center [549, 345] width 453 height 10
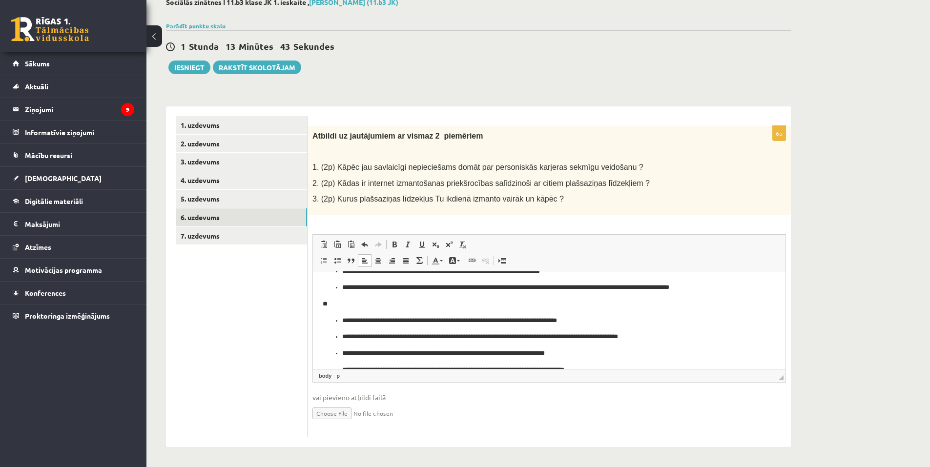
scroll to position [36, 0]
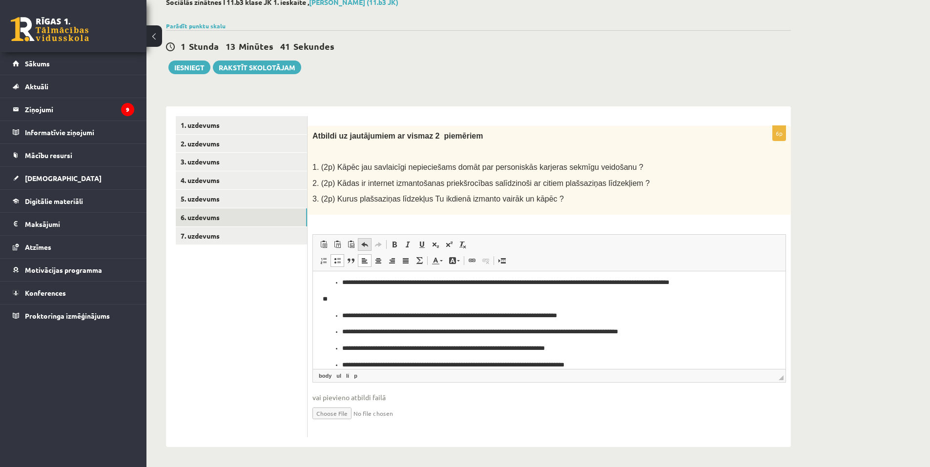
click at [361, 247] on span at bounding box center [365, 245] width 8 height 8
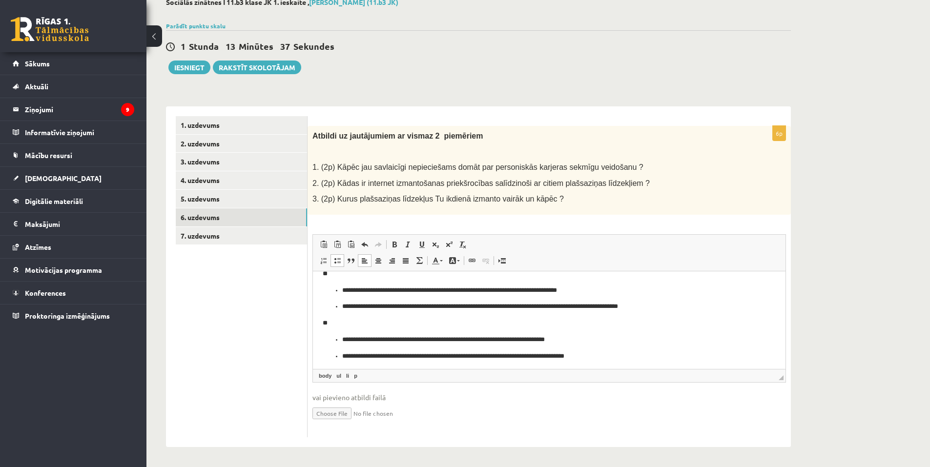
scroll to position [64, 0]
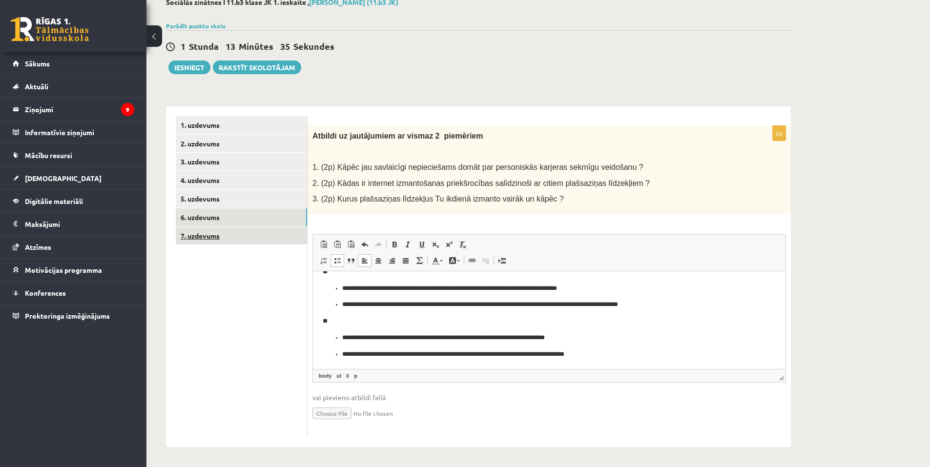
click at [196, 236] on link "7. uzdevums" at bounding box center [241, 236] width 131 height 18
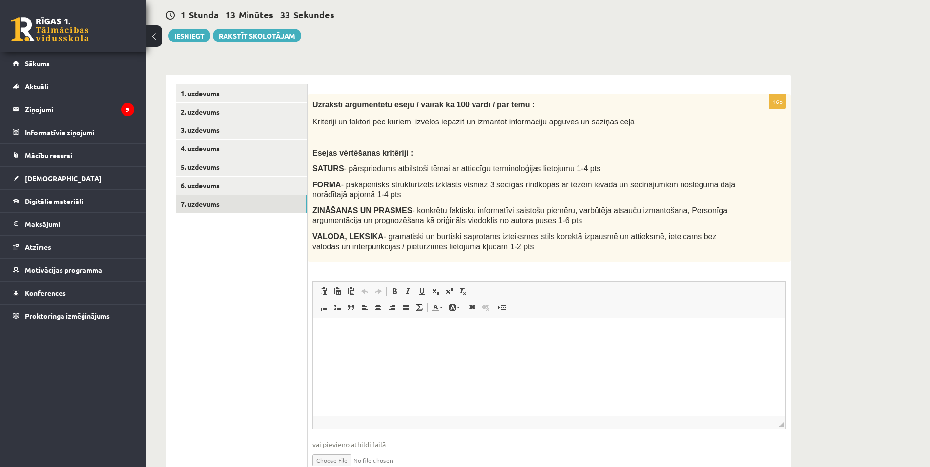
scroll to position [108, 0]
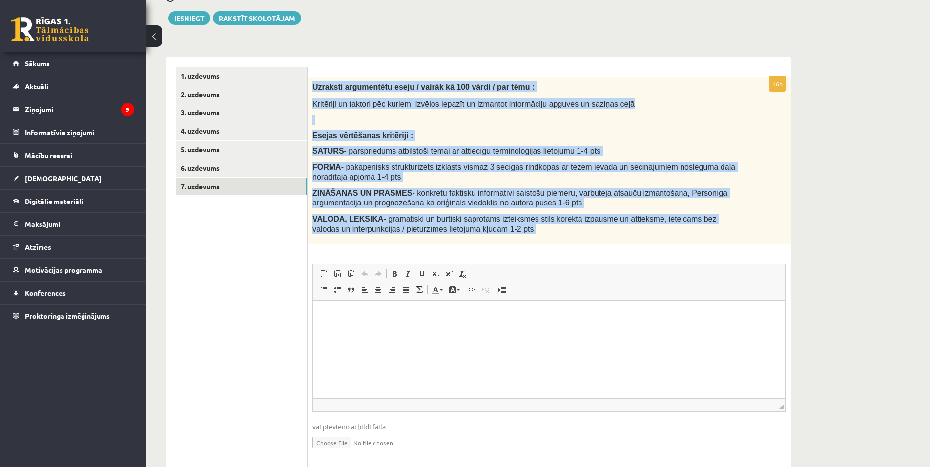
drag, startPoint x: 313, startPoint y: 87, endPoint x: 740, endPoint y: 249, distance: 457.1
click at [740, 251] on div "16p Uzraksti argumentētu eseju / vairāk kā 100 vārdi / par tēmu : Kritēriji un …" at bounding box center [550, 272] width 484 height 390
copy div "Uzraksti argumentētu eseju / vairāk kā 100 vārdi / par tēmu : Kritēriji un fakt…"
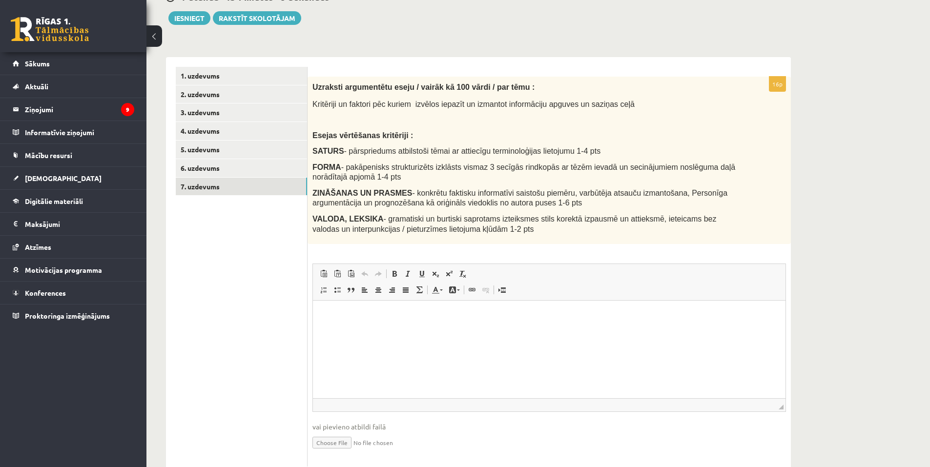
click at [382, 324] on html at bounding box center [549, 316] width 473 height 30
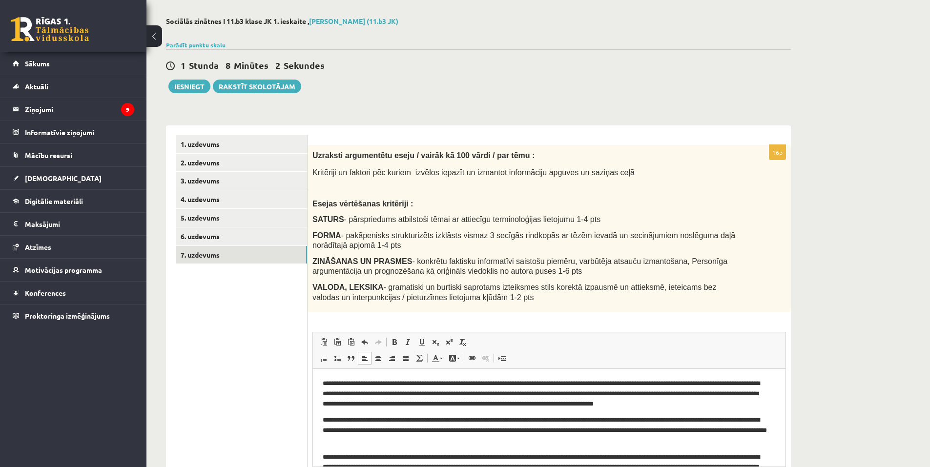
scroll to position [51, 0]
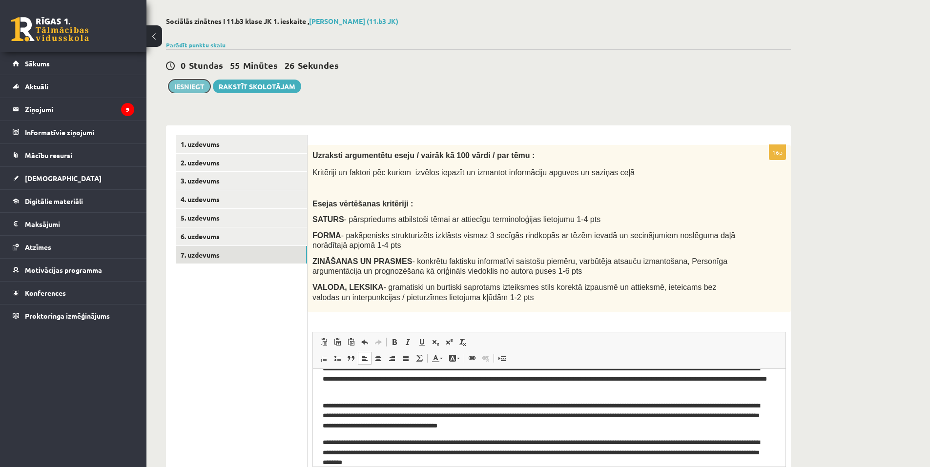
click at [182, 89] on button "Iesniegt" at bounding box center [189, 87] width 42 height 14
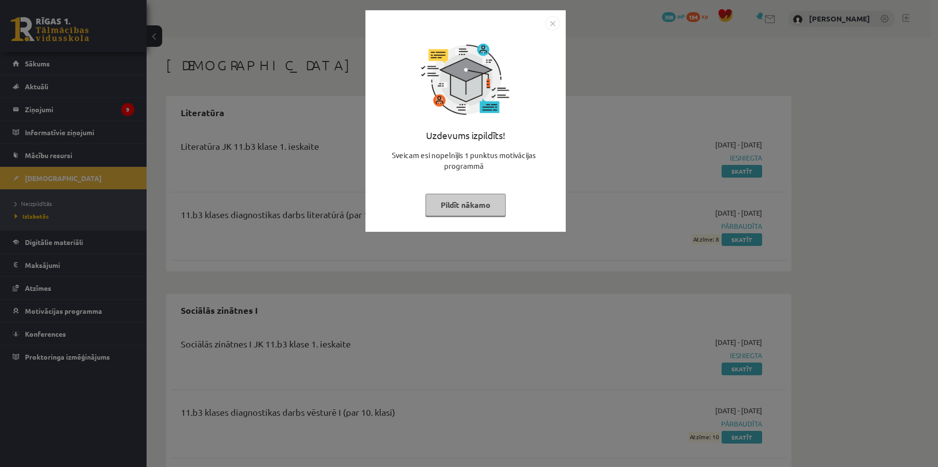
click at [554, 20] on img "Close" at bounding box center [552, 23] width 15 height 15
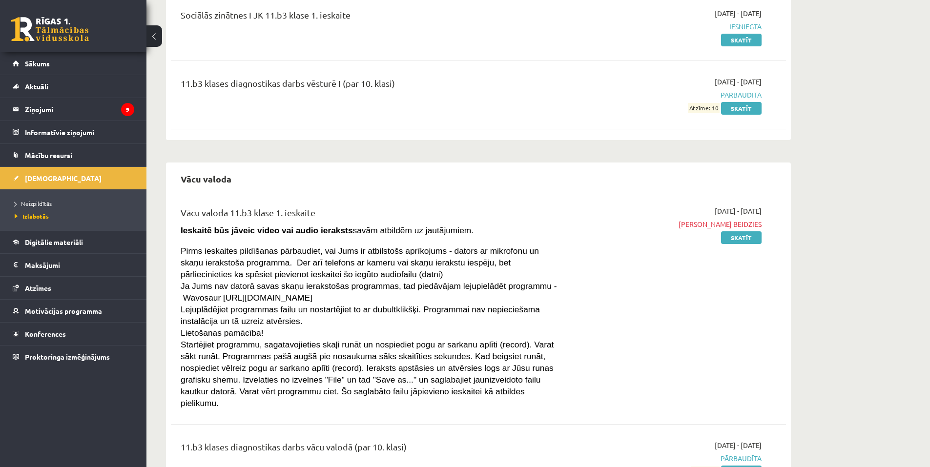
scroll to position [374, 0]
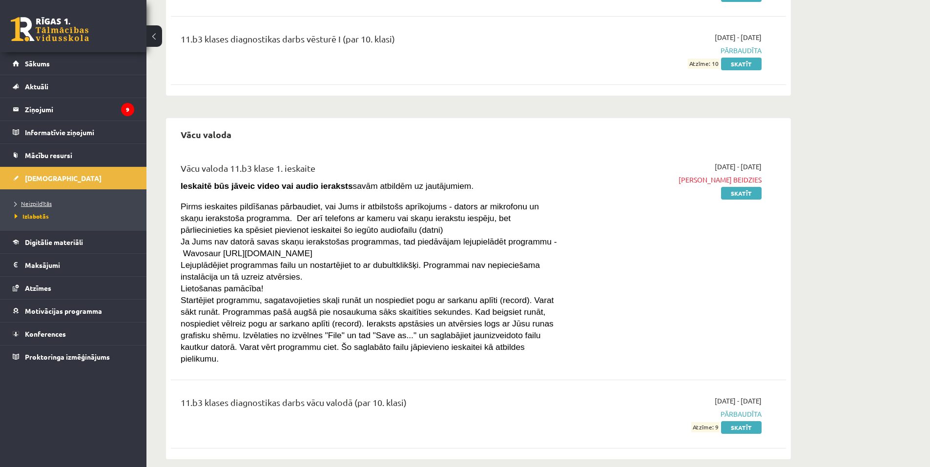
click at [41, 204] on span "Neizpildītās" at bounding box center [33, 204] width 37 height 8
